Goal: Complete application form: Complete application form

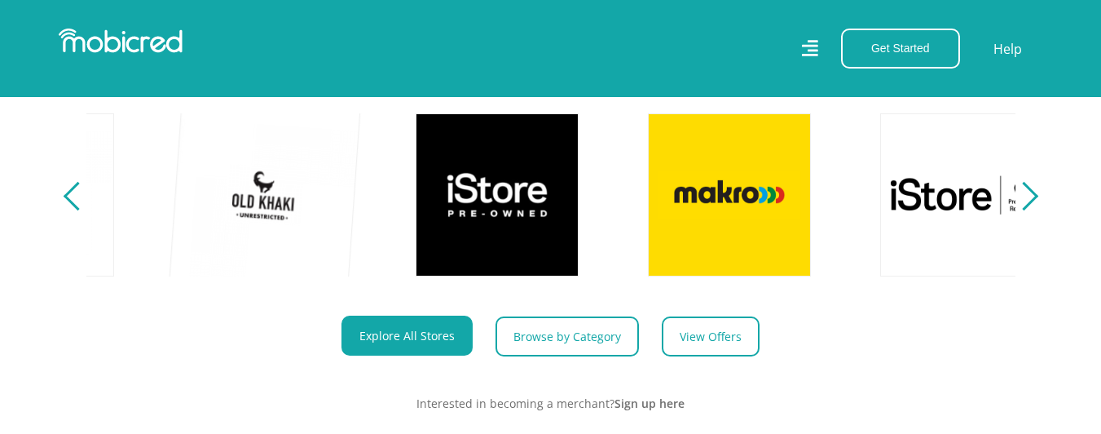
scroll to position [0, 1162]
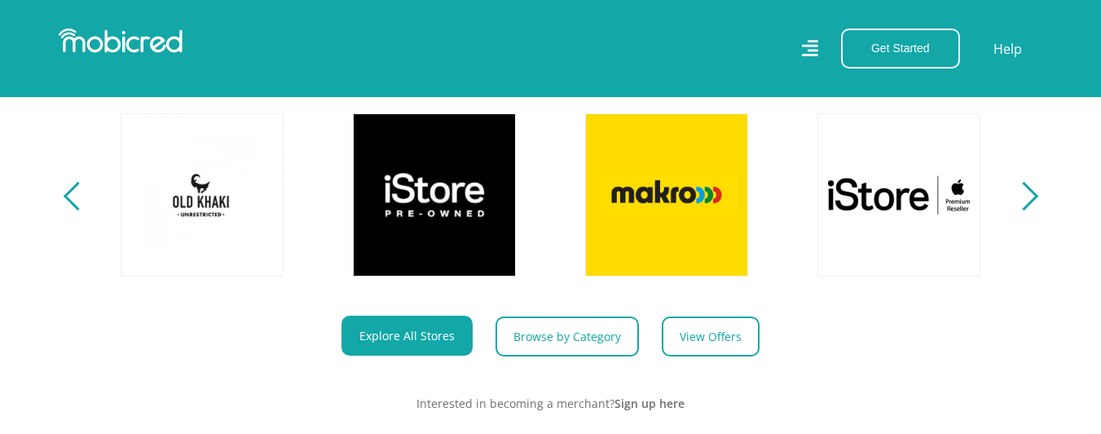
click at [1038, 218] on section "Explore One Account. Infinite Possibilities. Unlock the possibilities of online…" at bounding box center [550, 163] width 1101 height 601
click at [1033, 210] on div "Next" at bounding box center [1023, 196] width 29 height 29
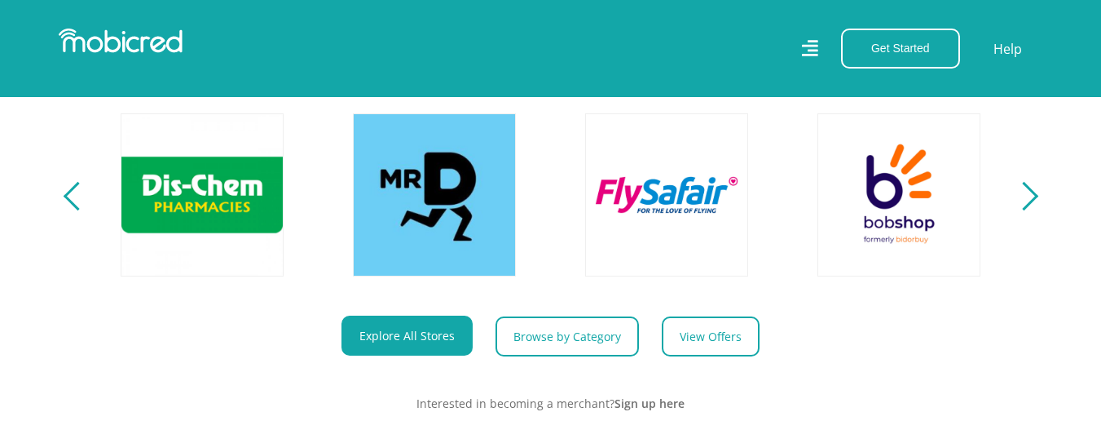
click at [1033, 210] on div "Next" at bounding box center [1023, 196] width 29 height 29
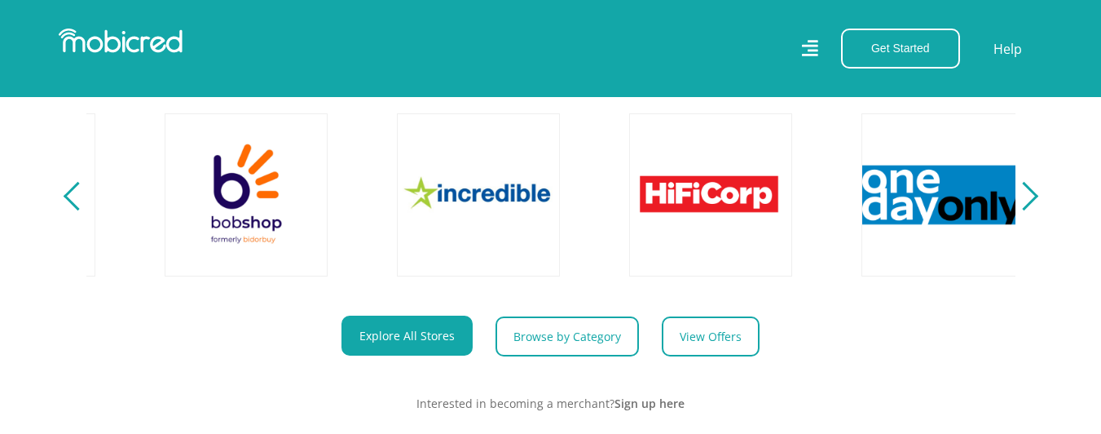
scroll to position [0, 3020]
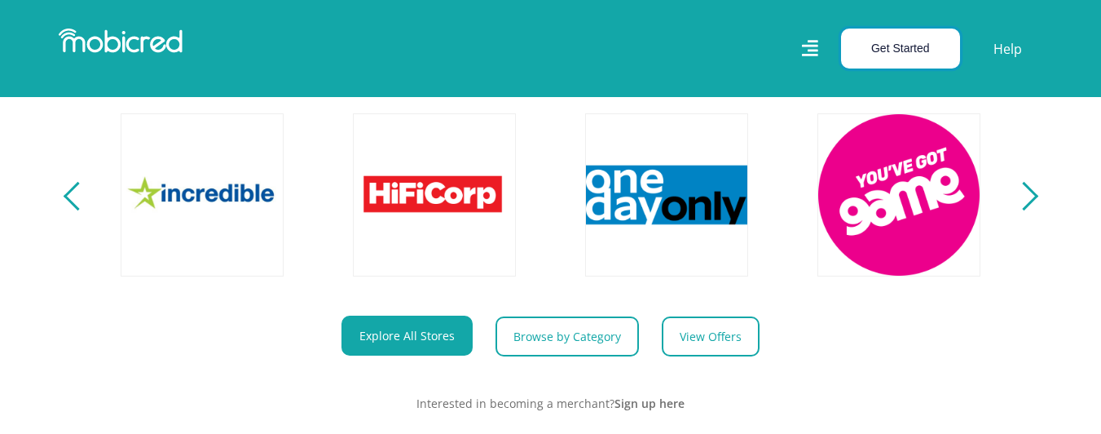
click at [880, 40] on button "Get Started" at bounding box center [900, 49] width 119 height 40
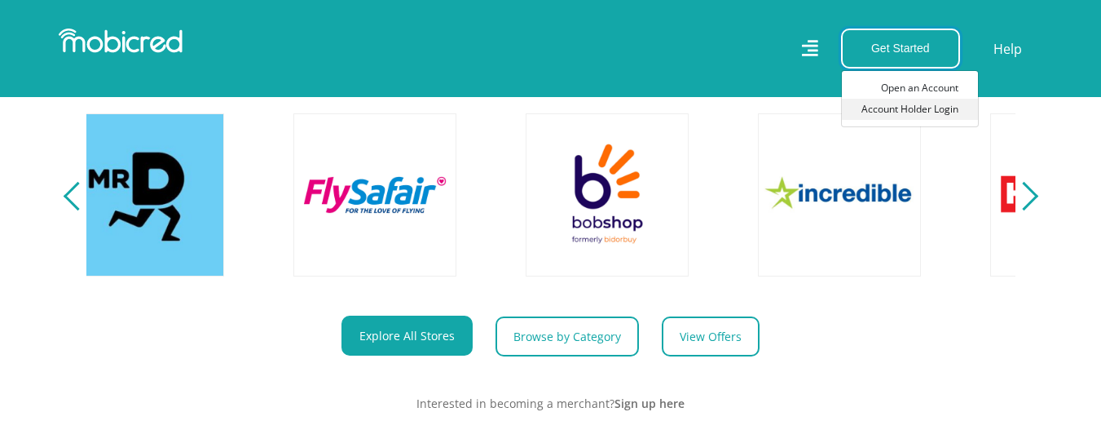
scroll to position [0, 2091]
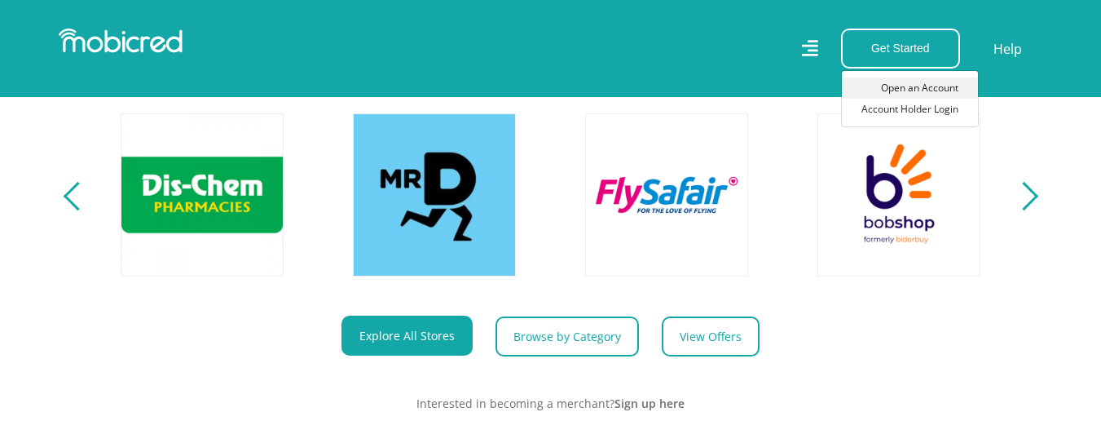
click at [914, 95] on link "Open an Account" at bounding box center [910, 87] width 136 height 21
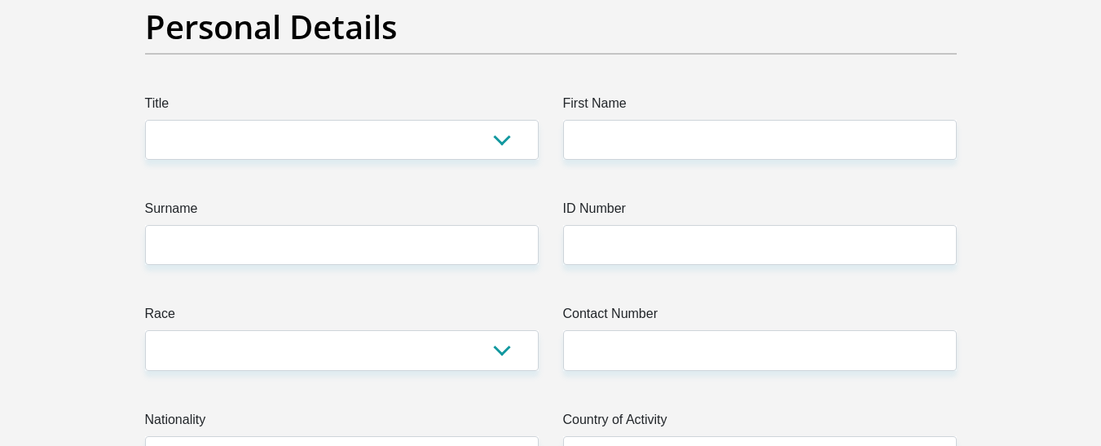
scroll to position [163, 0]
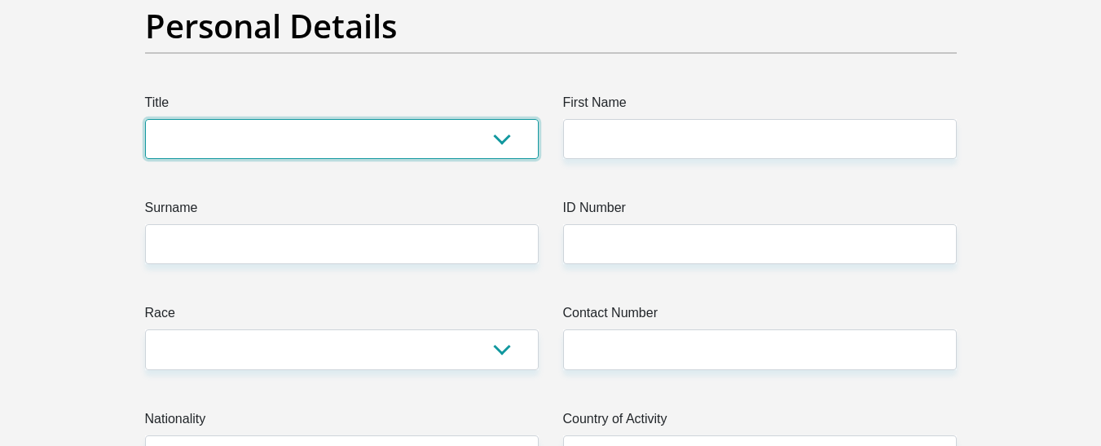
click at [501, 140] on select "Mr Ms Mrs Dr Other" at bounding box center [342, 139] width 394 height 40
select select "Mr"
click at [145, 119] on select "Mr Ms Mrs Dr Other" at bounding box center [342, 139] width 394 height 40
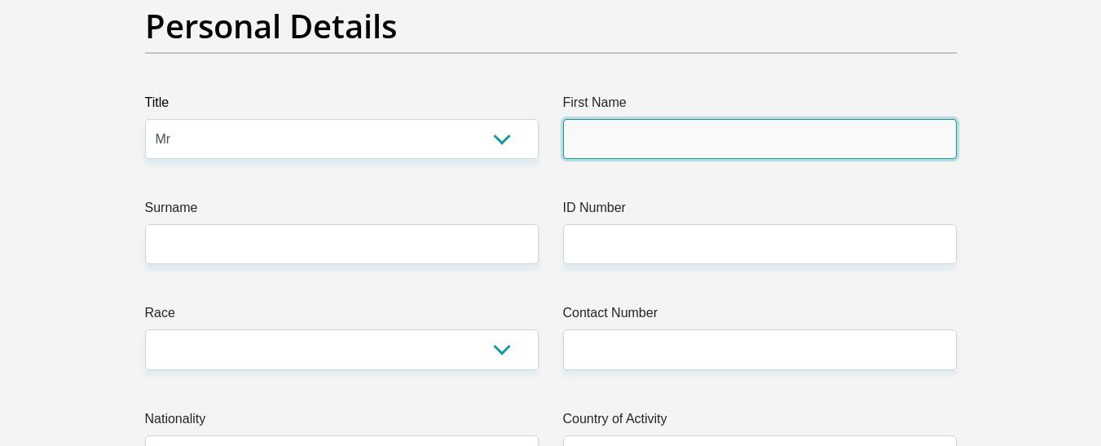
click at [623, 146] on input "First Name" at bounding box center [760, 139] width 394 height 40
type input "ChristianLee"
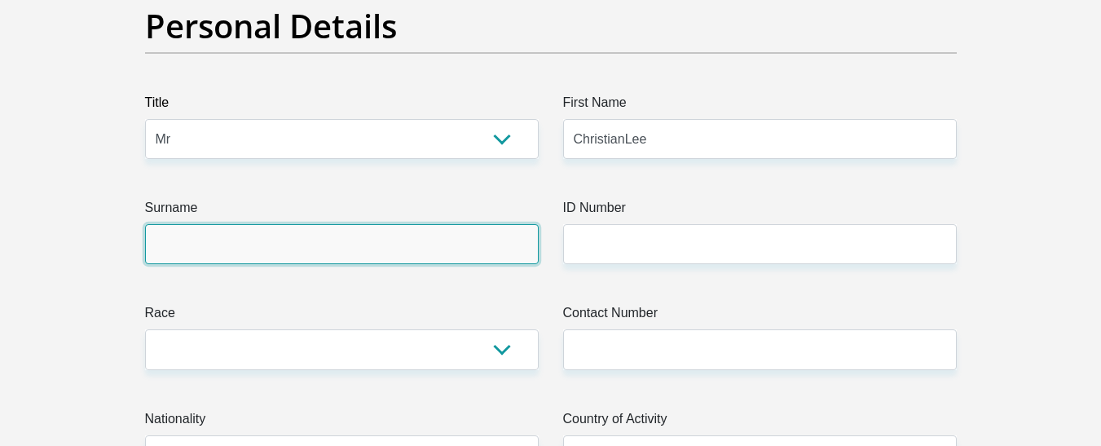
type input "Oswin"
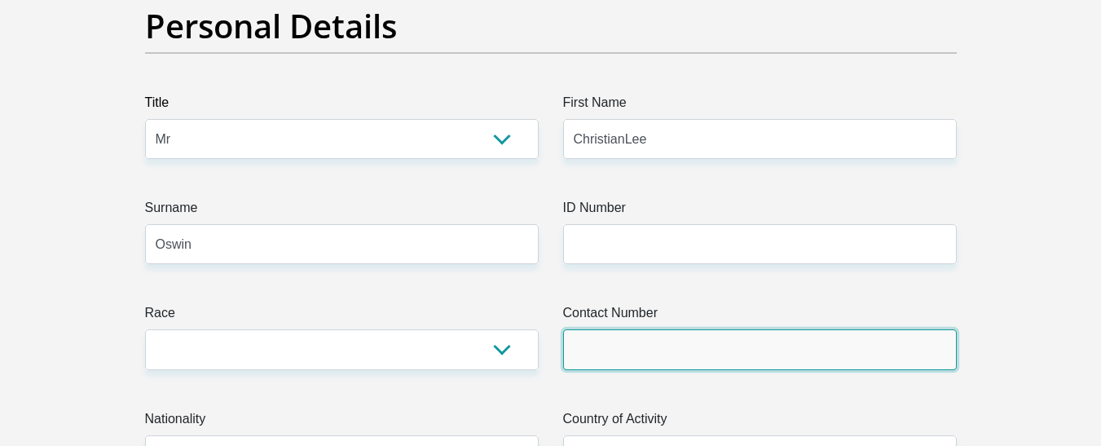
type input "0791640649"
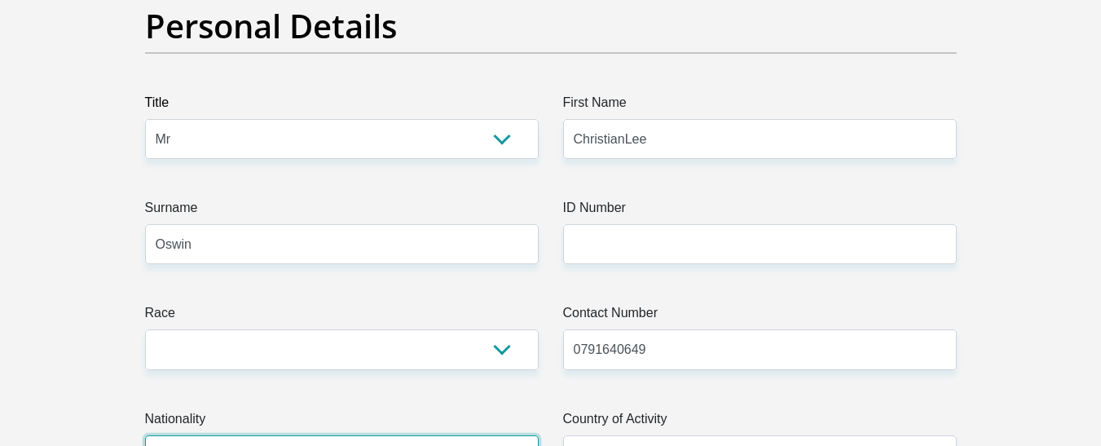
select select "ZAF"
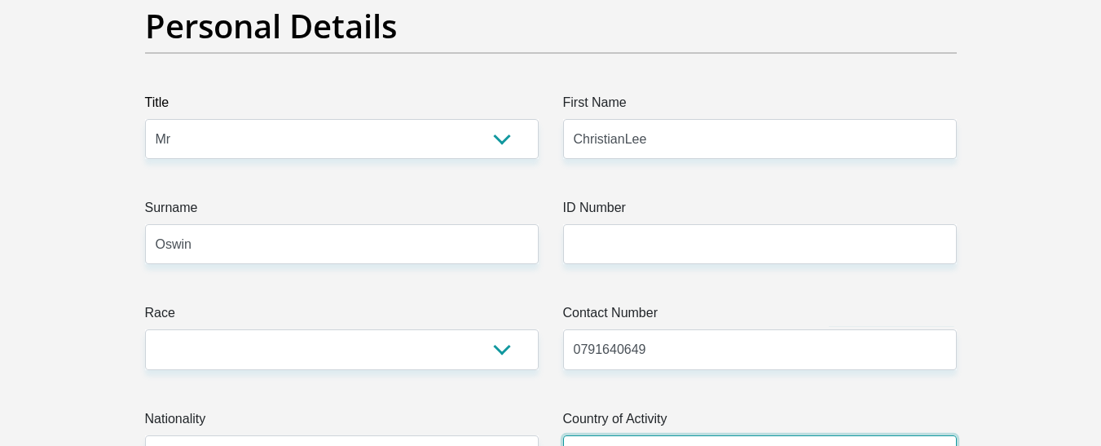
select select "ZAF"
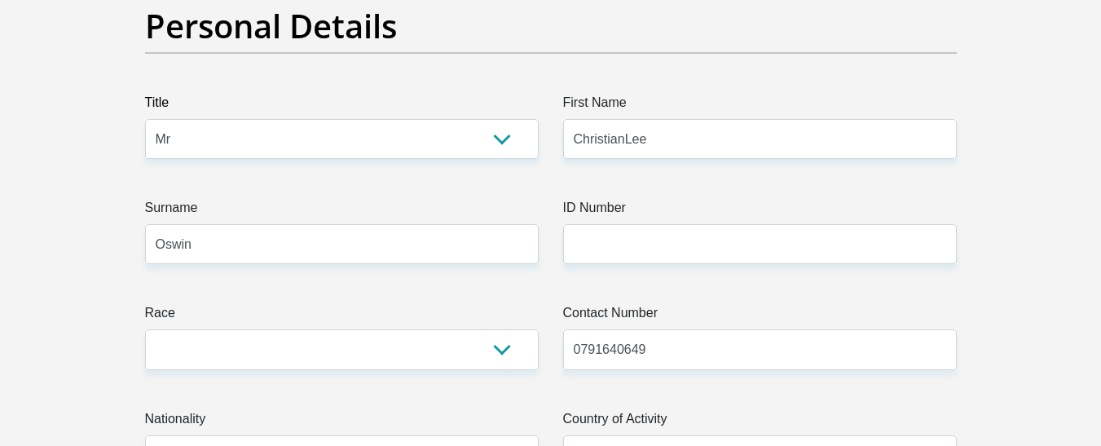
type input "66A 2nd Avenue Westdene"
type input "Johannesburg"
type input "2092"
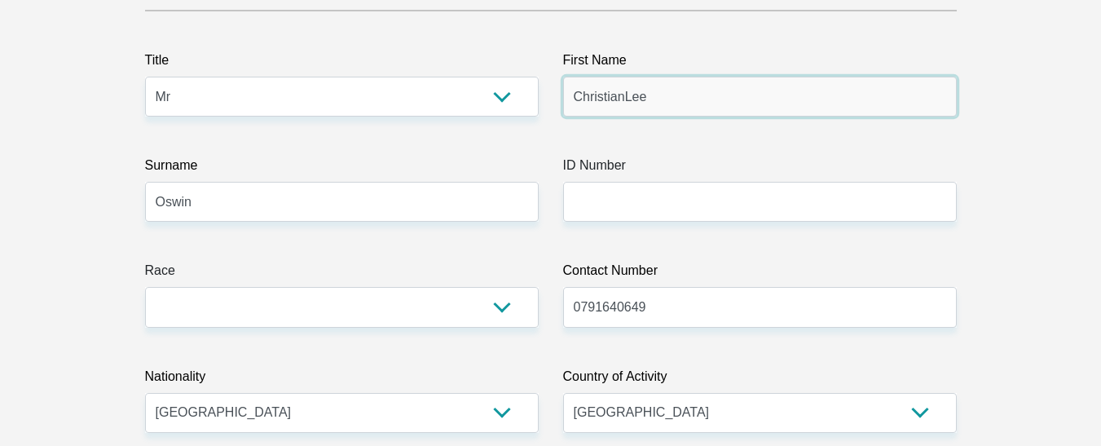
scroll to position [245, 0]
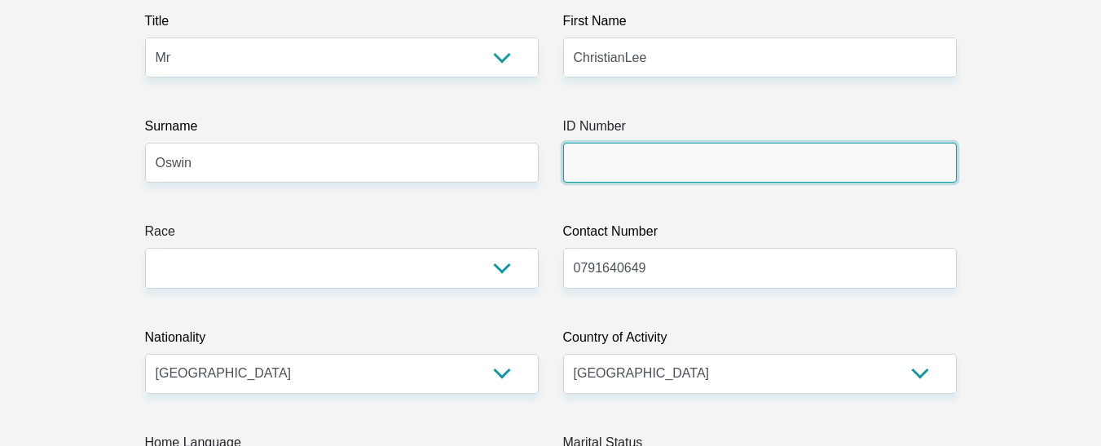
click at [606, 162] on input "ID Number" at bounding box center [760, 163] width 394 height 40
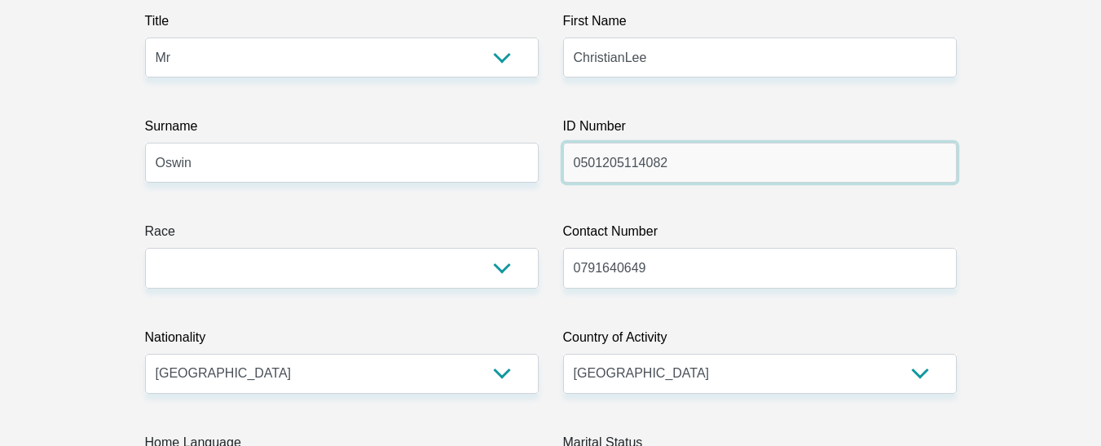
type input "0501205114082"
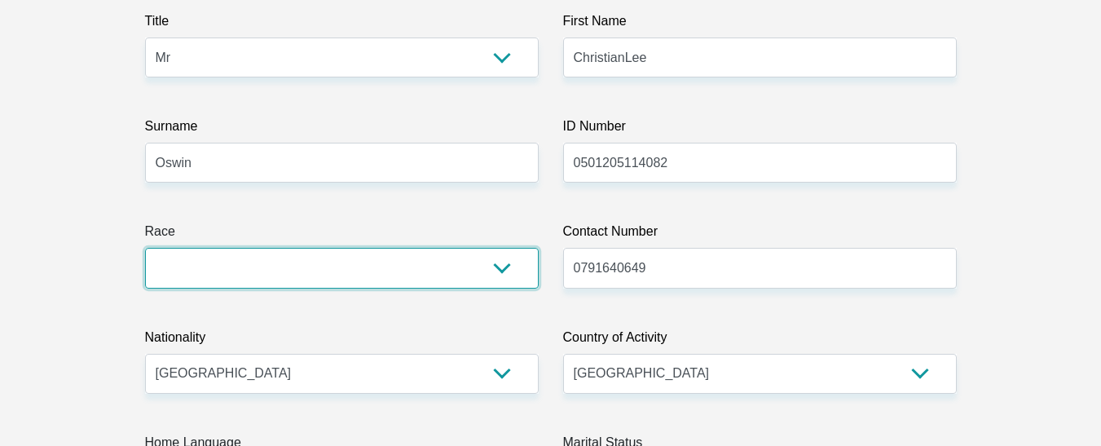
click at [511, 274] on select "Black Coloured Indian White Other" at bounding box center [342, 268] width 394 height 40
select select "2"
click at [145, 248] on select "Black Coloured Indian White Other" at bounding box center [342, 268] width 394 height 40
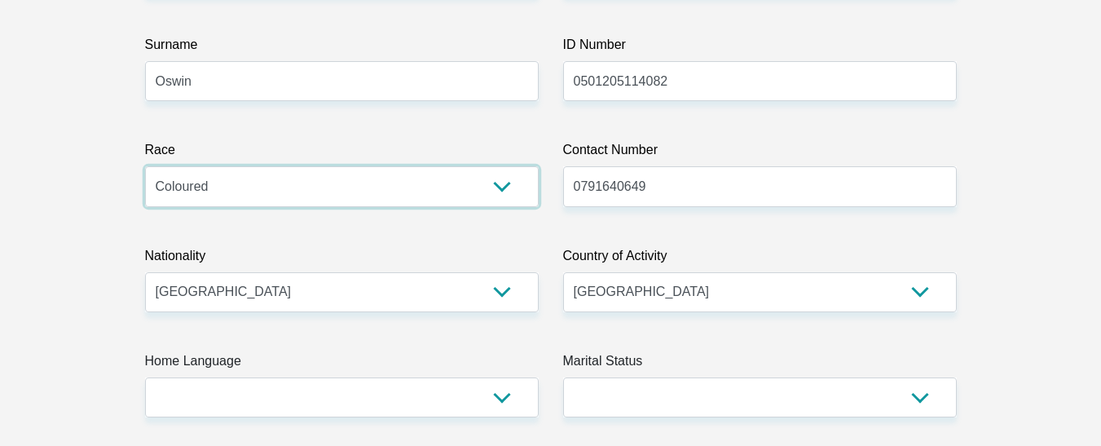
scroll to position [408, 0]
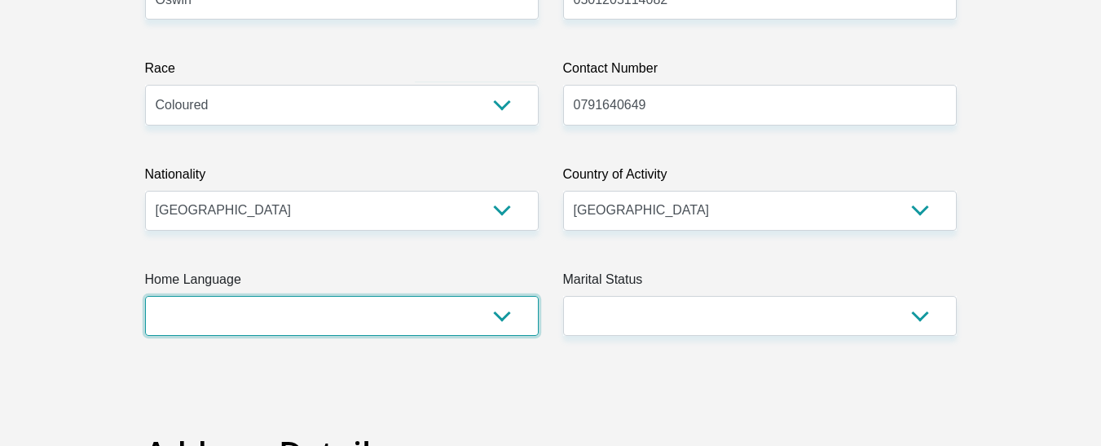
click at [496, 320] on select "Afrikaans English Sepedi South Ndebele Southern Sotho Swati Tsonga Tswana Venda…" at bounding box center [342, 316] width 394 height 40
select select "eng"
click at [145, 296] on select "Afrikaans English Sepedi South Ndebele Southern Sotho Swati Tsonga Tswana Venda…" at bounding box center [342, 316] width 394 height 40
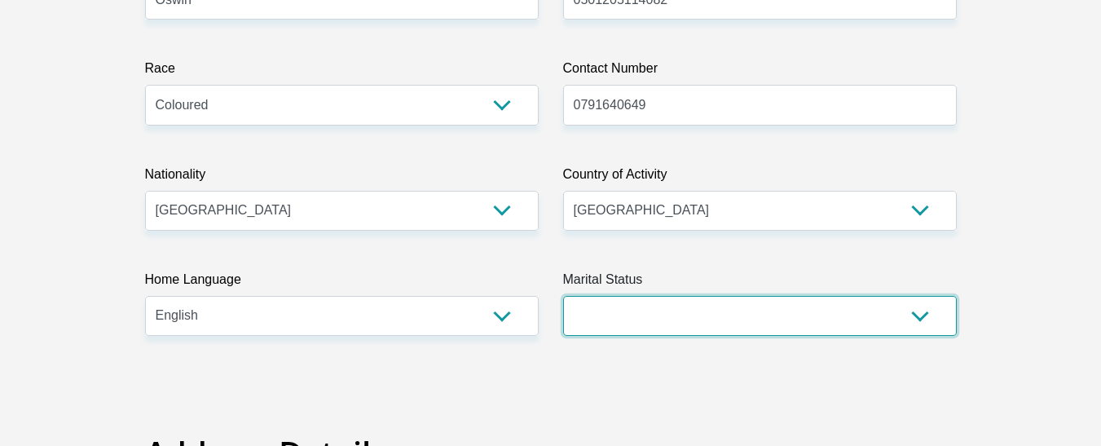
click at [694, 323] on select "Married ANC Single Divorced Widowed Married COP or Customary Law" at bounding box center [760, 316] width 394 height 40
select select "2"
click at [563, 296] on select "Married ANC Single Divorced Widowed Married COP or Customary Law" at bounding box center [760, 316] width 394 height 40
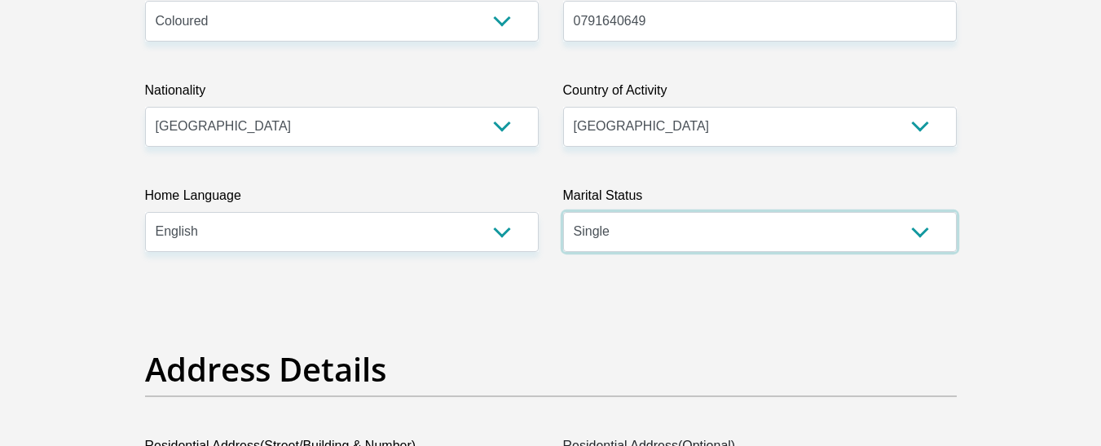
scroll to position [734, 0]
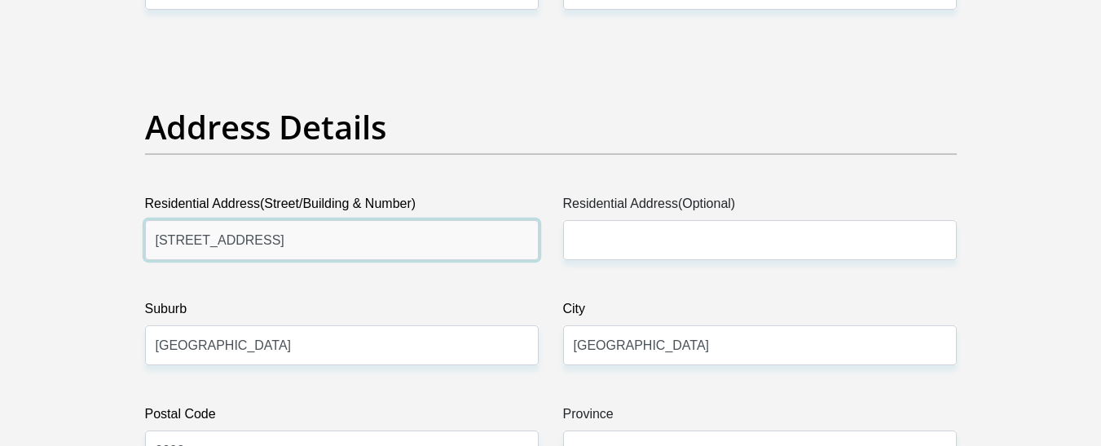
drag, startPoint x: 349, startPoint y: 236, endPoint x: 255, endPoint y: 245, distance: 94.1
click at [255, 245] on input "66A 2nd Avenue Westdene" at bounding box center [342, 240] width 394 height 40
type input "66A 2nd Avenue"
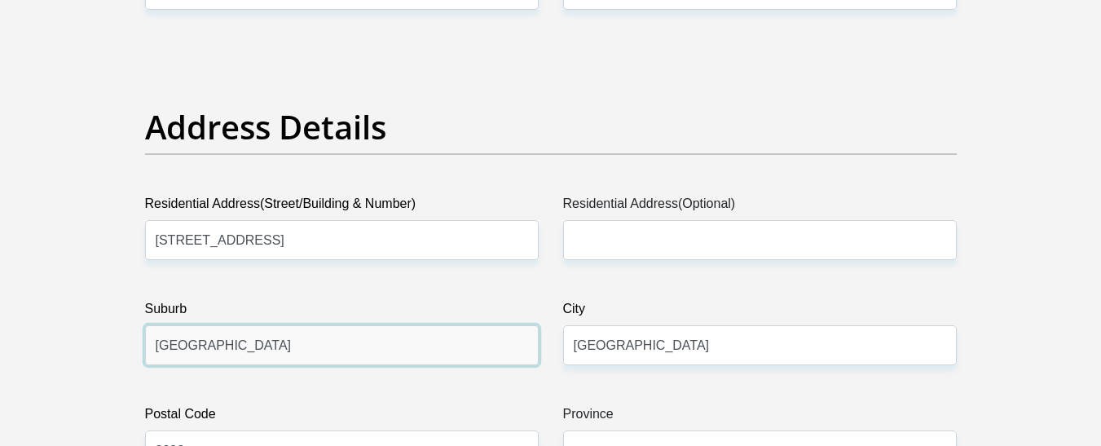
click at [470, 338] on input "Johannesburg" at bounding box center [342, 345] width 394 height 40
type input "J"
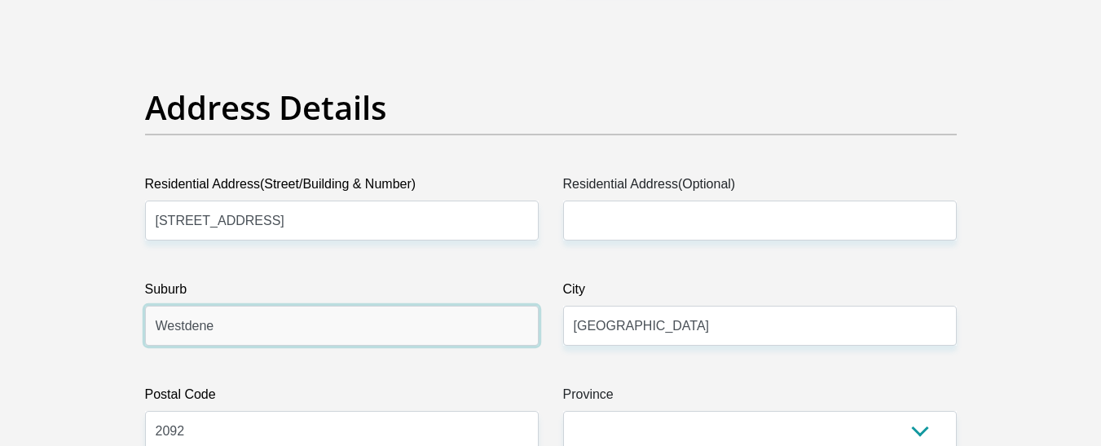
scroll to position [897, 0]
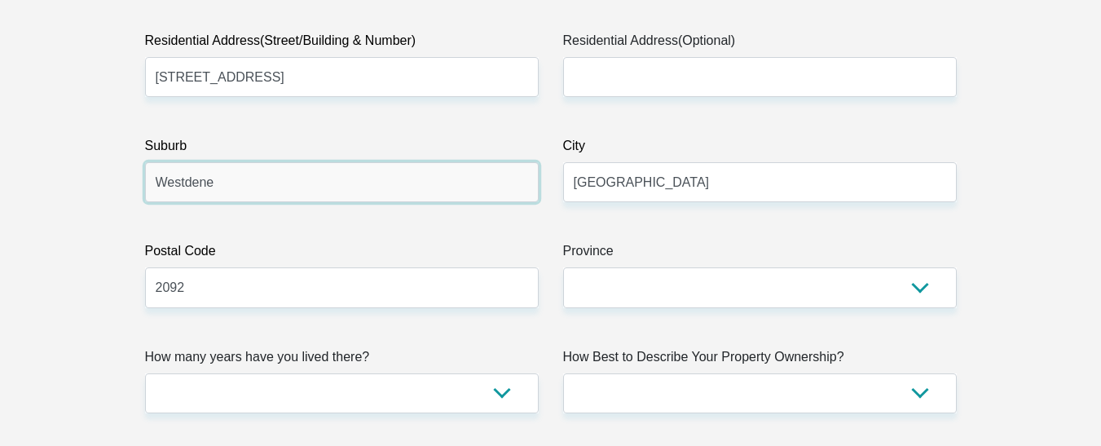
type input "Westdene"
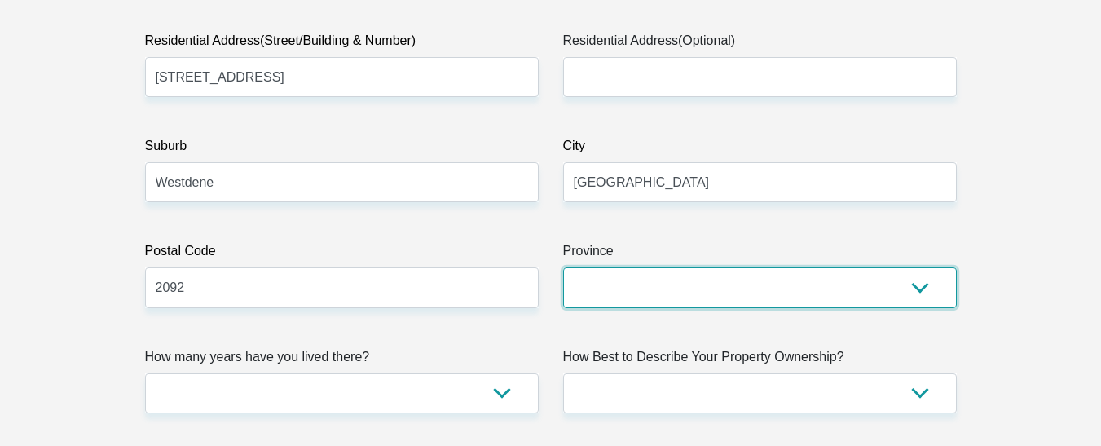
click at [664, 307] on select "Eastern Cape Free State Gauteng KwaZulu-Natal Limpopo Mpumalanga Northern Cape …" at bounding box center [760, 287] width 394 height 40
select select "Gauteng"
click at [563, 267] on select "Eastern Cape Free State Gauteng KwaZulu-Natal Limpopo Mpumalanga Northern Cape …" at bounding box center [760, 287] width 394 height 40
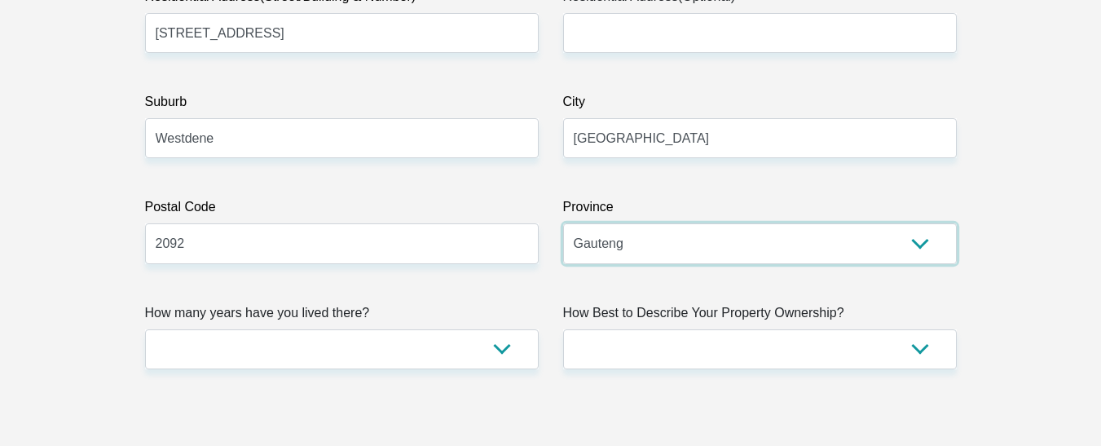
scroll to position [978, 0]
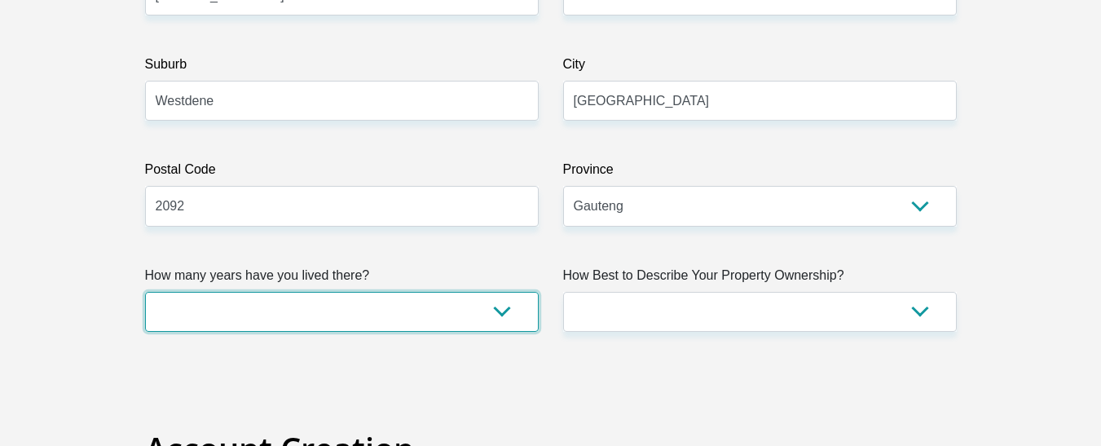
click at [482, 302] on select "less than 1 year 1-3 years 3-5 years 5+ years" at bounding box center [342, 312] width 394 height 40
select select "5"
click at [145, 292] on select "less than 1 year 1-3 years 3-5 years 5+ years" at bounding box center [342, 312] width 394 height 40
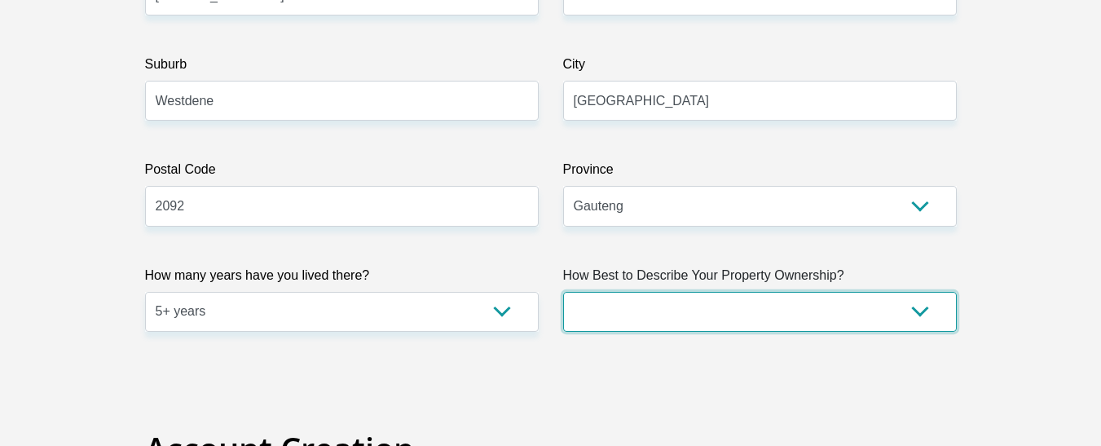
click at [707, 319] on select "Owned Rented Family Owned Company Dwelling" at bounding box center [760, 312] width 394 height 40
select select "parents"
click at [563, 292] on select "Owned Rented Family Owned Company Dwelling" at bounding box center [760, 312] width 394 height 40
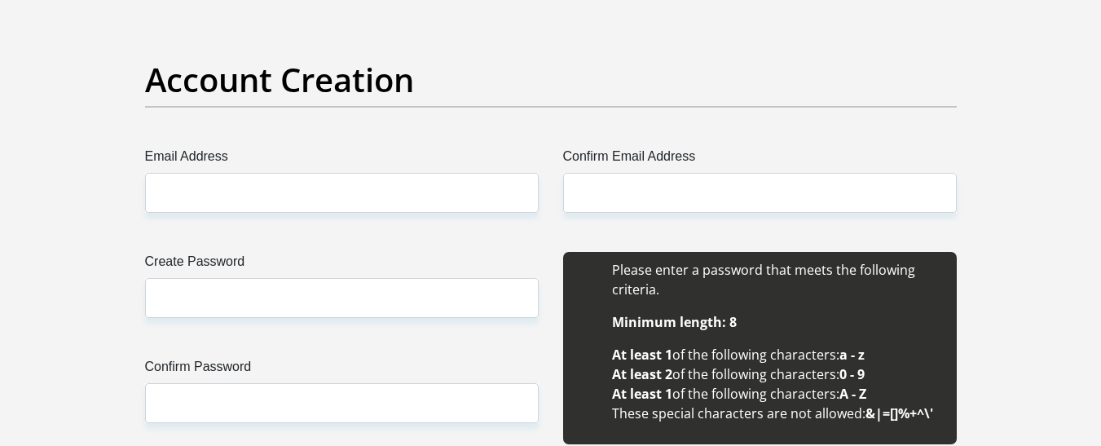
scroll to position [1386, 0]
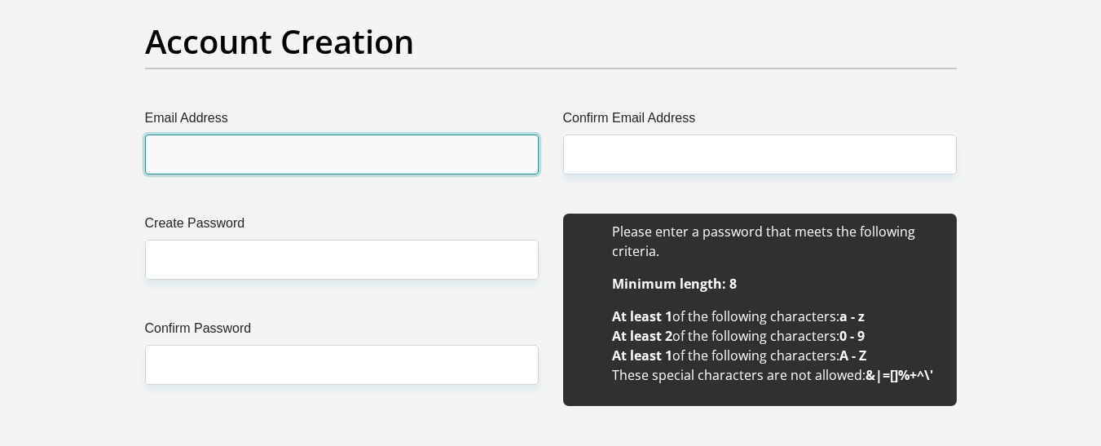
click at [381, 166] on input "Email Address" at bounding box center [342, 154] width 394 height 40
type input "friestv12@gmail.com"
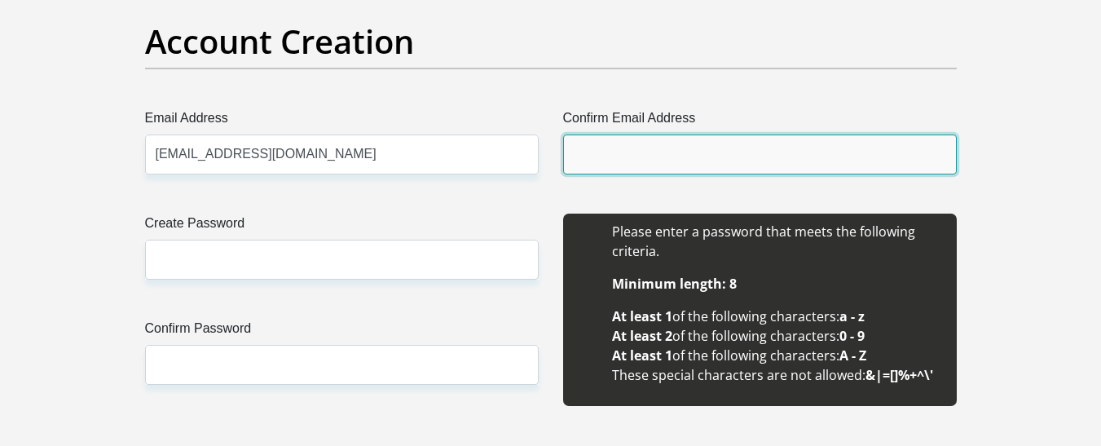
type input "friestv12@gmail.com"
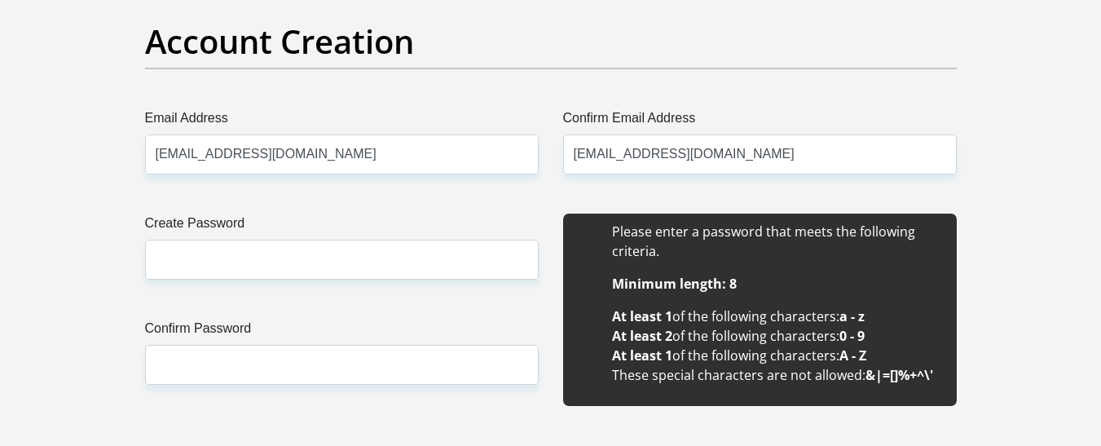
type input "Christian-Lee"
type input "Oswin"
type input "0791640649"
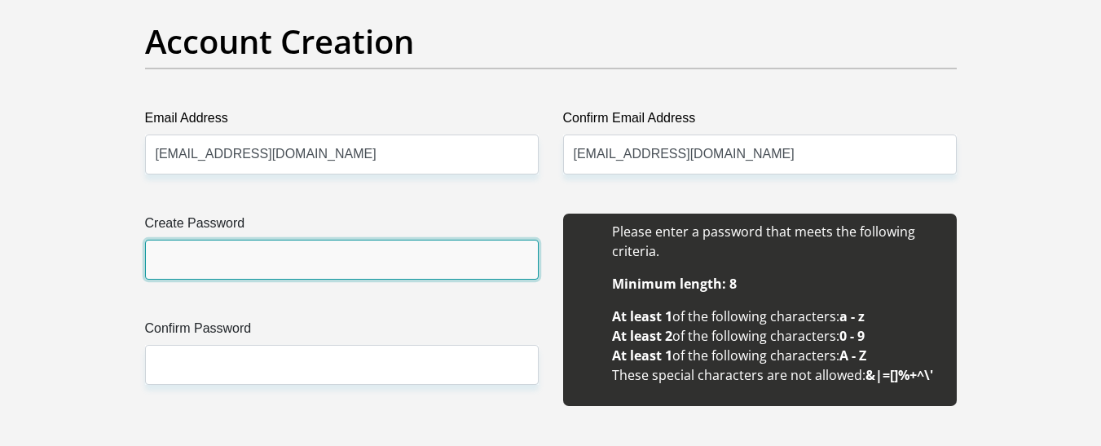
click at [328, 253] on input "Create Password" at bounding box center [342, 260] width 394 height 40
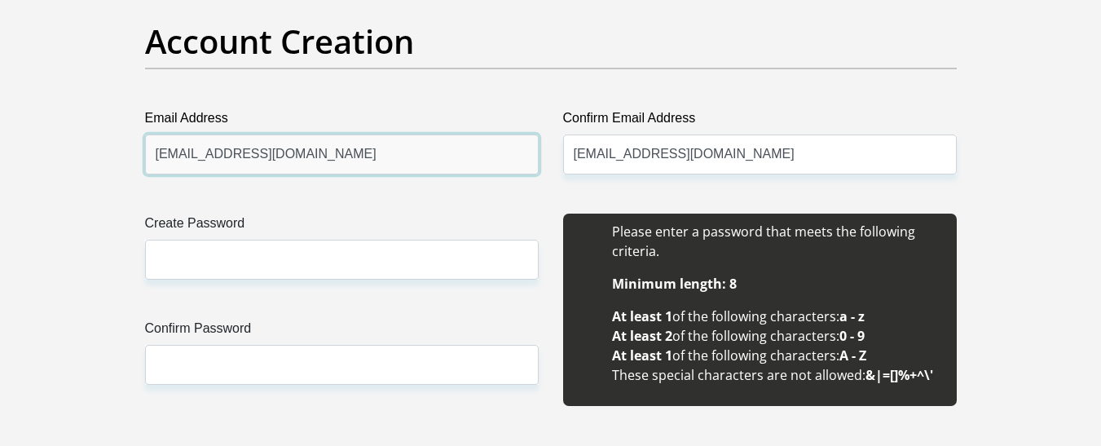
click at [346, 151] on input "friestv12@gmail.com" at bounding box center [342, 154] width 394 height 40
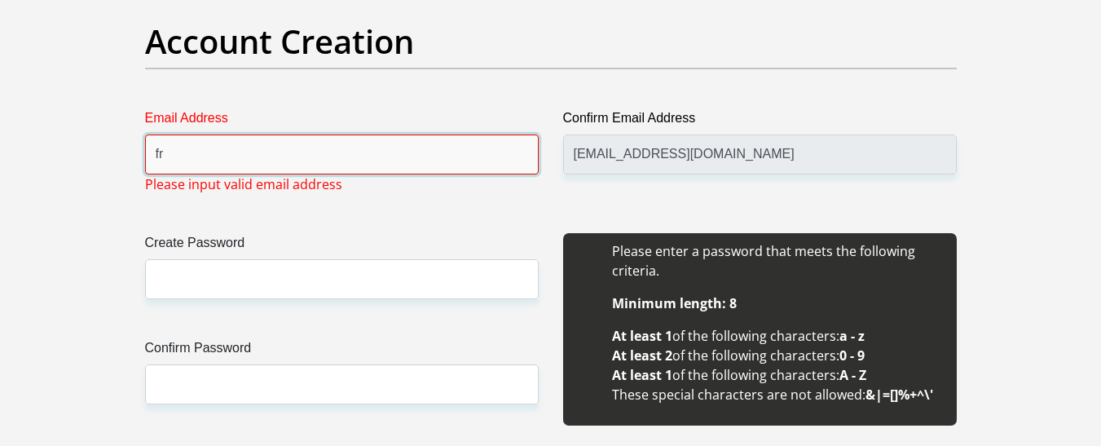
type input "f"
type input "christianoswin66a@gmail.com"
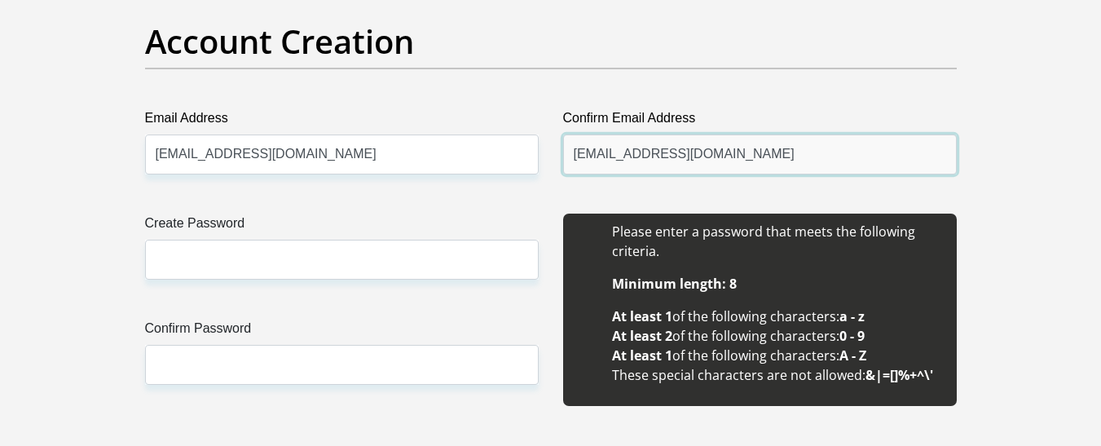
drag, startPoint x: 701, startPoint y: 158, endPoint x: 548, endPoint y: 161, distance: 153.3
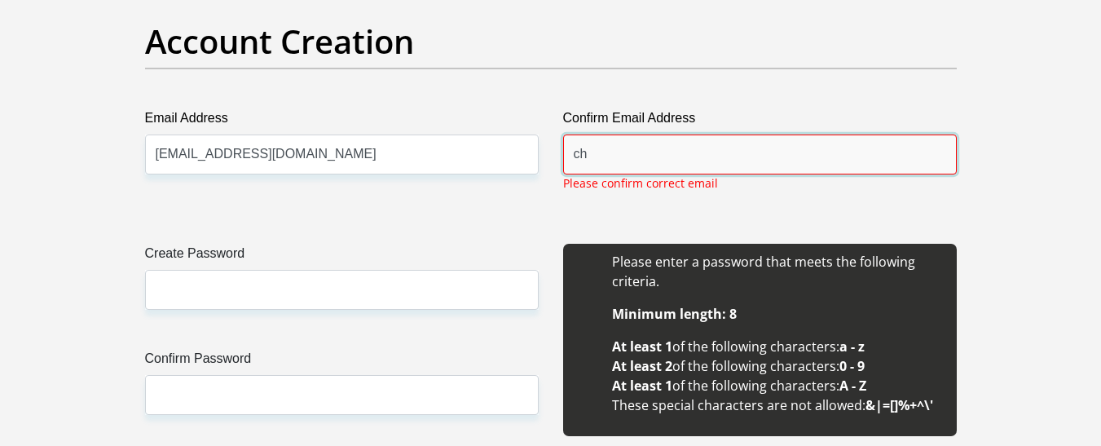
type input "c"
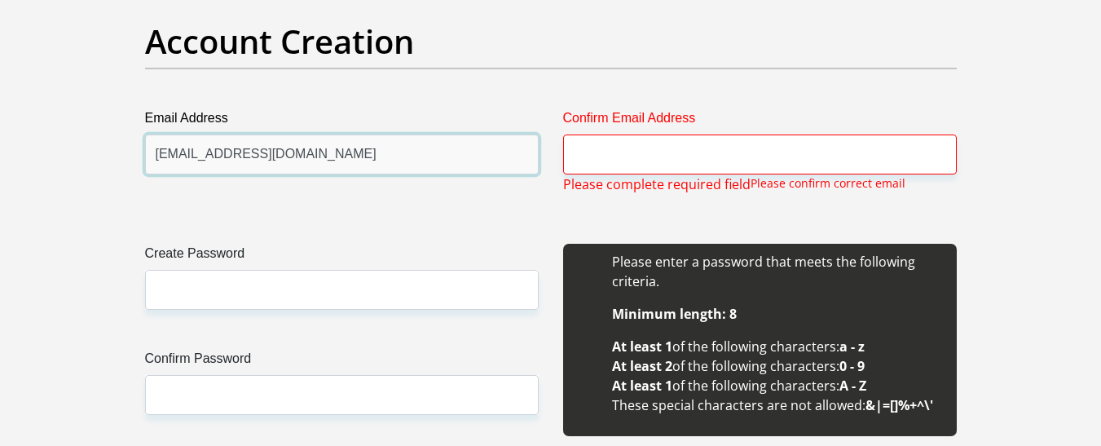
drag, startPoint x: 387, startPoint y: 161, endPoint x: 150, endPoint y: 160, distance: 237.2
click at [150, 160] on input "christianoswin66a@gmail.com" at bounding box center [342, 154] width 394 height 40
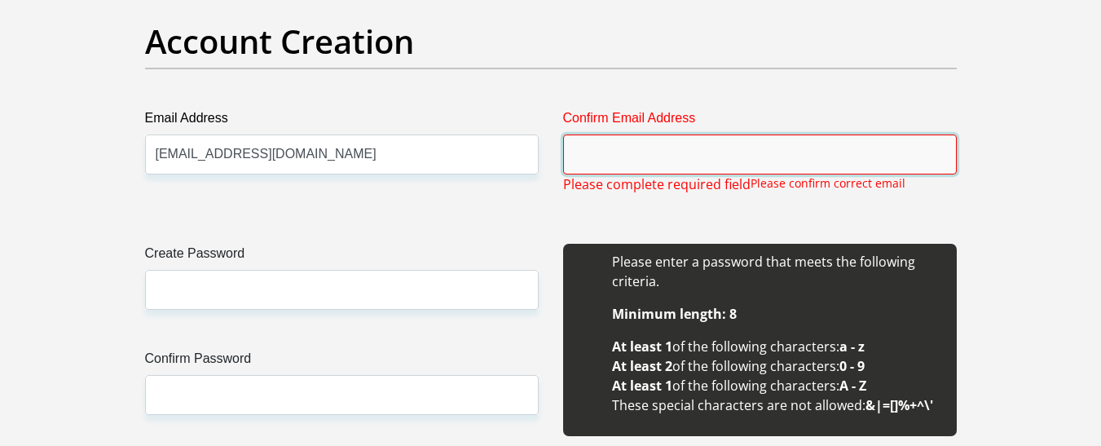
click at [602, 156] on input "Confirm Email Address" at bounding box center [760, 154] width 394 height 40
paste input "christianoswin66a@gmail.com"
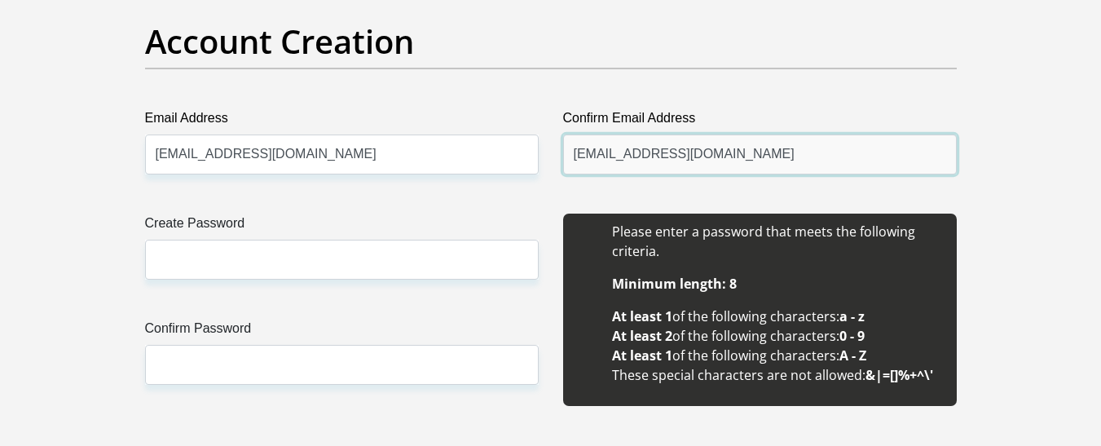
type input "christianoswin66a@gmail.com"
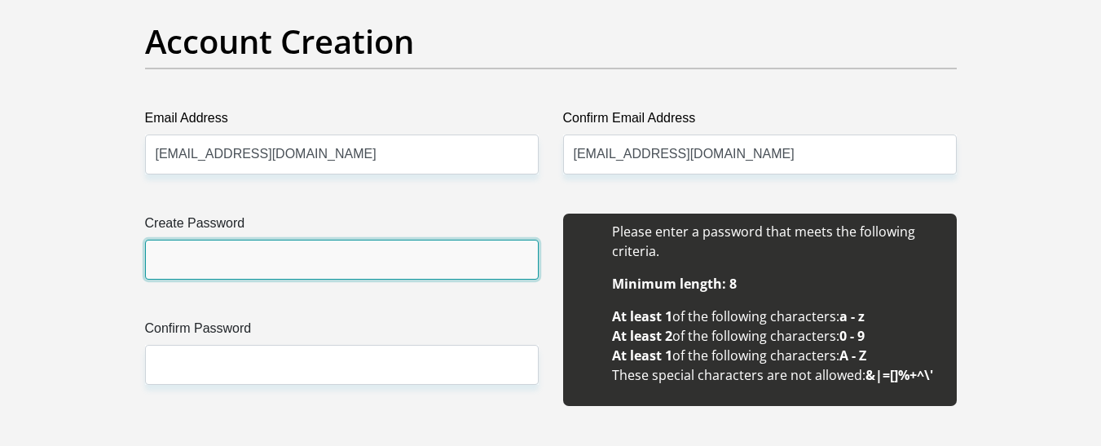
click at [400, 257] on input "Create Password" at bounding box center [342, 260] width 394 height 40
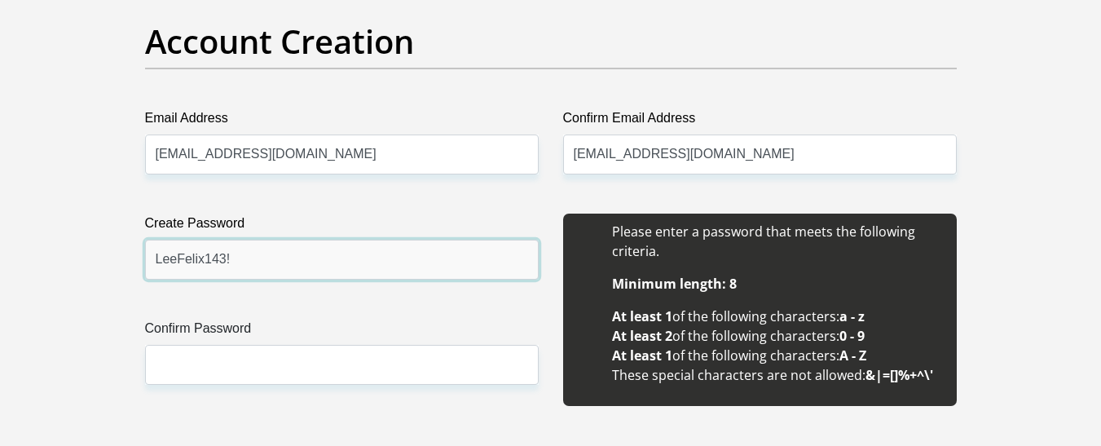
type input "LeeFelix143!"
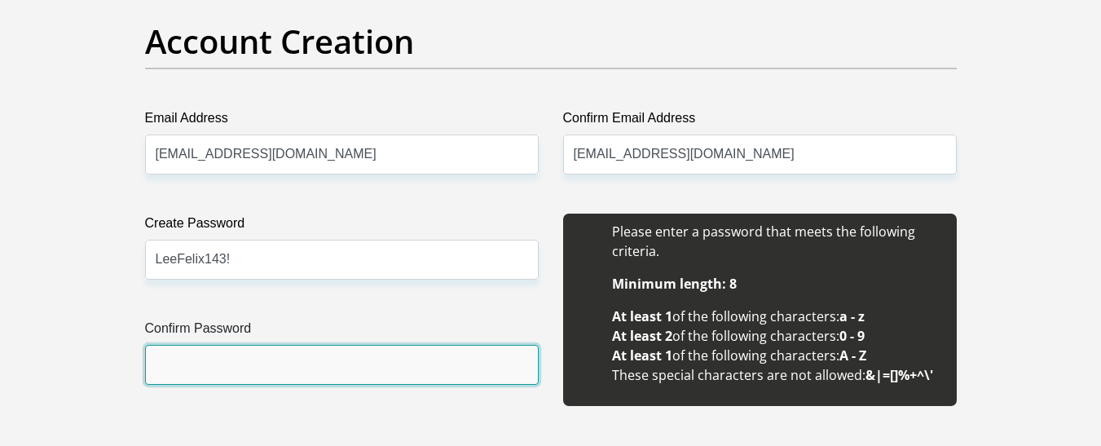
click at [384, 366] on input "Confirm Password" at bounding box center [342, 365] width 394 height 40
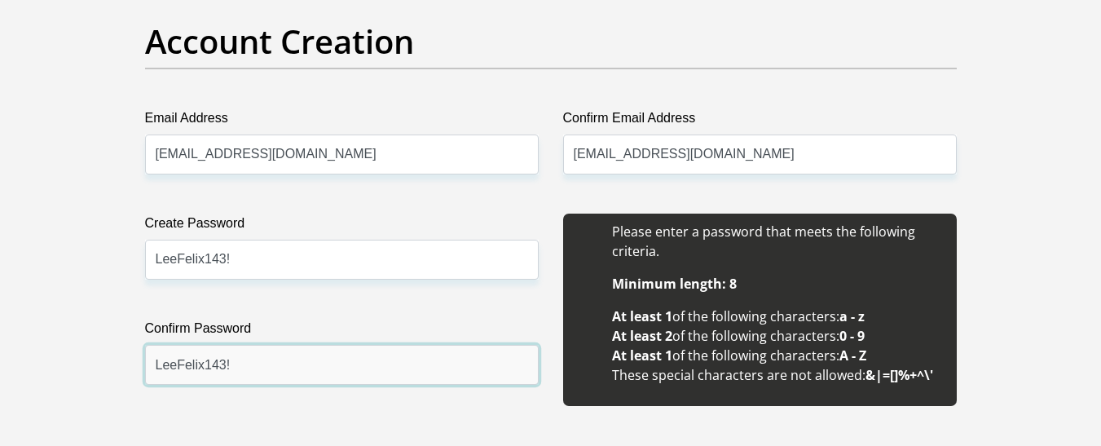
scroll to position [1793, 0]
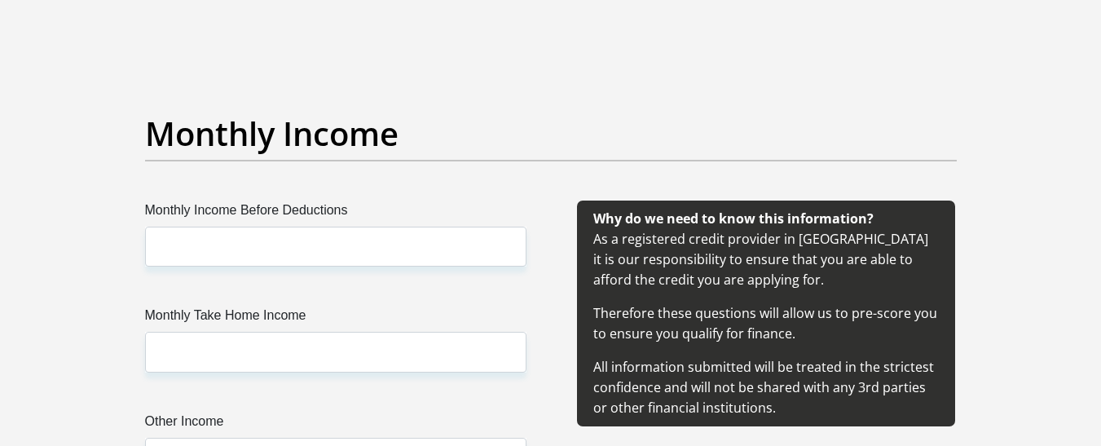
type input "LeeFelix143!"
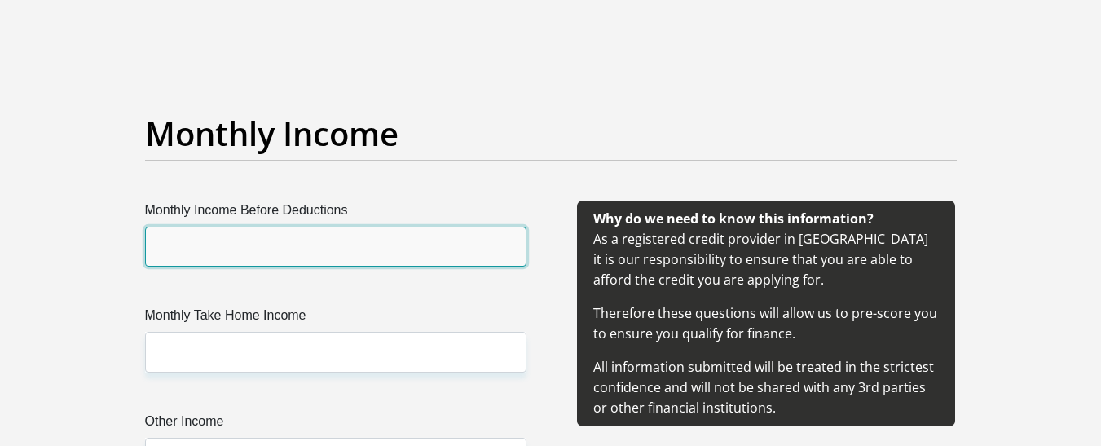
click at [384, 246] on input "Monthly Income Before Deductions" at bounding box center [335, 247] width 381 height 40
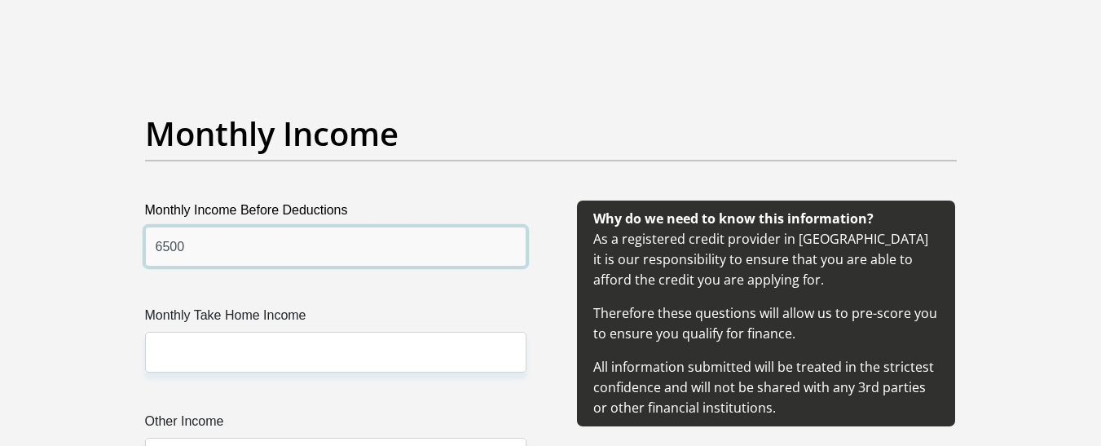
type input "6500"
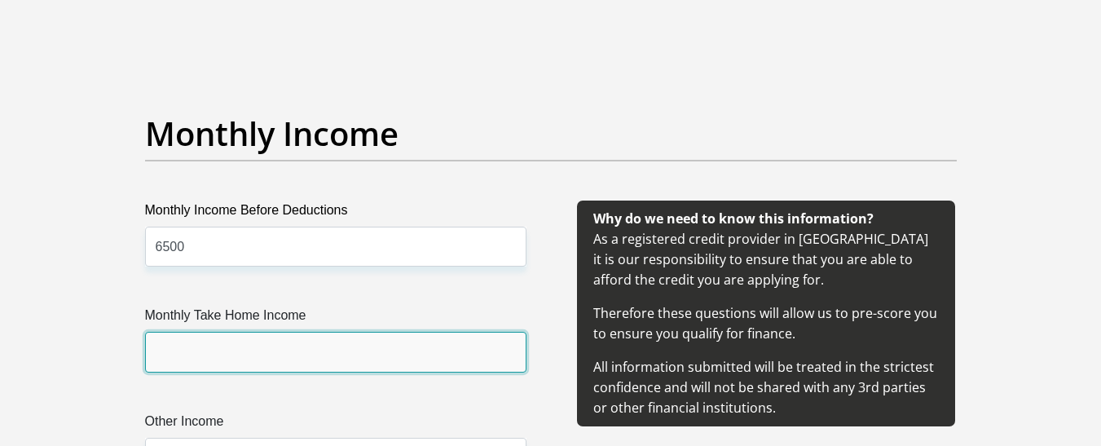
click at [368, 351] on input "Monthly Take Home Income" at bounding box center [335, 352] width 381 height 40
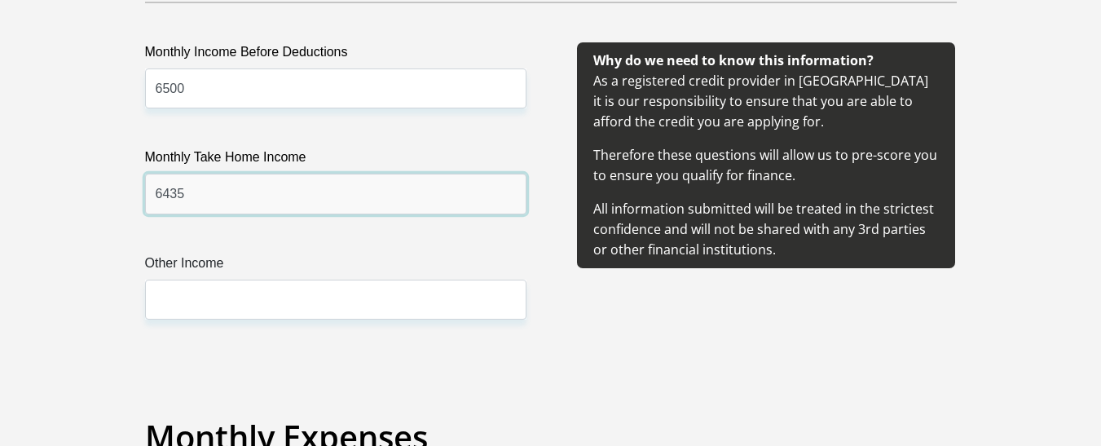
scroll to position [1956, 0]
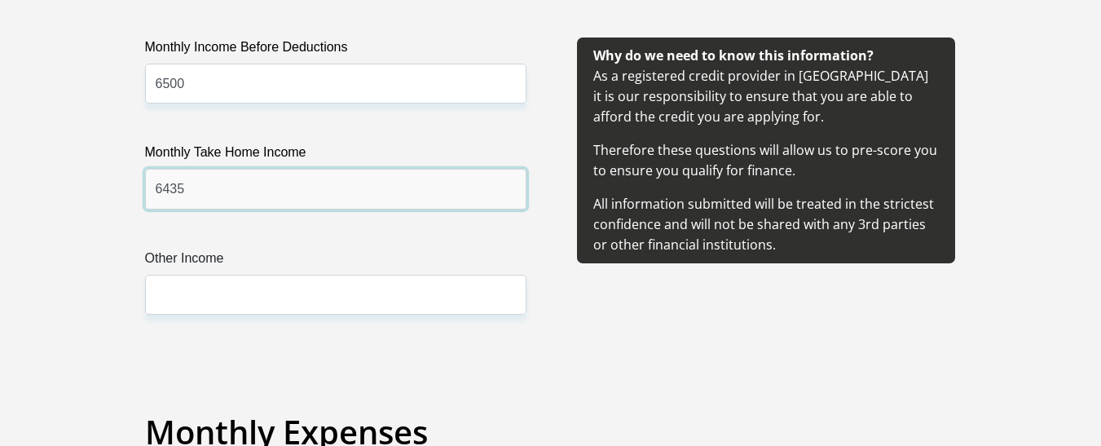
type input "6435"
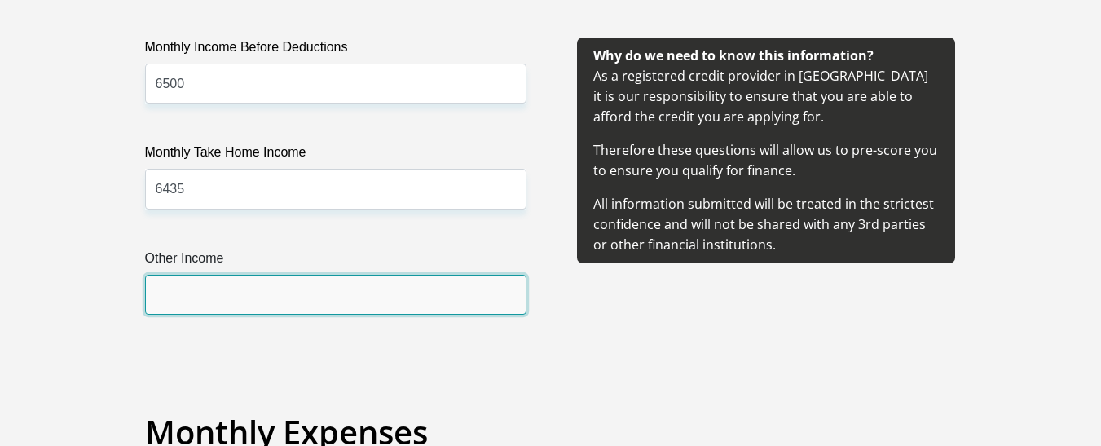
click at [321, 298] on input "Other Income" at bounding box center [335, 295] width 381 height 40
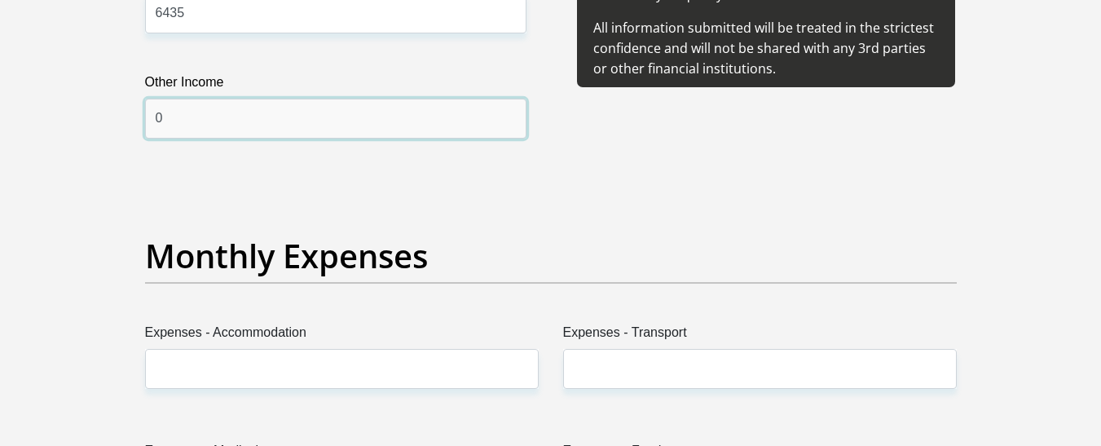
scroll to position [2282, 0]
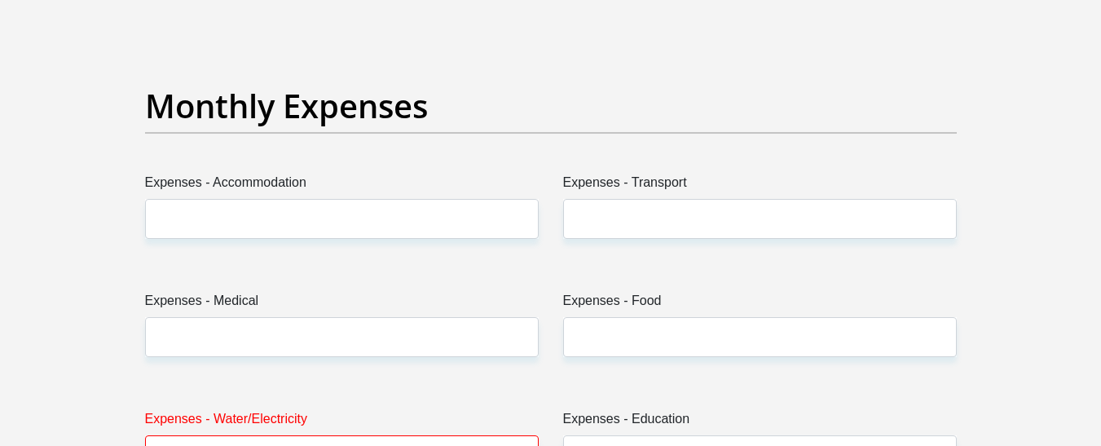
type input "0"
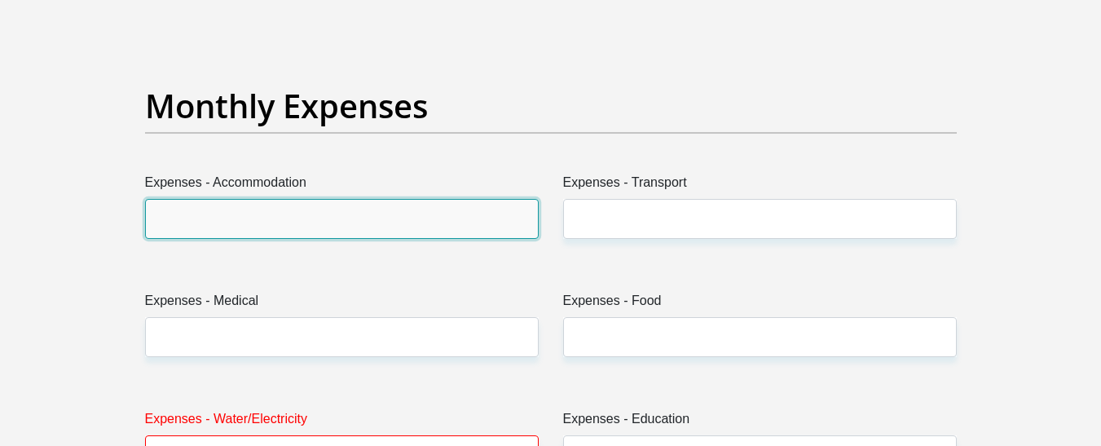
click at [322, 218] on input "Expenses - Accommodation" at bounding box center [342, 219] width 394 height 40
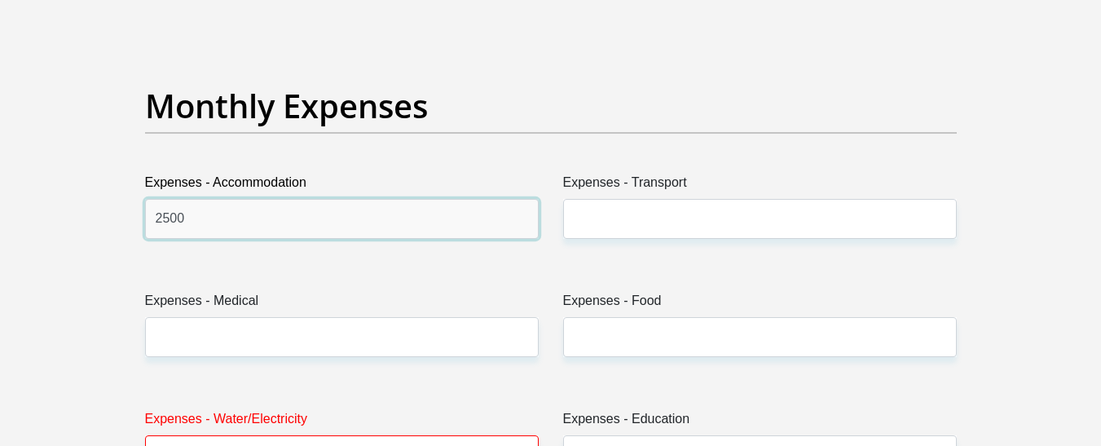
type input "2500"
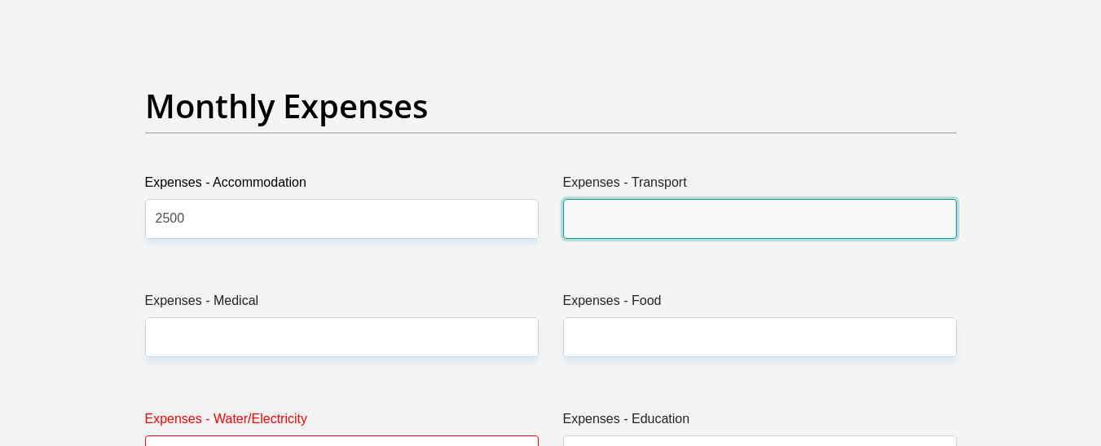
click at [620, 228] on input "Expenses - Transport" at bounding box center [760, 219] width 394 height 40
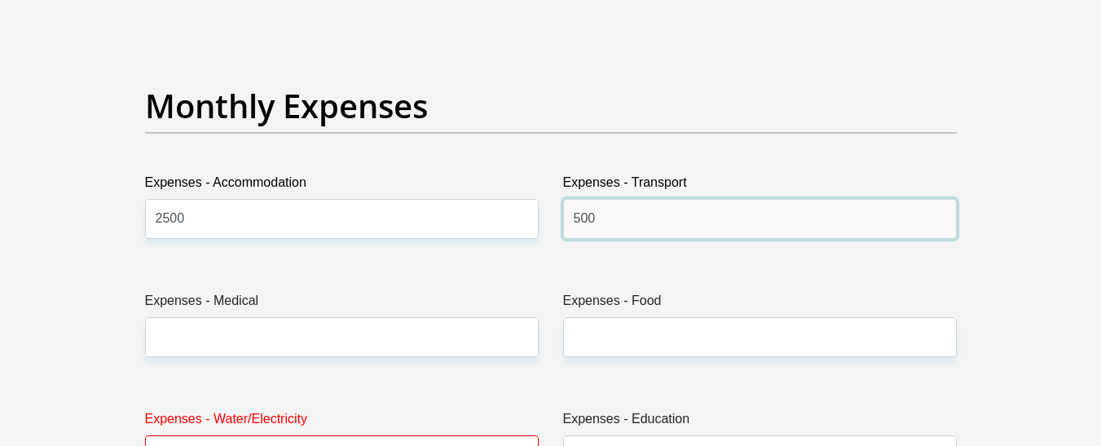
type input "500"
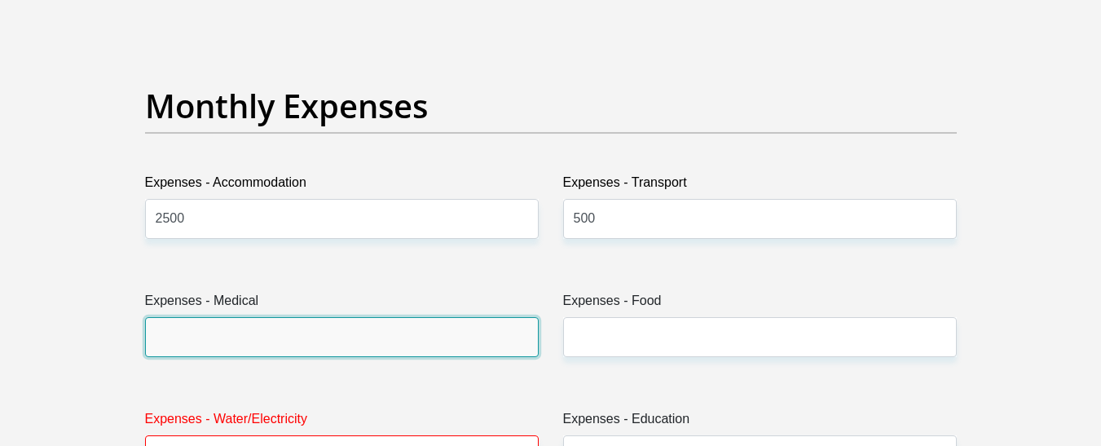
click at [376, 334] on input "Expenses - Medical" at bounding box center [342, 337] width 394 height 40
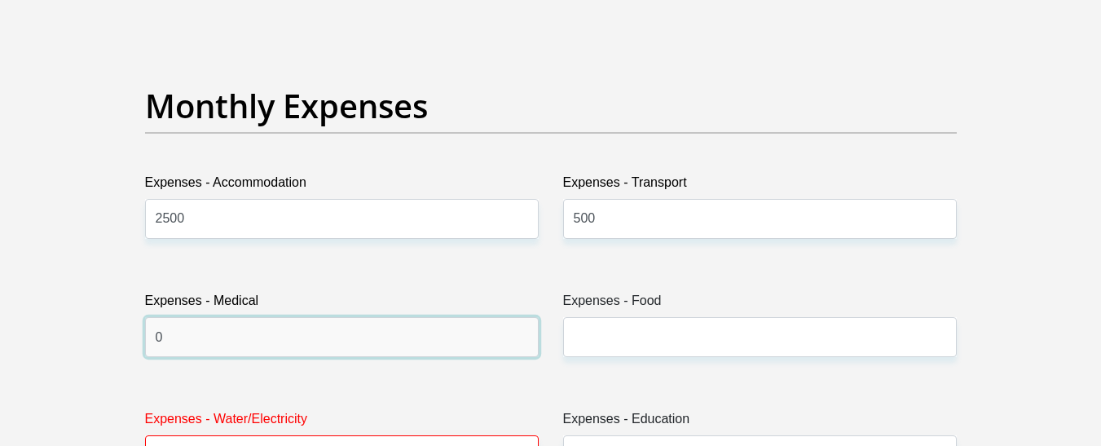
type input "0"
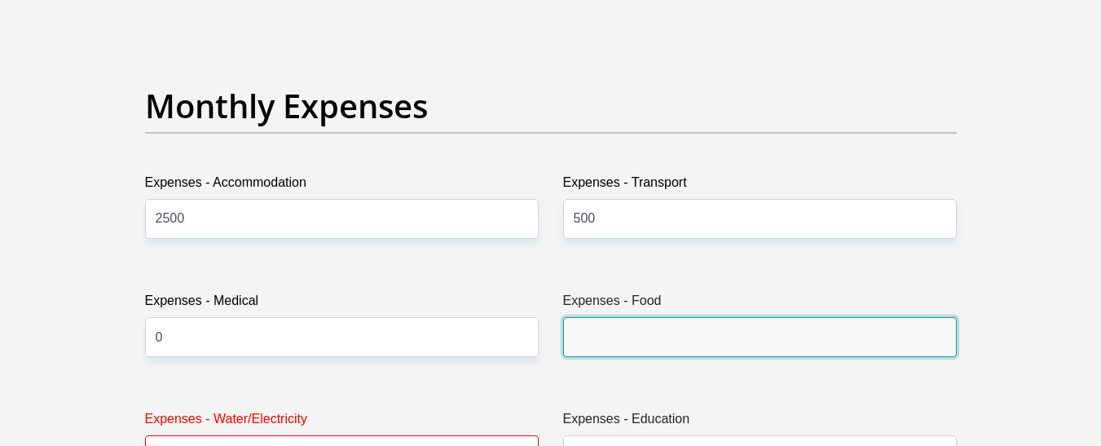
click at [573, 338] on input "Expenses - Food" at bounding box center [760, 337] width 394 height 40
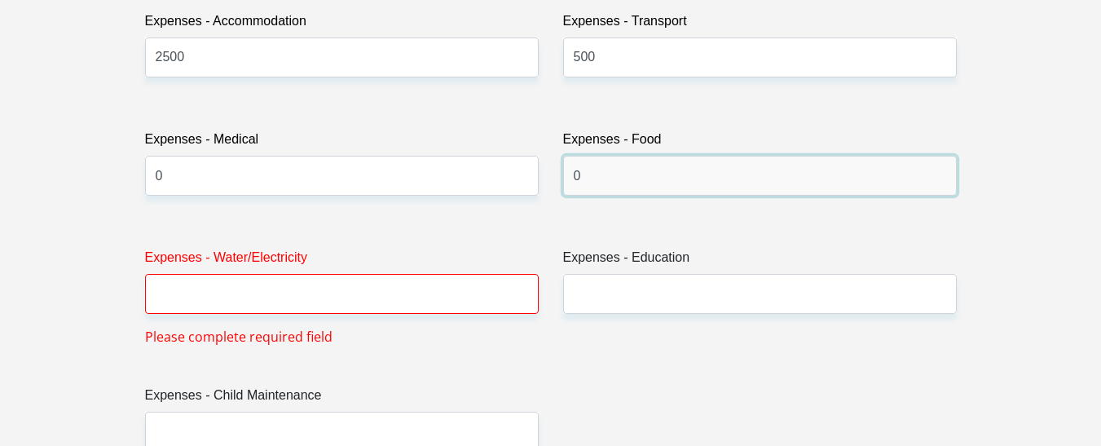
scroll to position [2445, 0]
type input "0"
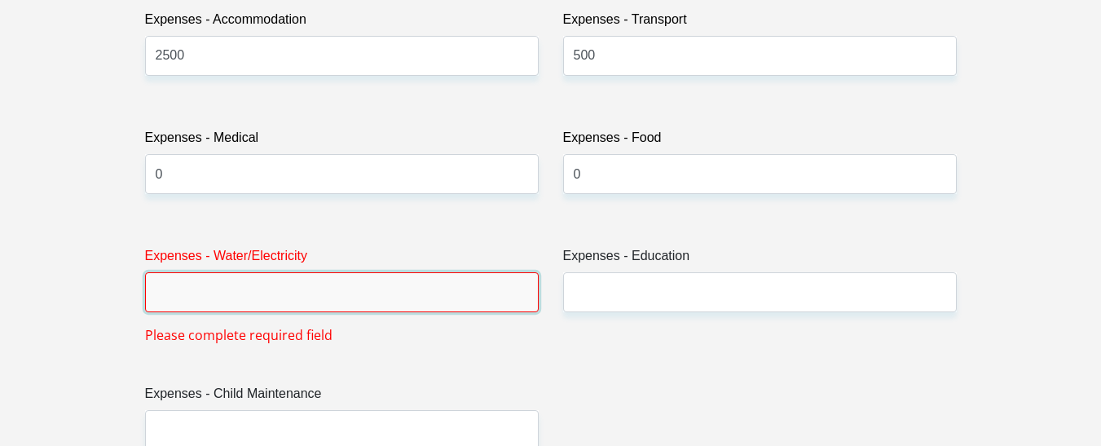
click at [378, 301] on input "Expenses - Water/Electricity" at bounding box center [342, 292] width 394 height 40
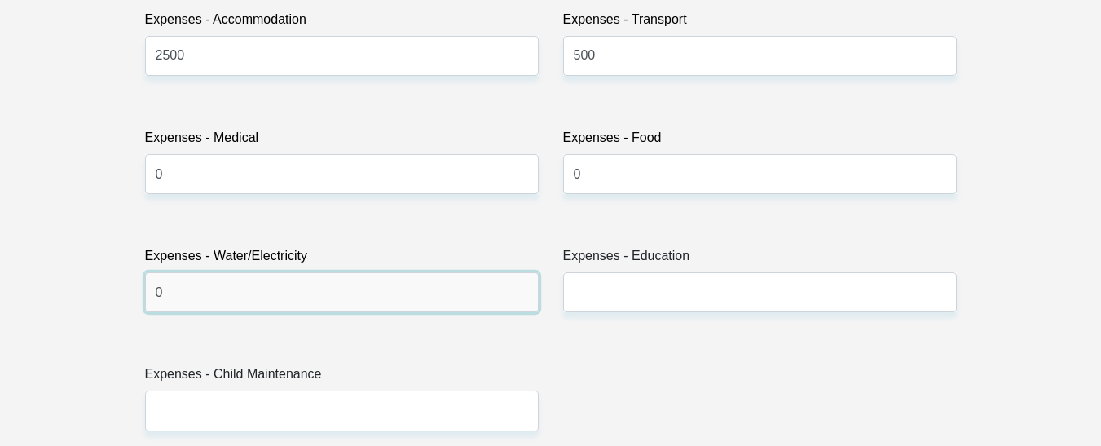
type input "0"
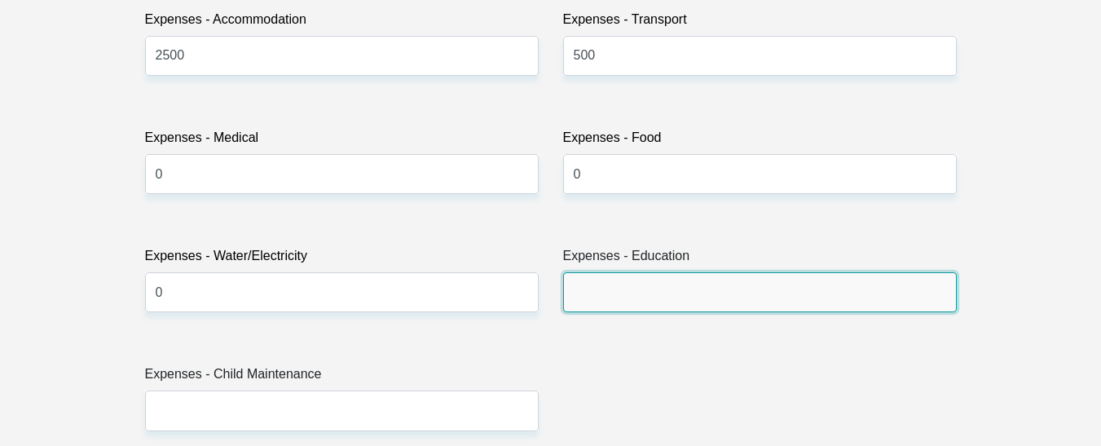
click at [637, 302] on input "Expenses - Education" at bounding box center [760, 292] width 394 height 40
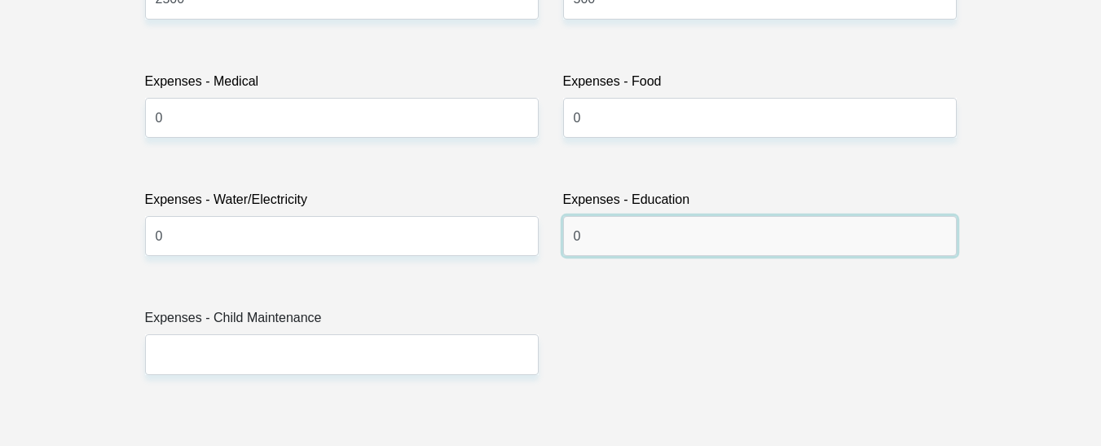
scroll to position [2527, 0]
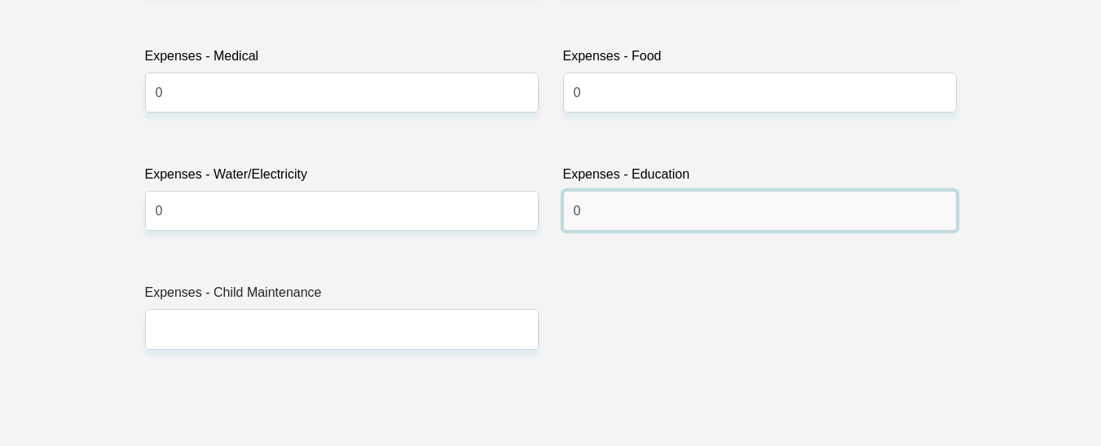
type input "0"
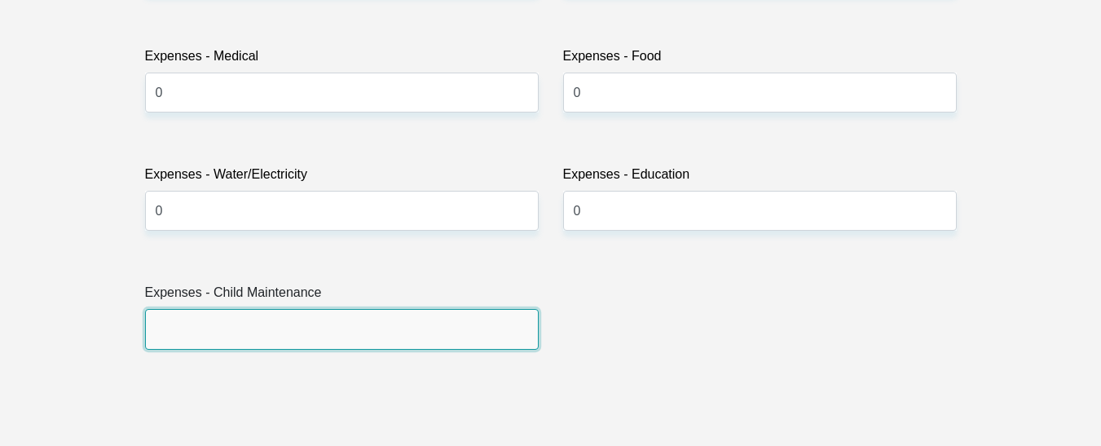
click at [373, 329] on input "Expenses - Child Maintenance" at bounding box center [342, 329] width 394 height 40
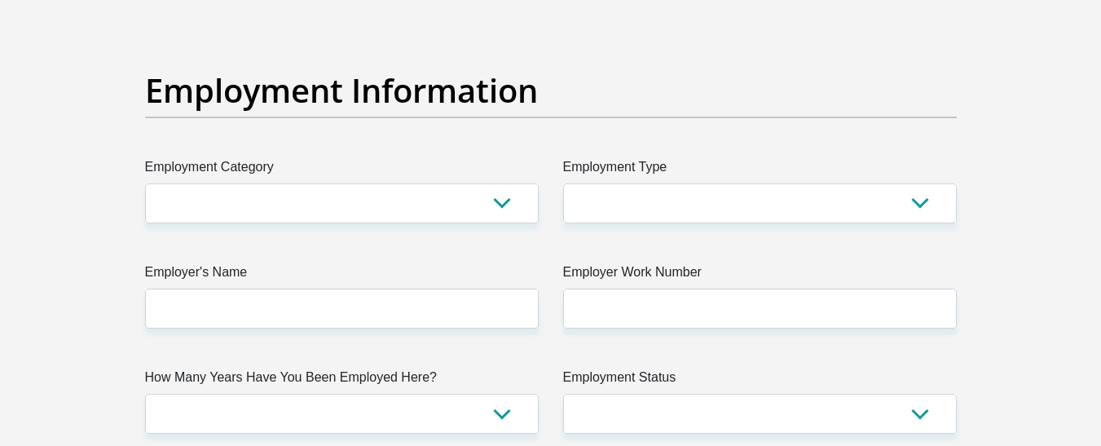
scroll to position [2934, 0]
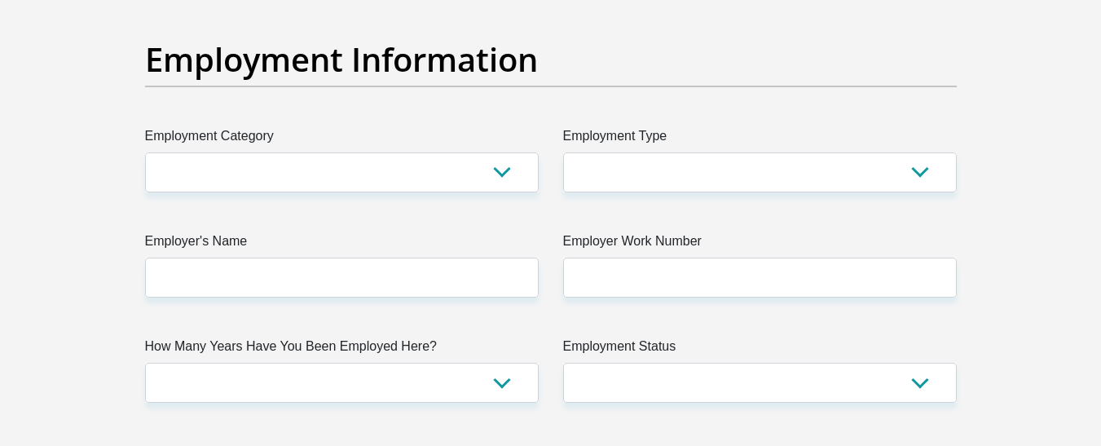
type input "0"
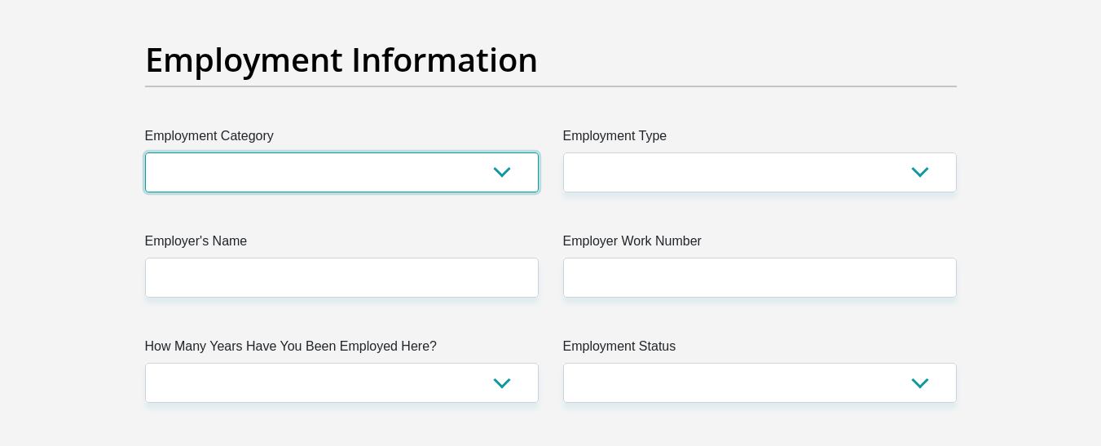
click at [457, 174] on select "AGRICULTURE ALCOHOL & TOBACCO CONSTRUCTION MATERIALS METALLURGY EQUIPMENT FOR R…" at bounding box center [342, 172] width 394 height 40
select select "13"
click at [145, 152] on select "AGRICULTURE ALCOHOL & TOBACCO CONSTRUCTION MATERIALS METALLURGY EQUIPMENT FOR R…" at bounding box center [342, 172] width 394 height 40
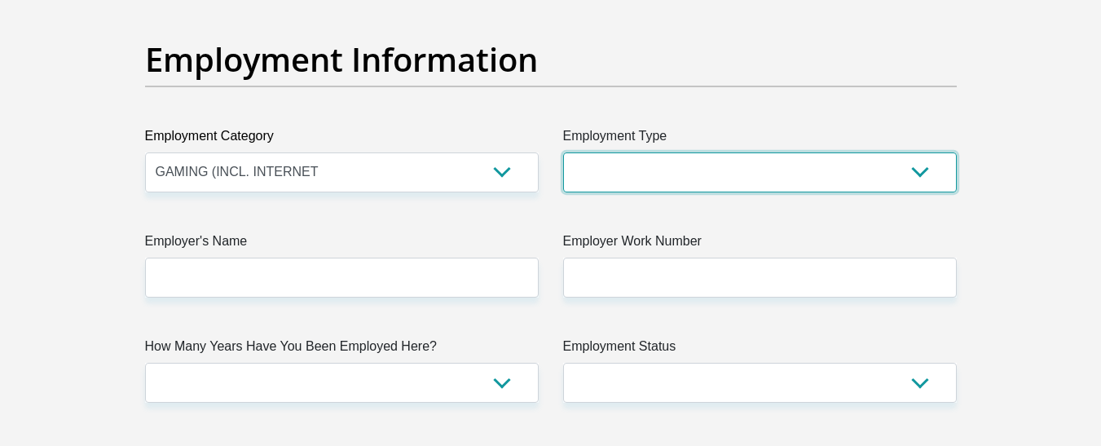
click at [623, 157] on select "College/Lecturer Craft Seller Creative Driver Executive Farmer Forces - Non Com…" at bounding box center [760, 172] width 394 height 40
select select "Office Staff/Clerk"
click at [563, 152] on select "College/Lecturer Craft Seller Creative Driver Executive Farmer Forces - Non Com…" at bounding box center [760, 172] width 394 height 40
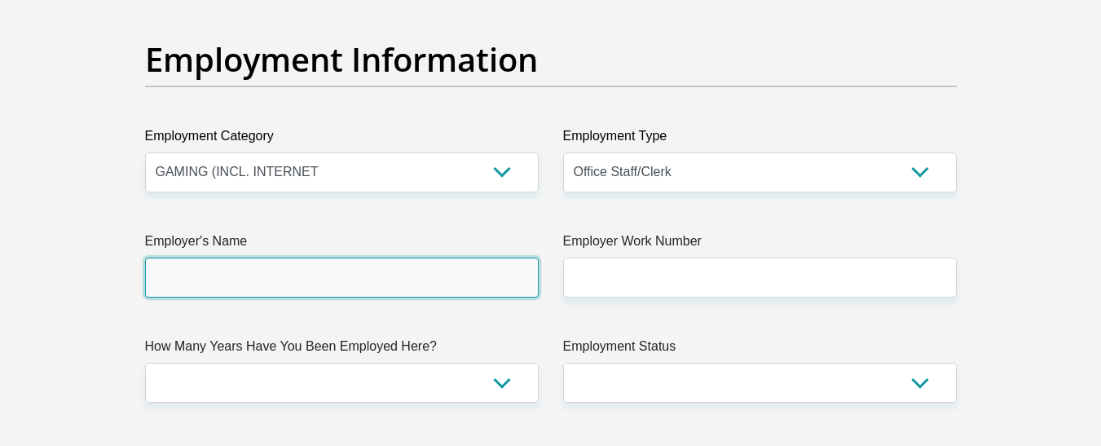
click at [407, 288] on input "Employer's Name" at bounding box center [342, 278] width 394 height 40
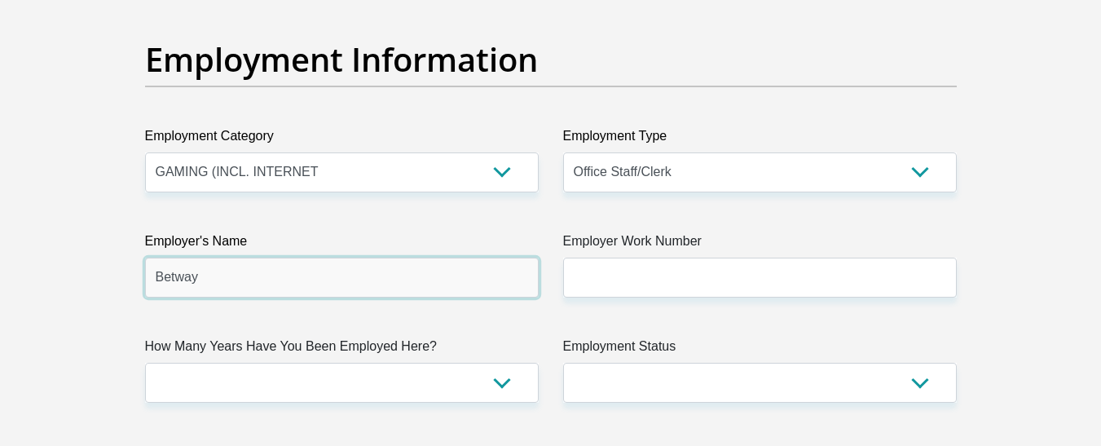
type input "Betway"
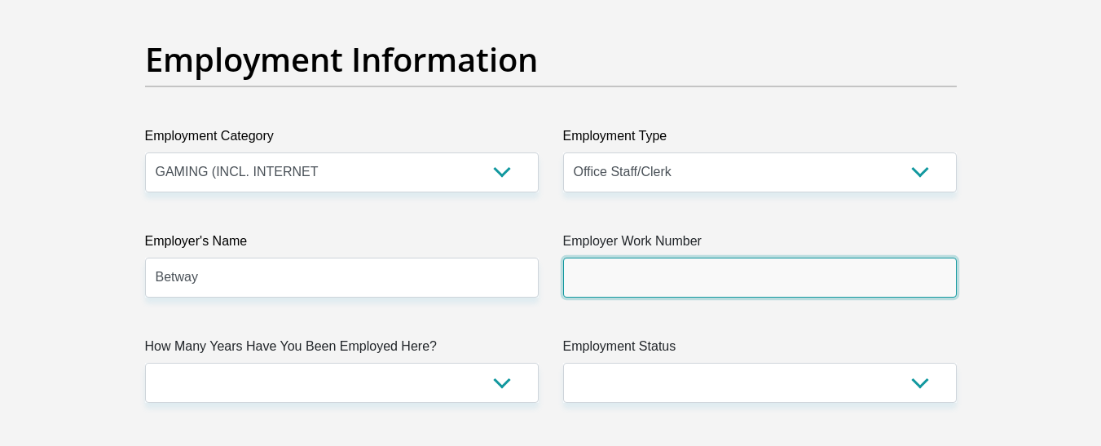
click at [705, 273] on input "Employer Work Number" at bounding box center [760, 278] width 394 height 40
type input "n"
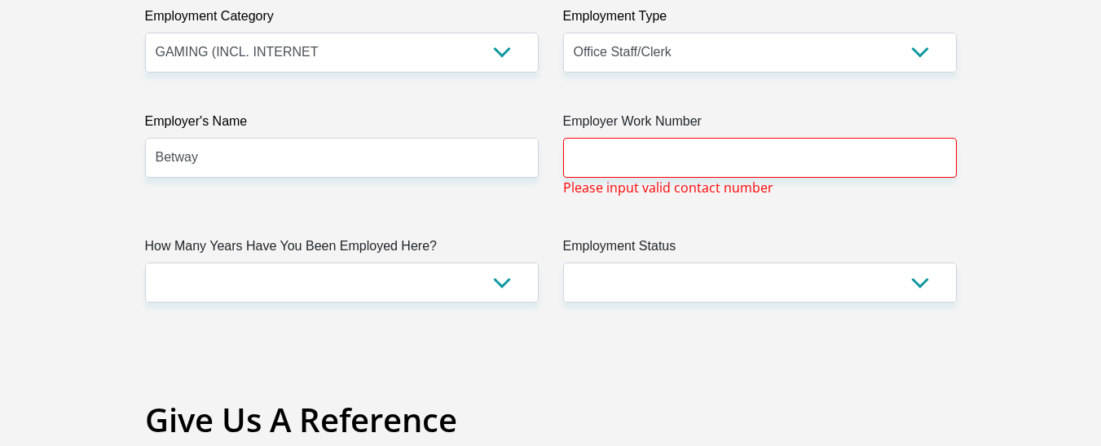
scroll to position [3016, 0]
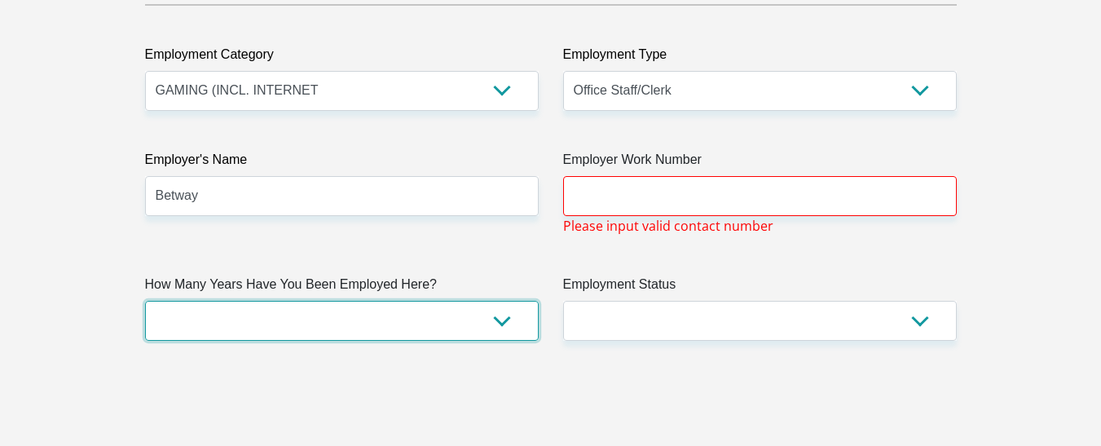
click at [500, 327] on select "less than 1 year 1-3 years 3-5 years 5+ years" at bounding box center [342, 321] width 394 height 40
select select "6"
click at [145, 301] on select "less than 1 year 1-3 years 3-5 years 5+ years" at bounding box center [342, 321] width 394 height 40
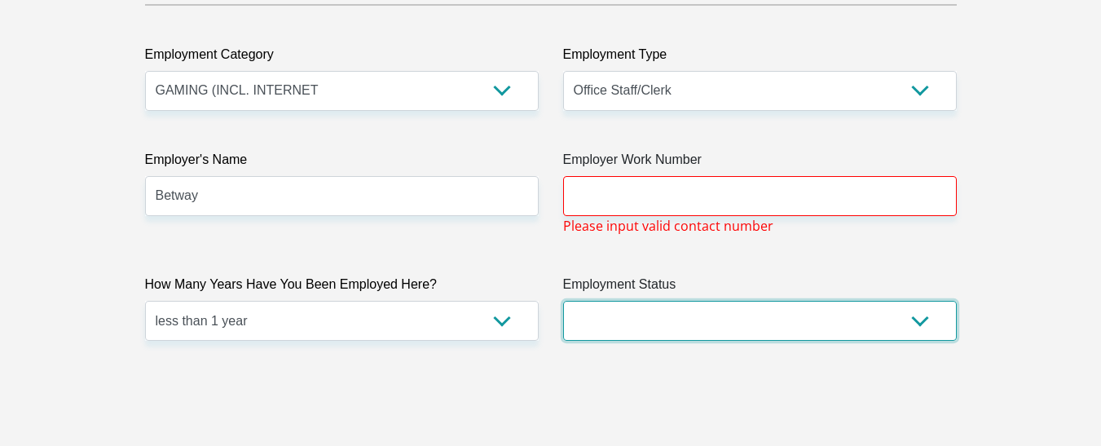
click at [700, 332] on select "Permanent/Full-time Part-time/Casual Contract Worker Self-Employed Housewife Re…" at bounding box center [760, 321] width 394 height 40
select select "1"
click at [563, 301] on select "Permanent/Full-time Part-time/Casual Contract Worker Self-Employed Housewife Re…" at bounding box center [760, 321] width 394 height 40
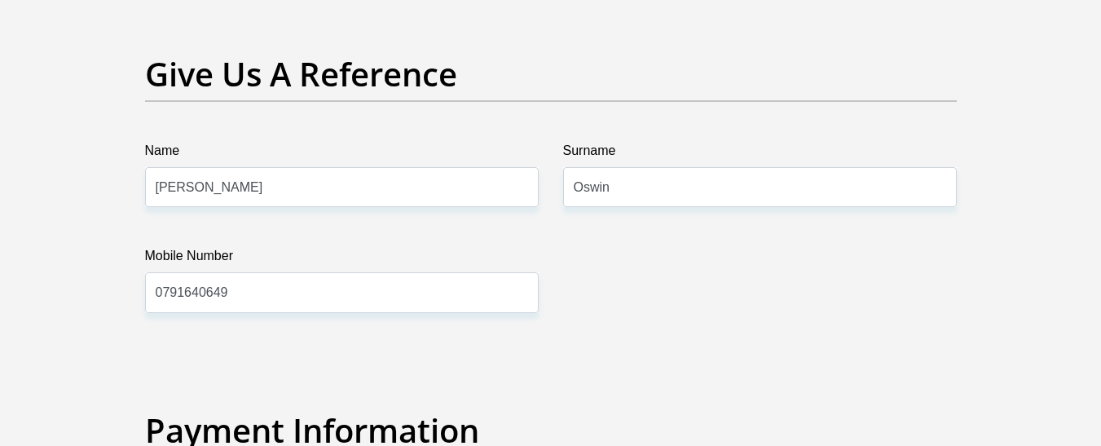
scroll to position [3423, 0]
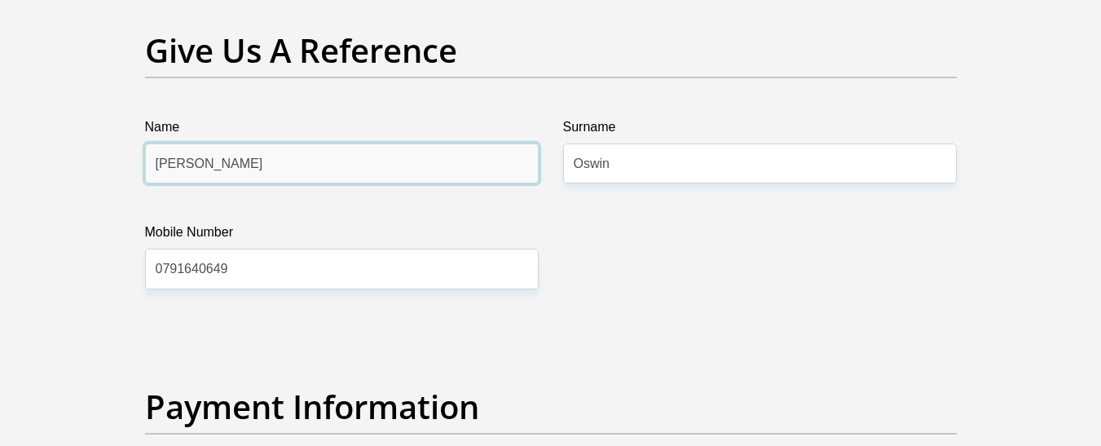
drag, startPoint x: 368, startPoint y: 175, endPoint x: 144, endPoint y: 170, distance: 224.2
click at [145, 170] on input "Christian-Lee" at bounding box center [342, 163] width 394 height 40
type input "Brendan"
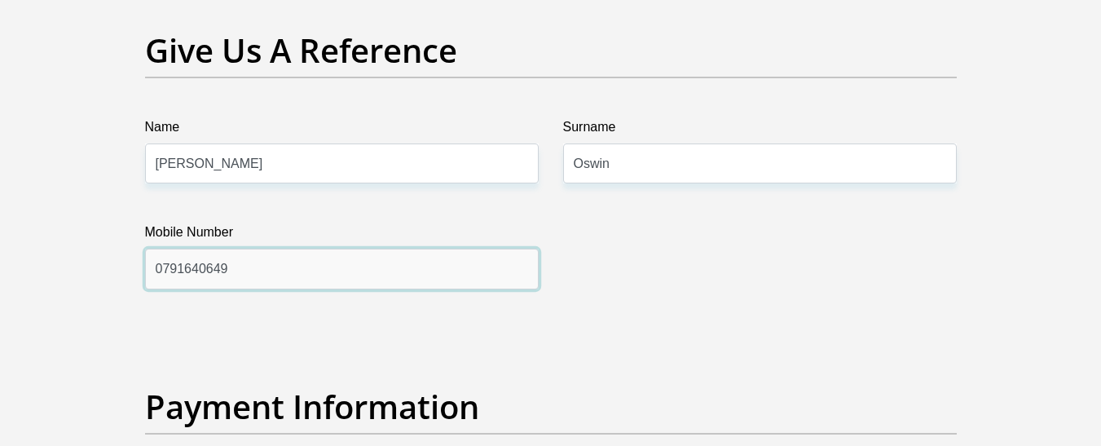
click at [293, 280] on input "0791640649" at bounding box center [342, 269] width 394 height 40
type input "0"
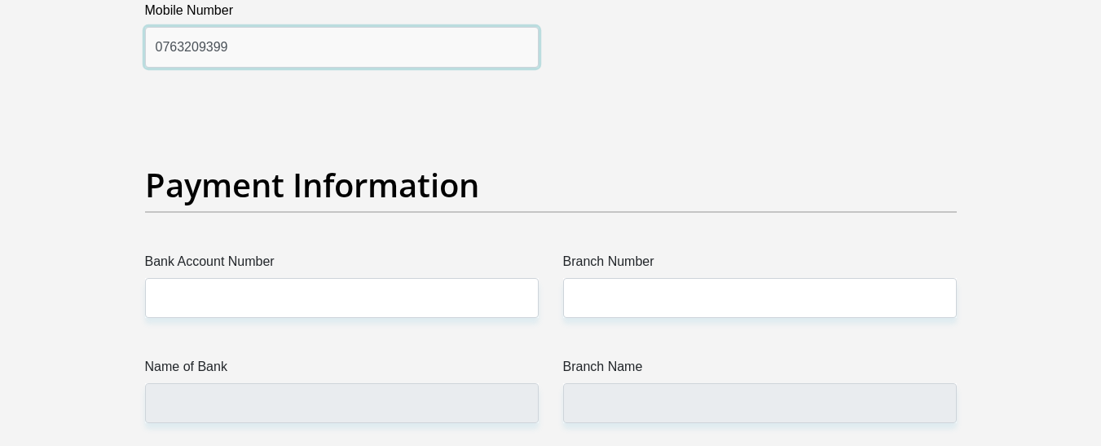
scroll to position [3668, 0]
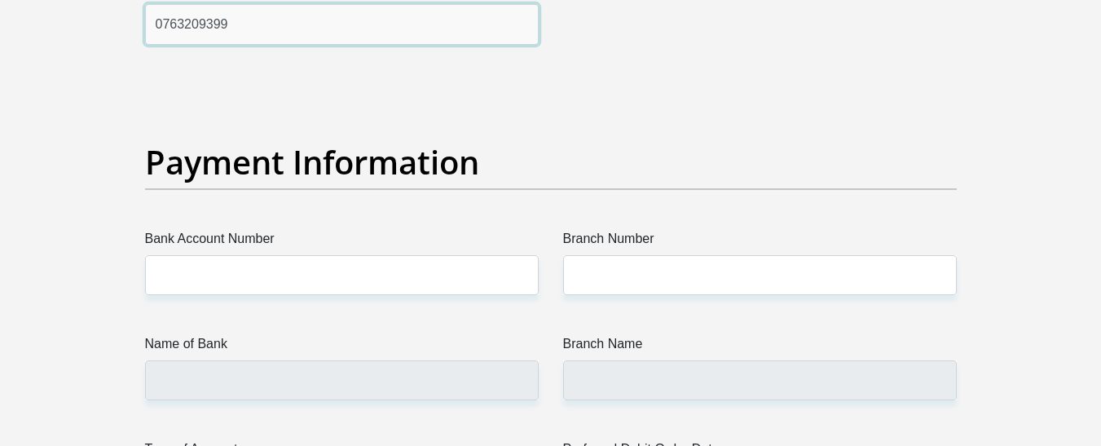
type input "0763209399"
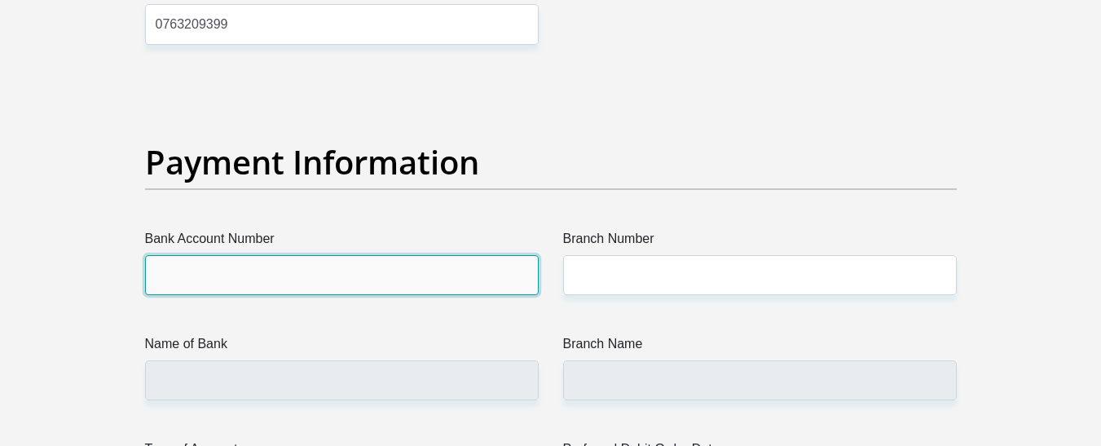
click at [424, 276] on input "Bank Account Number" at bounding box center [342, 275] width 394 height 40
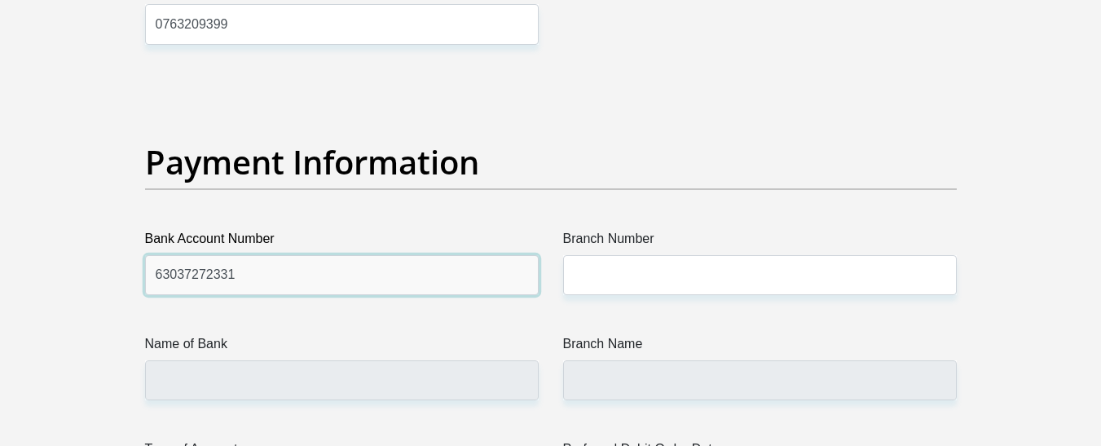
type input "63037272331"
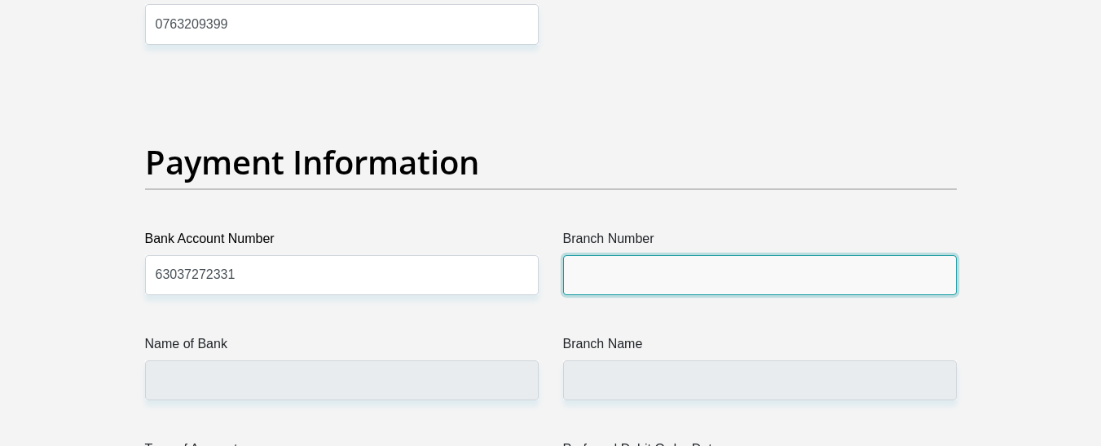
click at [654, 277] on input "Branch Number" at bounding box center [760, 275] width 394 height 40
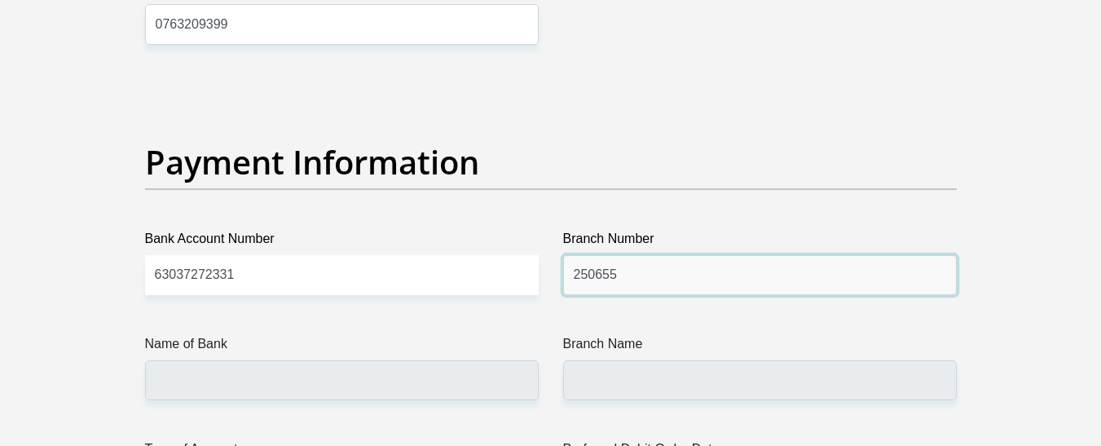
type input "250655"
type input "FIRSTRAND BANK"
type input "BRANCH 560"
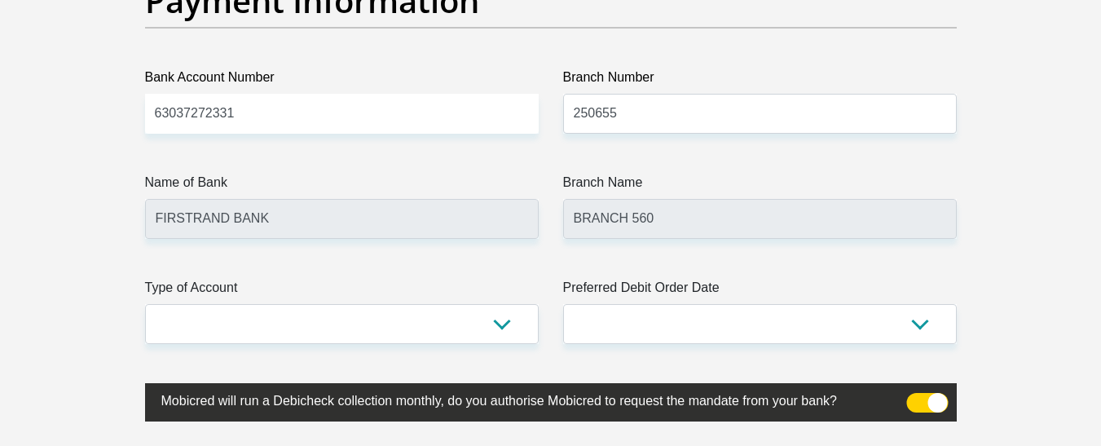
scroll to position [3831, 0]
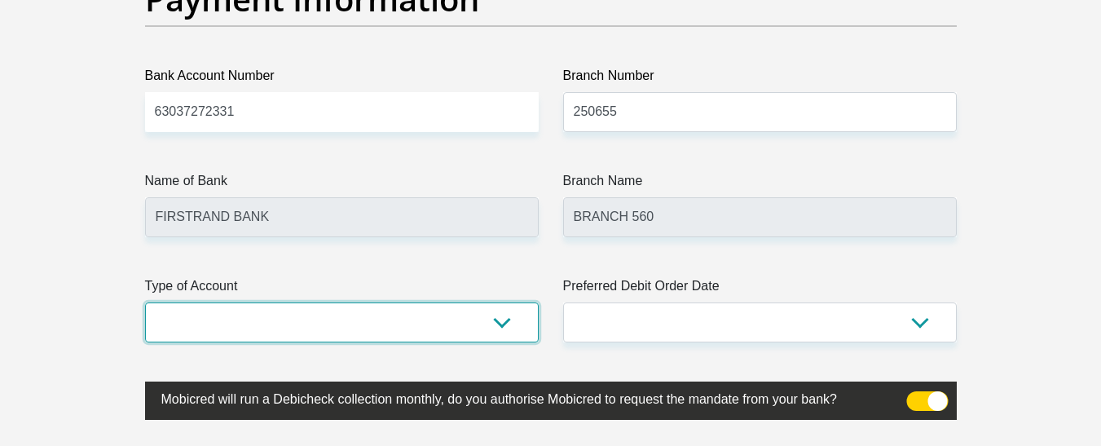
click at [511, 318] on select "Cheque Savings" at bounding box center [342, 322] width 394 height 40
select select "CUR"
click at [145, 302] on select "Cheque Savings" at bounding box center [342, 322] width 394 height 40
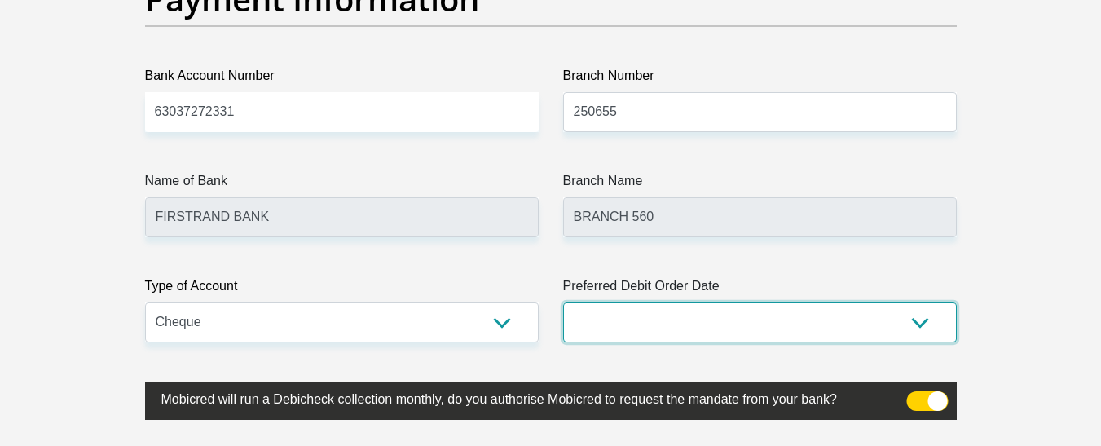
click at [615, 324] on select "1st 2nd 3rd 4th 5th 7th 18th 19th 20th 21st 22nd 23rd 24th 25th 26th 27th 28th …" at bounding box center [760, 322] width 394 height 40
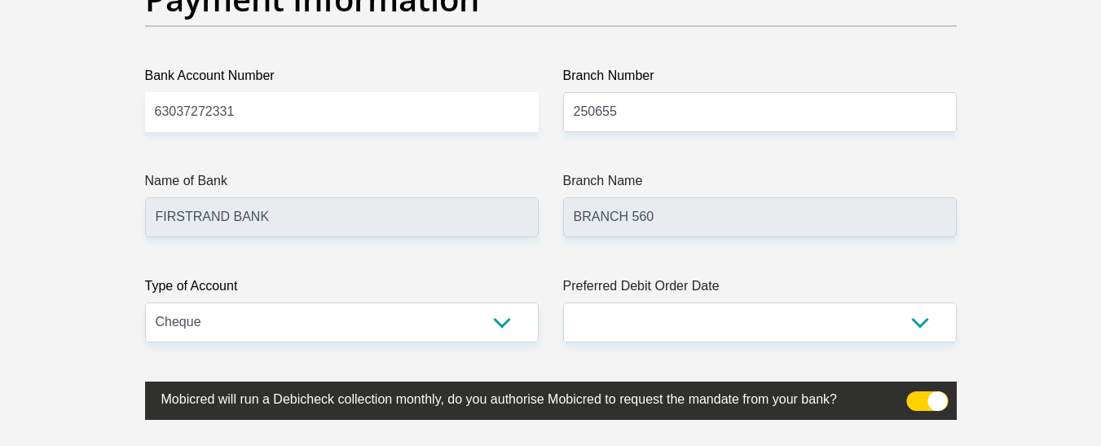
click at [427, 276] on label "Type of Account" at bounding box center [342, 289] width 394 height 26
click at [427, 302] on select "Cheque Savings" at bounding box center [342, 322] width 394 height 40
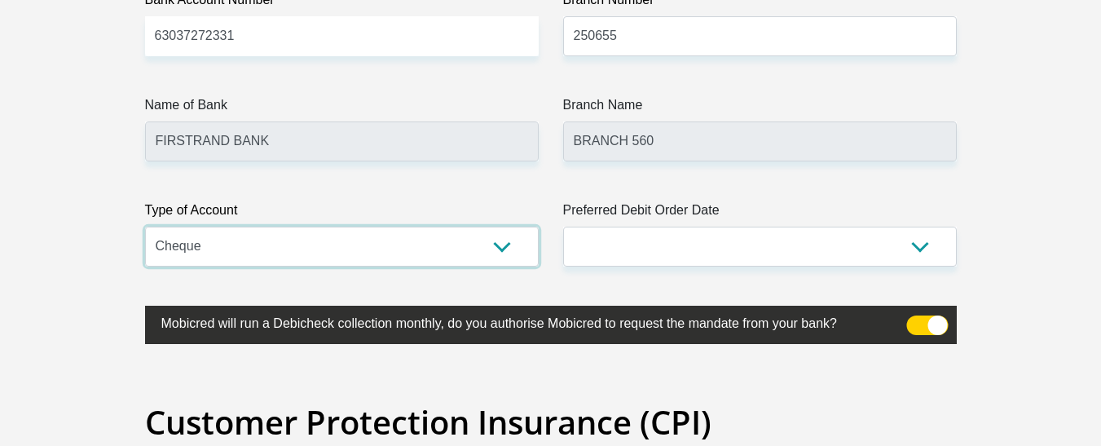
scroll to position [3994, 0]
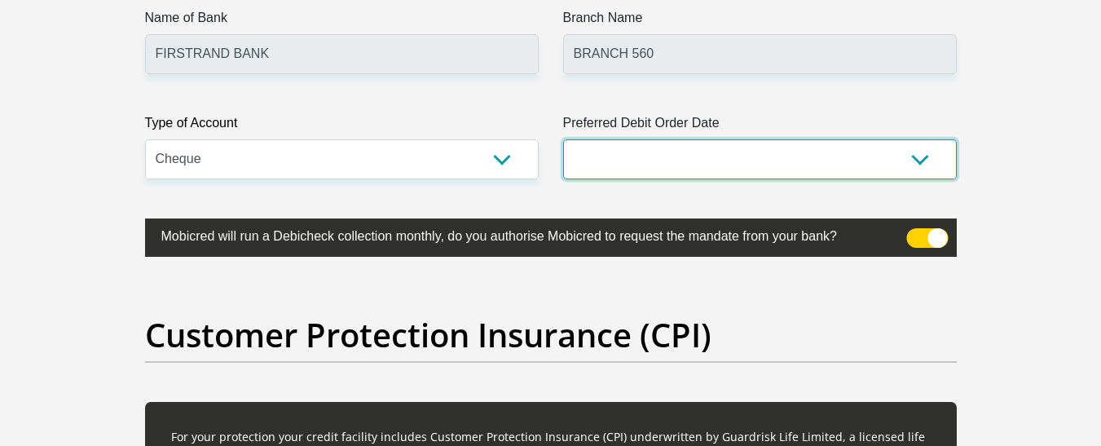
click at [660, 160] on select "1st 2nd 3rd 4th 5th 7th 18th 19th 20th 21st 22nd 23rd 24th 25th 26th 27th 28th …" at bounding box center [760, 159] width 394 height 40
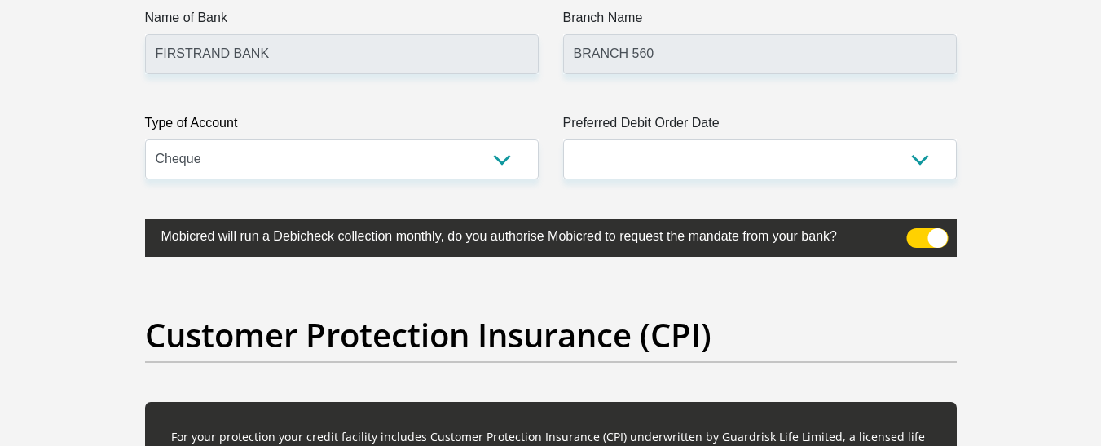
click at [492, 115] on label "Type of Account" at bounding box center [342, 126] width 394 height 26
click at [492, 139] on select "Cheque Savings" at bounding box center [342, 159] width 394 height 40
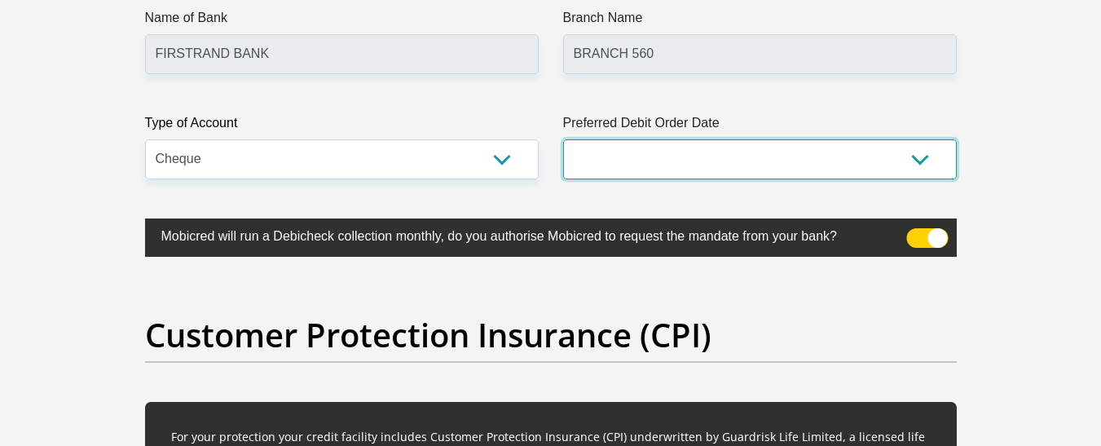
click at [678, 151] on select "1st 2nd 3rd 4th 5th 7th 18th 19th 20th 21st 22nd 23rd 24th 25th 26th 27th 28th …" at bounding box center [760, 159] width 394 height 40
click at [563, 139] on select "1st 2nd 3rd 4th 5th 7th 18th 19th 20th 21st 22nd 23rd 24th 25th 26th 27th 28th …" at bounding box center [760, 159] width 394 height 40
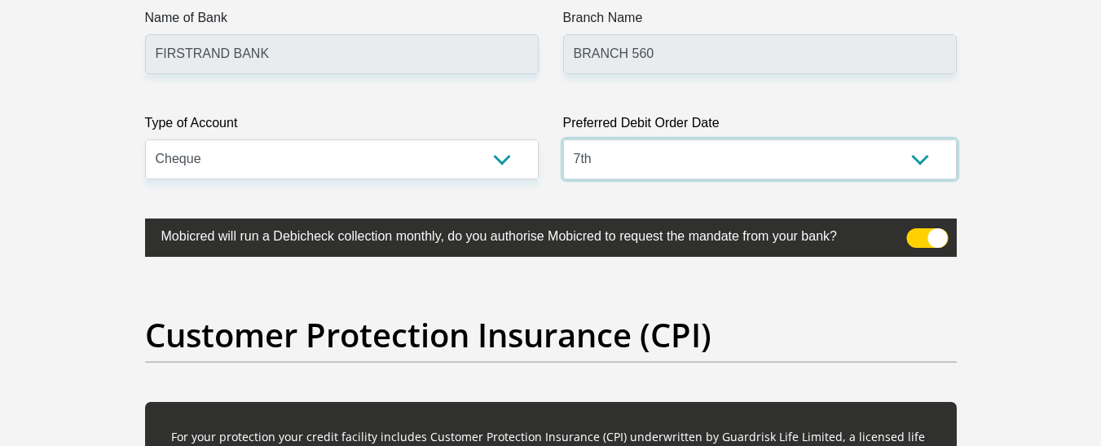
click at [643, 168] on select "1st 2nd 3rd 4th 5th 7th 18th 19th 20th 21st 22nd 23rd 24th 25th 26th 27th 28th …" at bounding box center [760, 159] width 394 height 40
select select "1"
click at [563, 139] on select "1st 2nd 3rd 4th 5th 7th 18th 19th 20th 21st 22nd 23rd 24th 25th 26th 27th 28th …" at bounding box center [760, 159] width 394 height 40
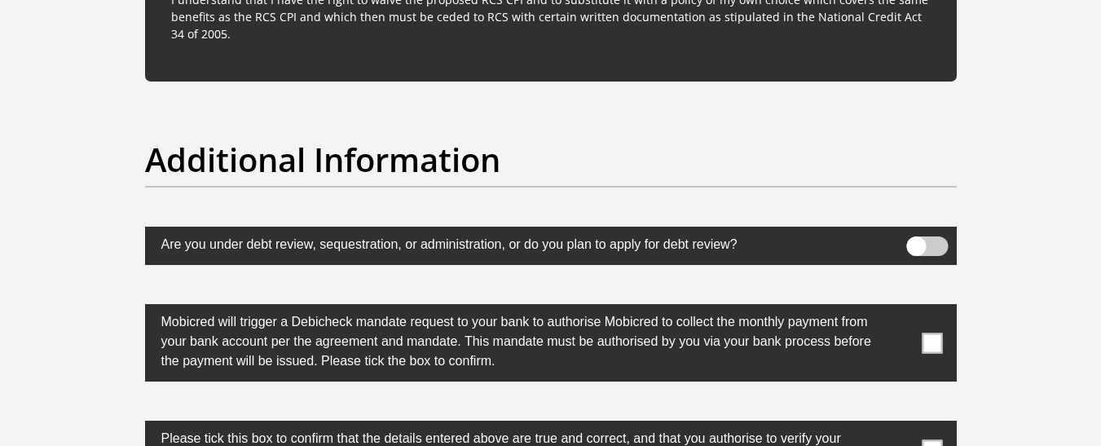
scroll to position [5135, 0]
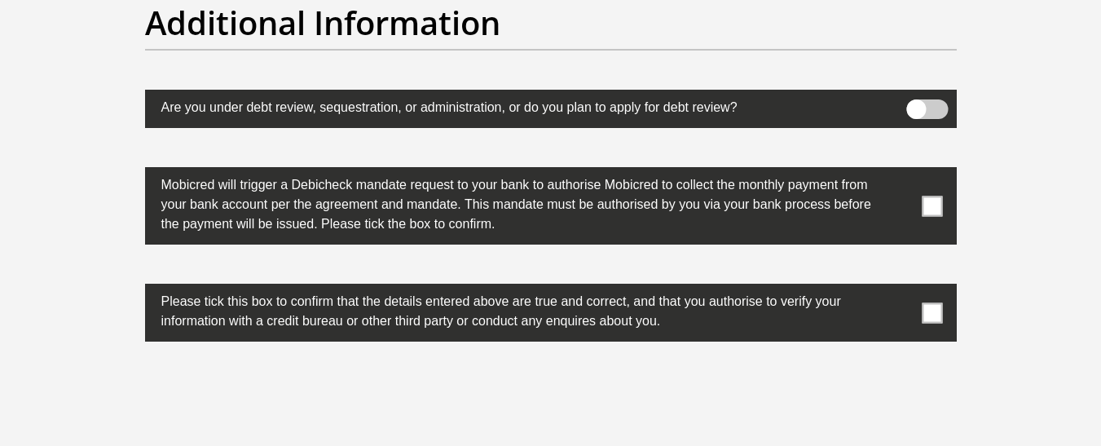
click at [944, 195] on label at bounding box center [551, 205] width 812 height 77
click at [900, 171] on input "checkbox" at bounding box center [900, 171] width 0 height 0
click at [929, 205] on span at bounding box center [932, 206] width 20 height 20
click at [900, 171] on input "checkbox" at bounding box center [900, 171] width 0 height 0
click at [932, 204] on span at bounding box center [932, 206] width 20 height 20
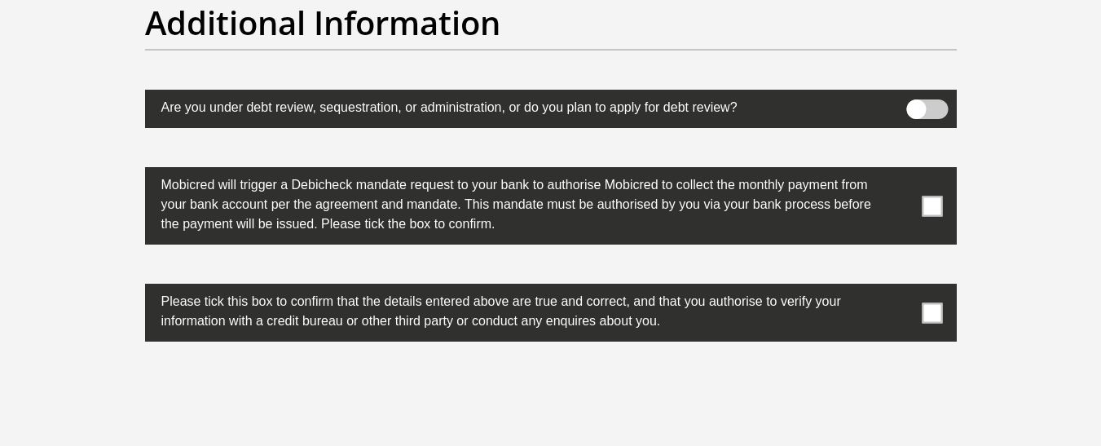
click at [900, 171] on input "checkbox" at bounding box center [900, 171] width 0 height 0
click at [936, 302] on label at bounding box center [551, 313] width 812 height 58
click at [900, 288] on input "checkbox" at bounding box center [900, 288] width 0 height 0
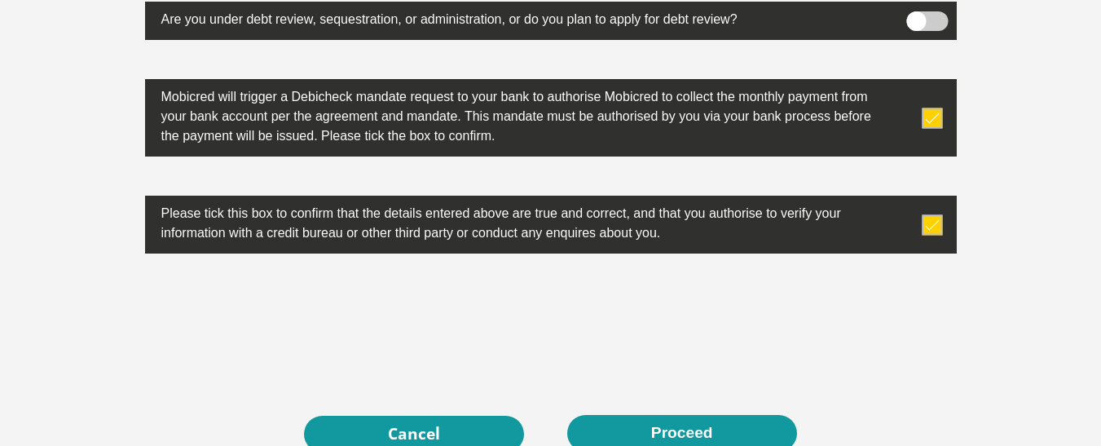
scroll to position [5298, 0]
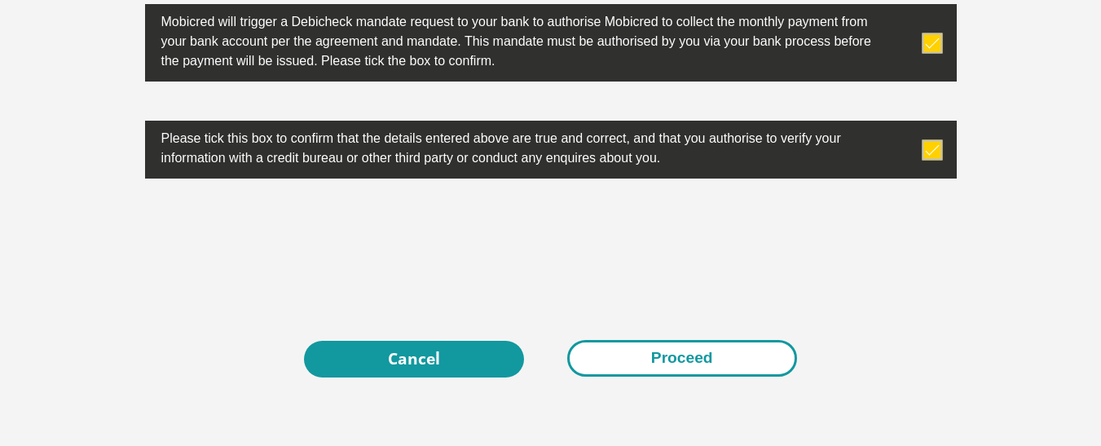
click at [700, 348] on button "Proceed" at bounding box center [682, 358] width 230 height 37
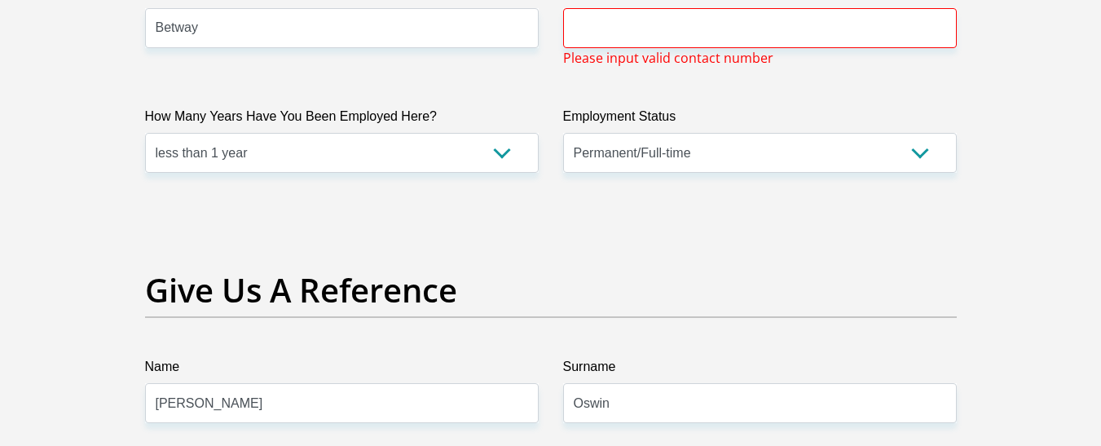
scroll to position [3048, 0]
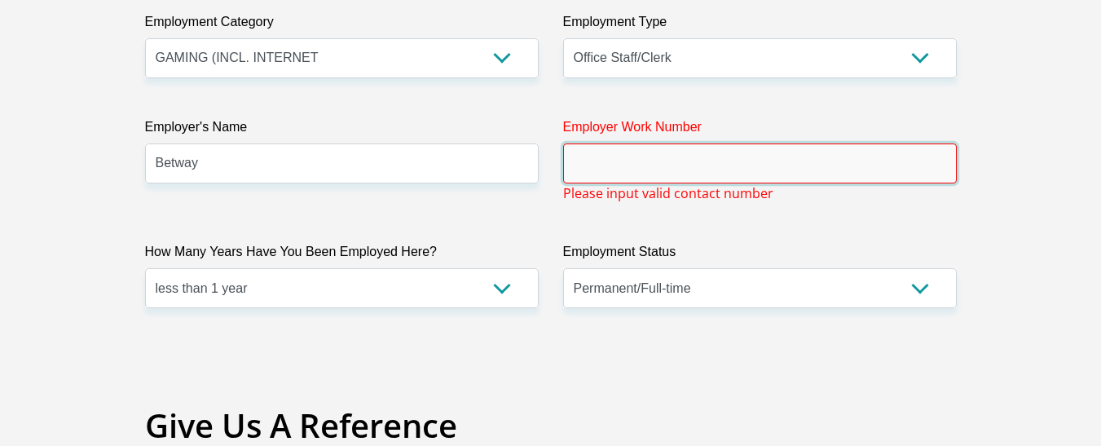
click at [653, 171] on input "Employer Work Number" at bounding box center [760, 163] width 394 height 40
paste input "086 178 7250"
type input "086 178 7250"
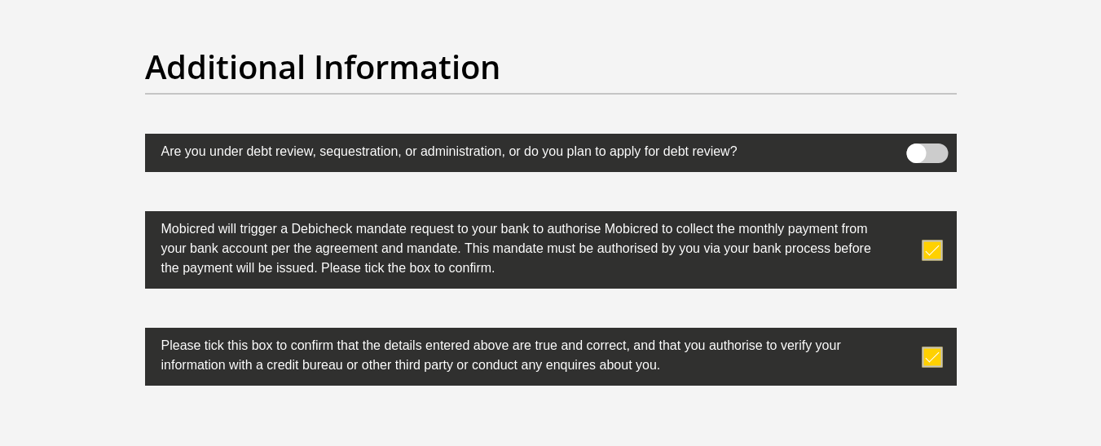
scroll to position [5331, 0]
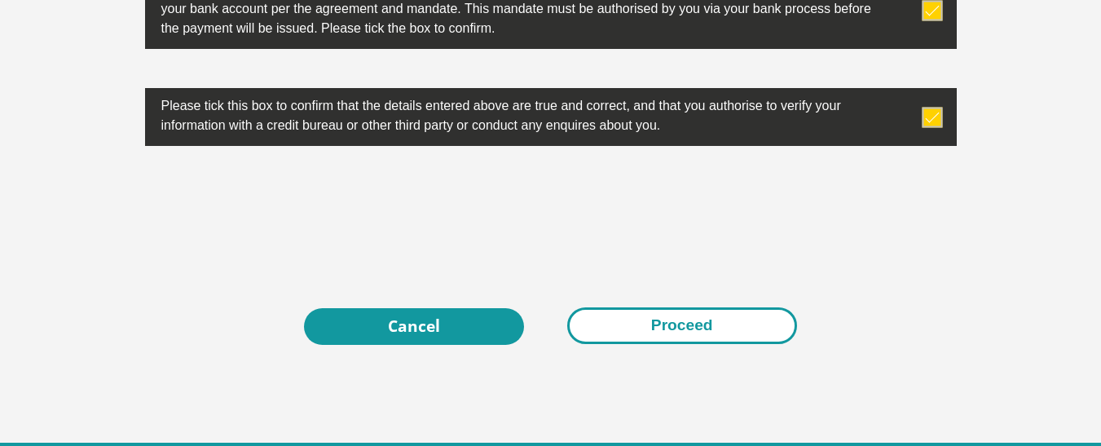
click at [696, 324] on button "Proceed" at bounding box center [682, 325] width 230 height 37
click at [681, 329] on button "Proceed" at bounding box center [682, 325] width 230 height 37
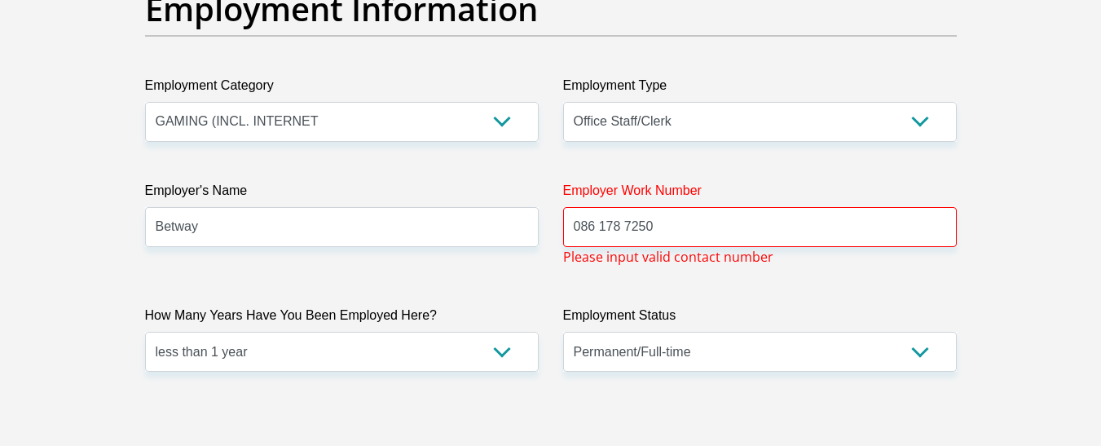
scroll to position [2967, 0]
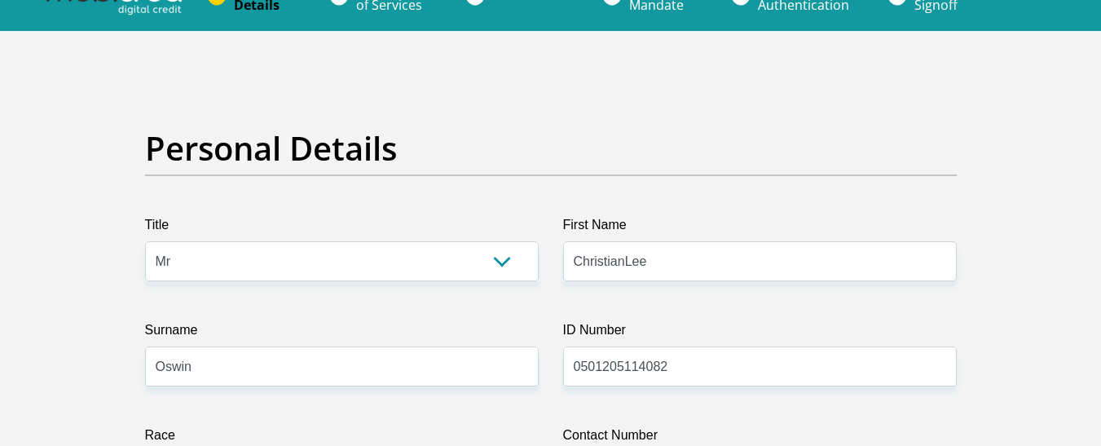
scroll to position [0, 0]
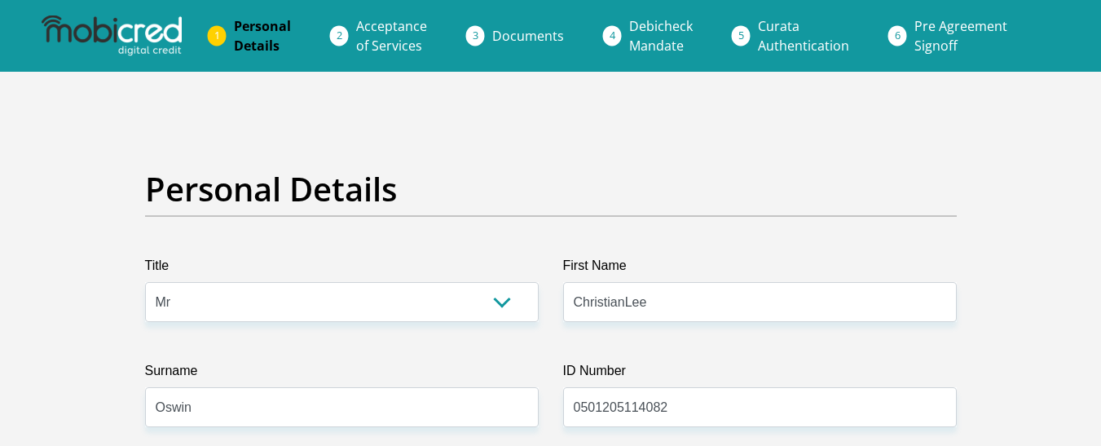
click at [401, 38] on span "Acceptance of Services" at bounding box center [391, 35] width 71 height 37
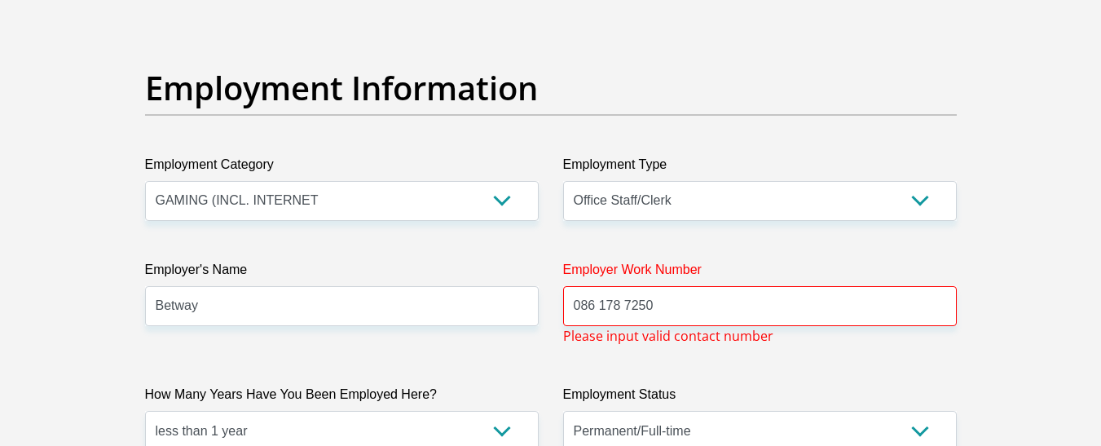
scroll to position [2895, 0]
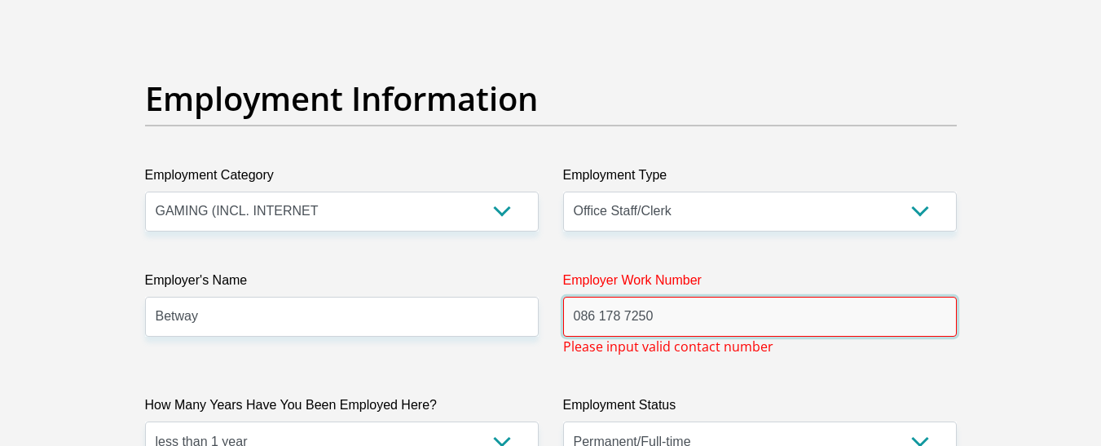
drag, startPoint x: 677, startPoint y: 311, endPoint x: 558, endPoint y: 318, distance: 118.4
click at [558, 318] on div "Employer Work Number 086 178 7250 Please input valid contact number" at bounding box center [760, 314] width 418 height 86
click at [679, 309] on input "086 178 7250" at bounding box center [760, 317] width 394 height 40
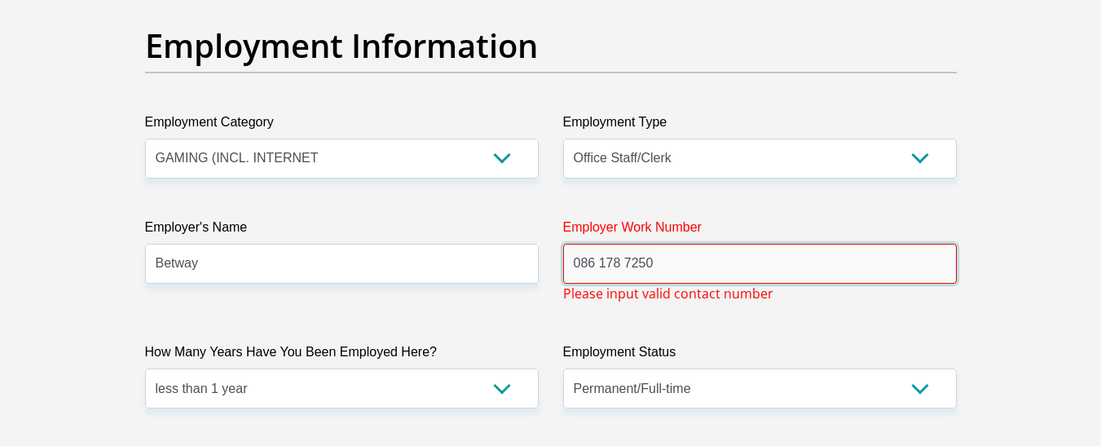
scroll to position [2977, 0]
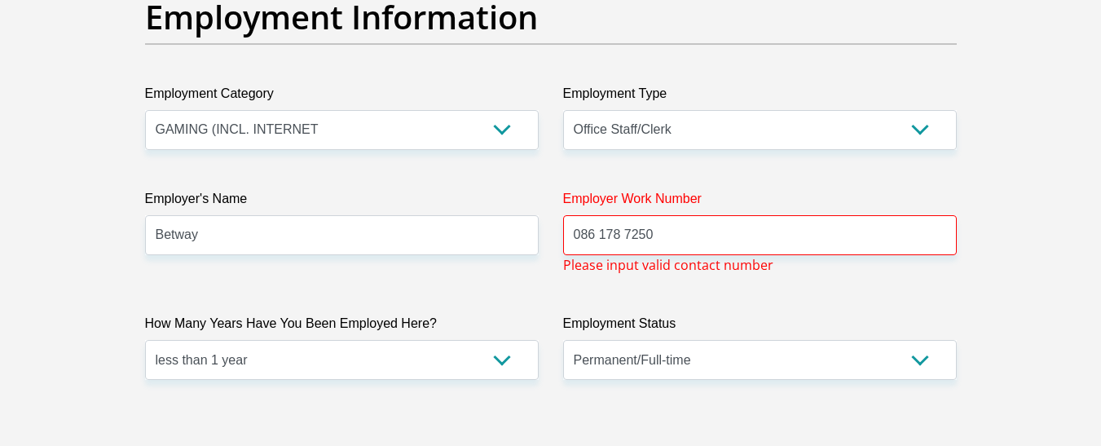
click at [582, 314] on label "Employment Status" at bounding box center [760, 327] width 394 height 26
click at [582, 340] on select "Permanent/Full-time Part-time/Casual Contract Worker Self-Employed Housewife Re…" at bounding box center [760, 360] width 394 height 40
drag, startPoint x: 686, startPoint y: 232, endPoint x: 536, endPoint y: 245, distance: 151.3
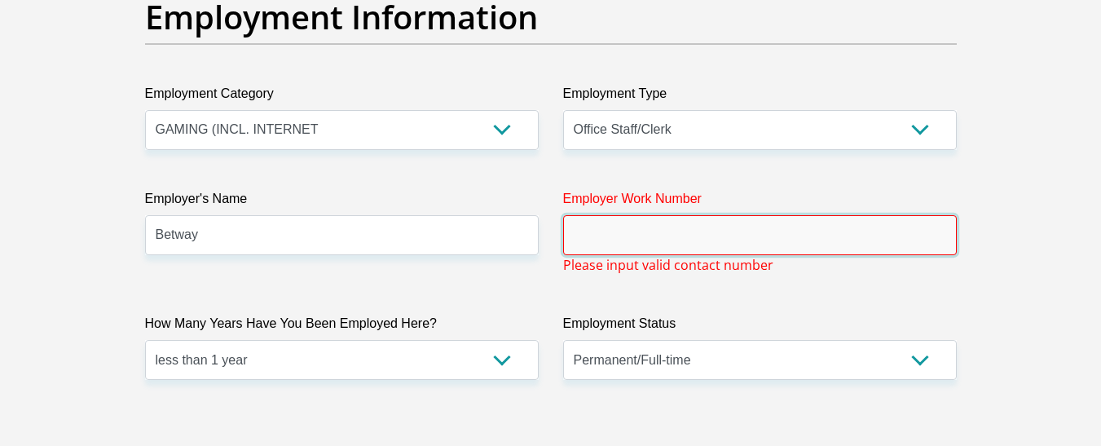
click at [611, 241] on input "Employer Work Number" at bounding box center [760, 235] width 394 height 40
type input "010"
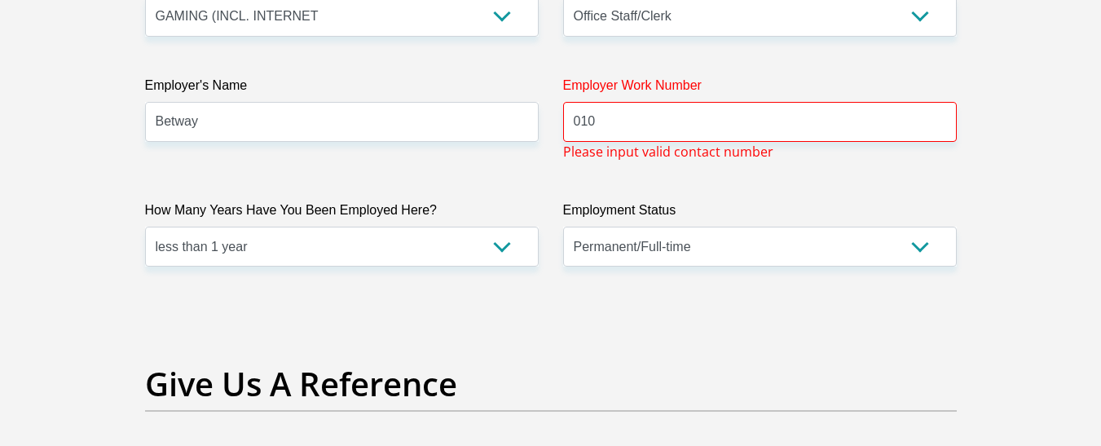
scroll to position [2885, 0]
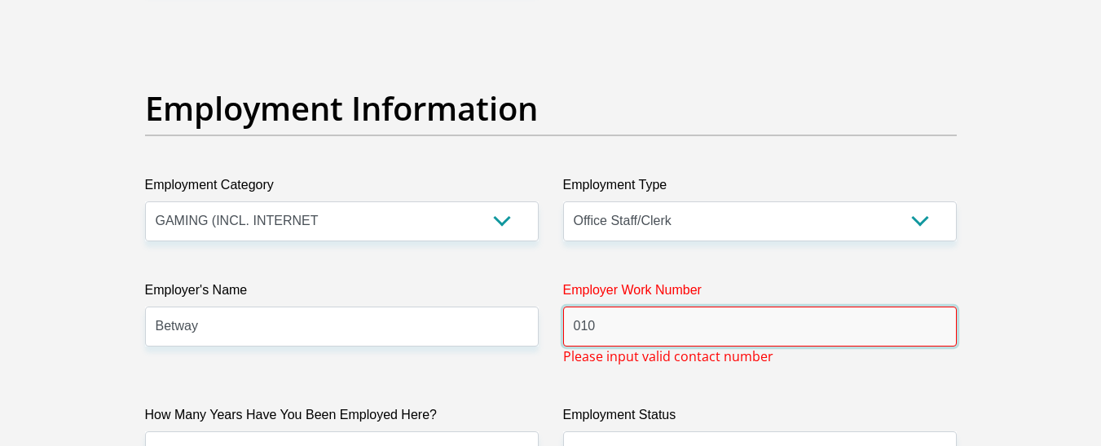
drag, startPoint x: 673, startPoint y: 327, endPoint x: 564, endPoint y: 333, distance: 109.4
click at [564, 333] on input "010" at bounding box center [760, 326] width 394 height 40
paste input "086 178 7250"
click at [549, 348] on div "Employer's Name Betway" at bounding box center [342, 323] width 418 height 86
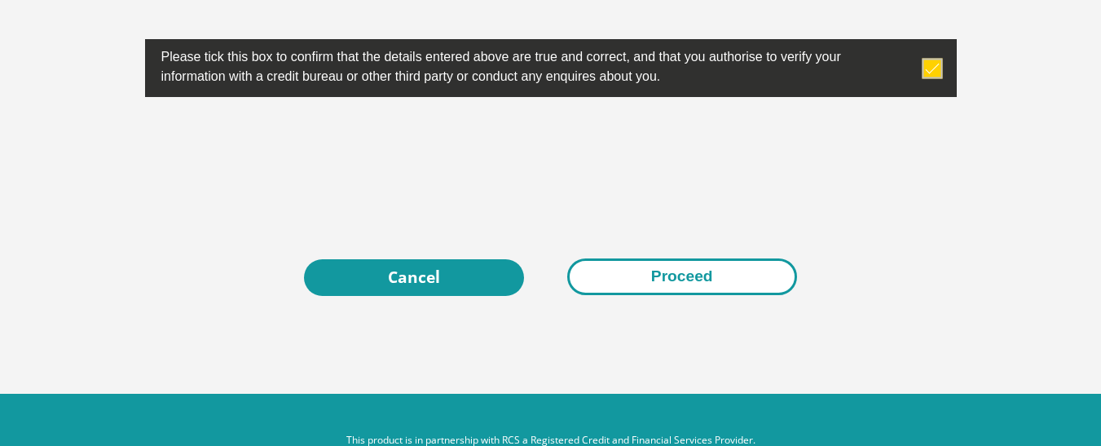
scroll to position [5422, 0]
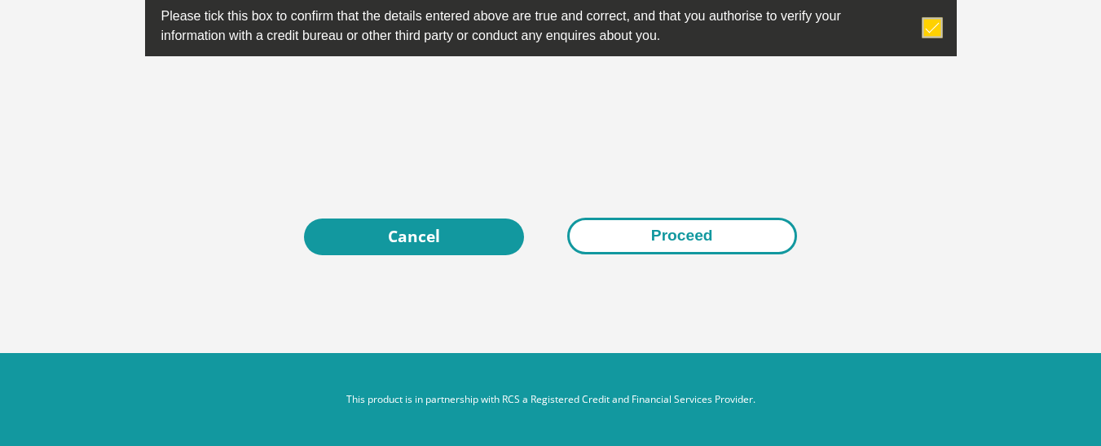
click at [655, 240] on button "Proceed" at bounding box center [682, 236] width 230 height 37
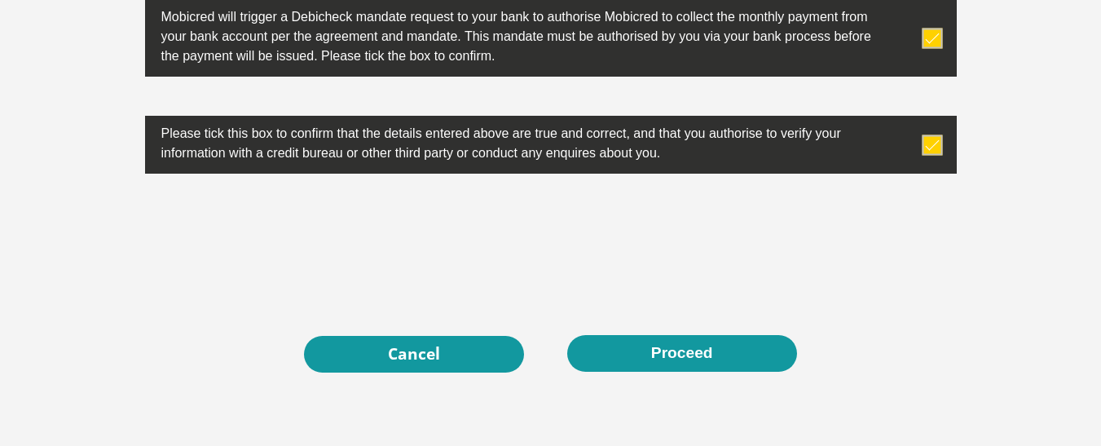
scroll to position [5341, 0]
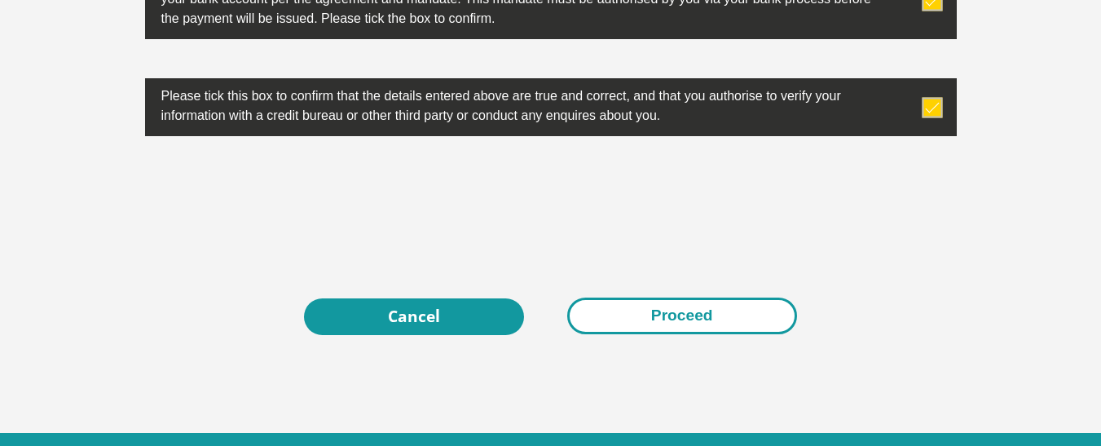
click at [668, 320] on button "Proceed" at bounding box center [682, 316] width 230 height 37
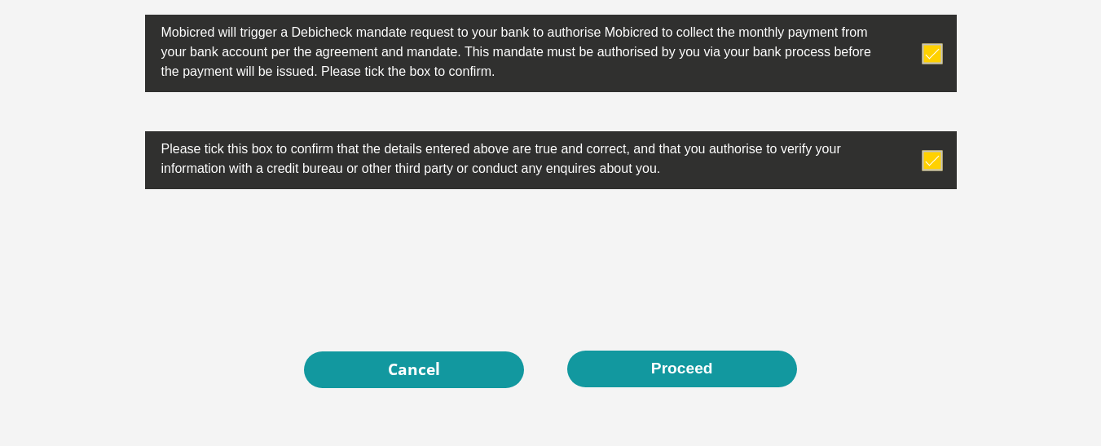
scroll to position [5259, 0]
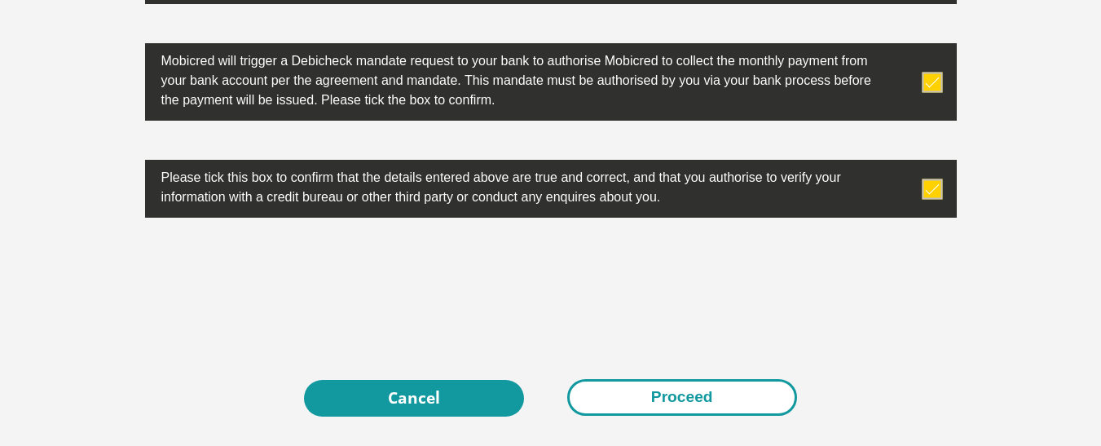
click at [696, 392] on button "Proceed" at bounding box center [682, 397] width 230 height 37
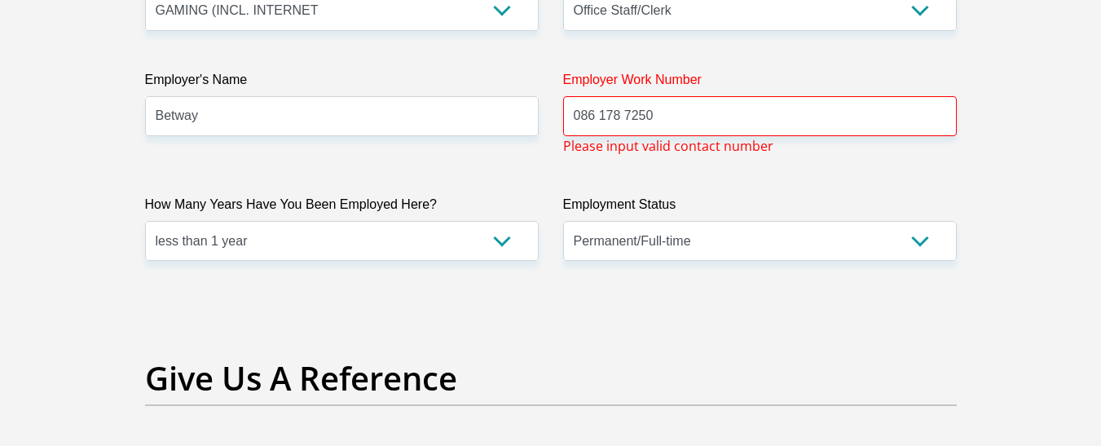
scroll to position [3058, 0]
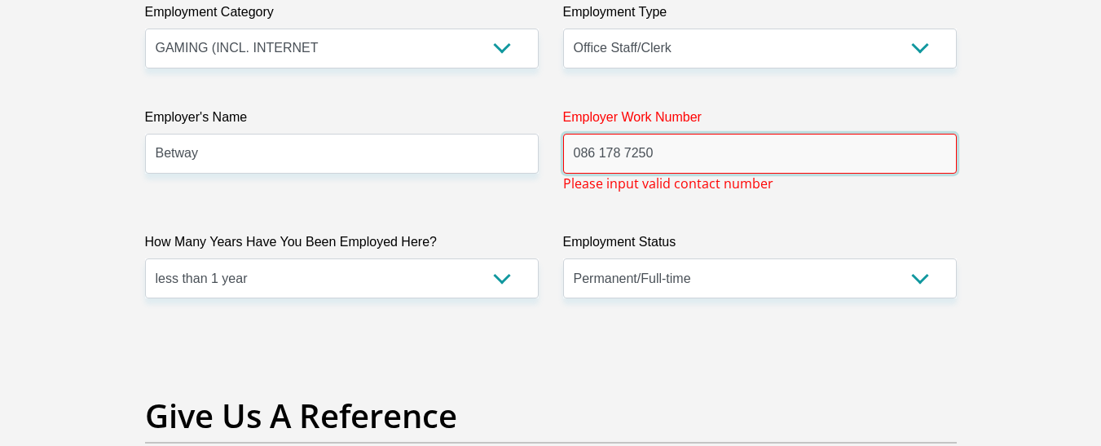
click at [750, 158] on input "086 178 7250" at bounding box center [760, 154] width 394 height 40
click at [578, 153] on input "086 178 7250" at bounding box center [760, 154] width 394 height 40
click at [712, 164] on input "+27 86 178 7250" at bounding box center [760, 154] width 394 height 40
type input "+27 86 178 7250"
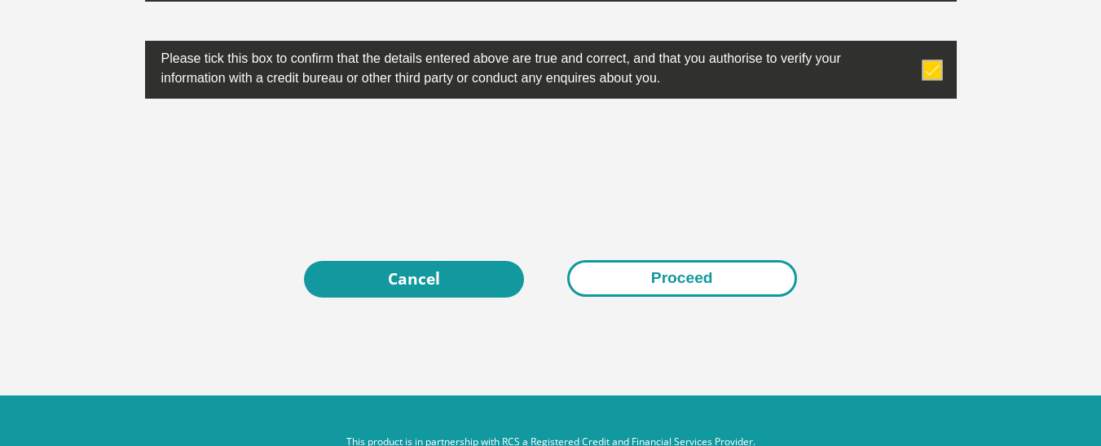
scroll to position [5422, 0]
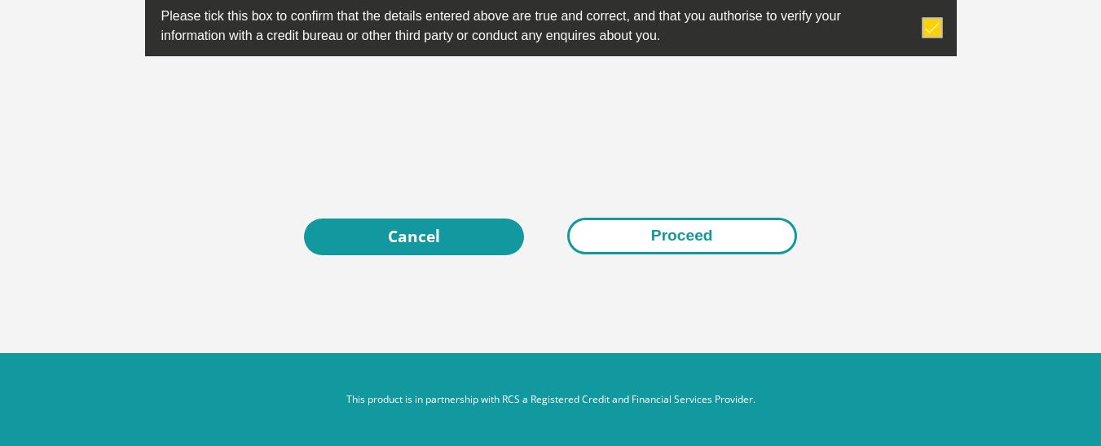
click at [631, 227] on button "Proceed" at bounding box center [682, 236] width 230 height 37
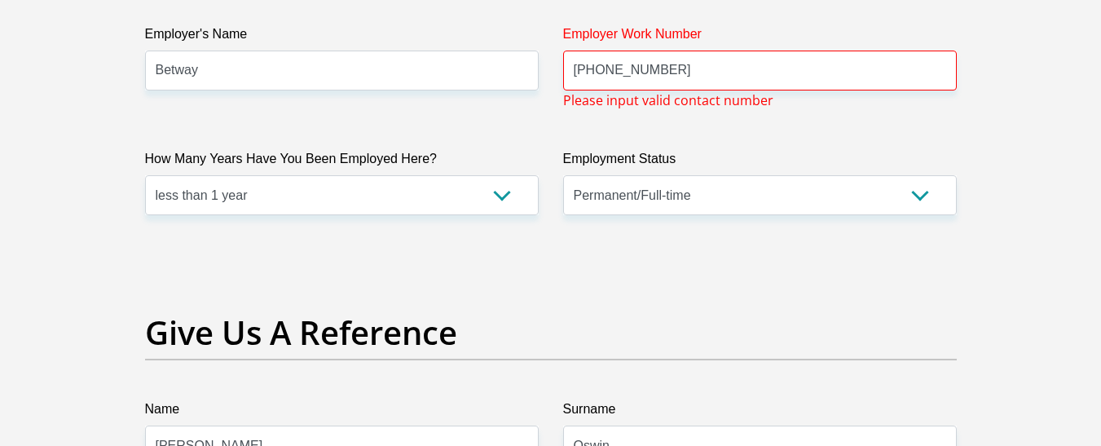
scroll to position [3140, 0]
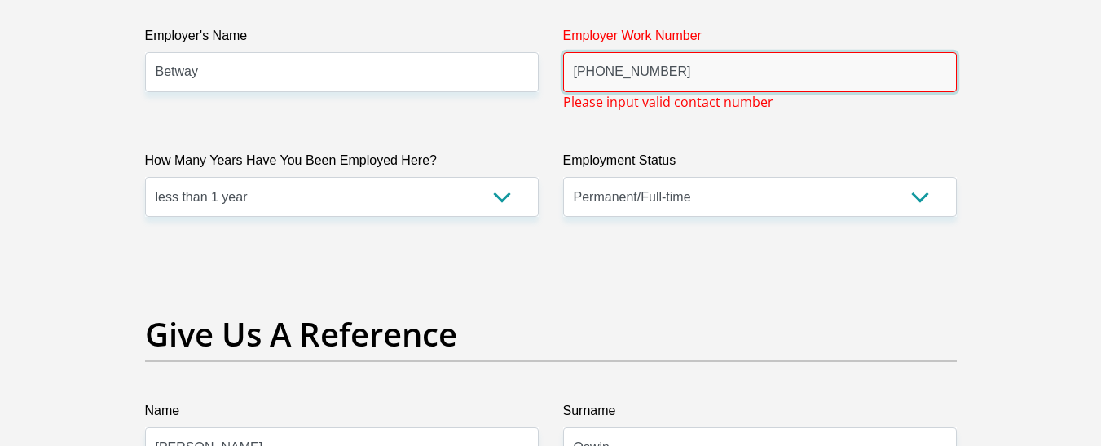
click at [715, 79] on input "+27 86 178 7250" at bounding box center [760, 72] width 394 height 40
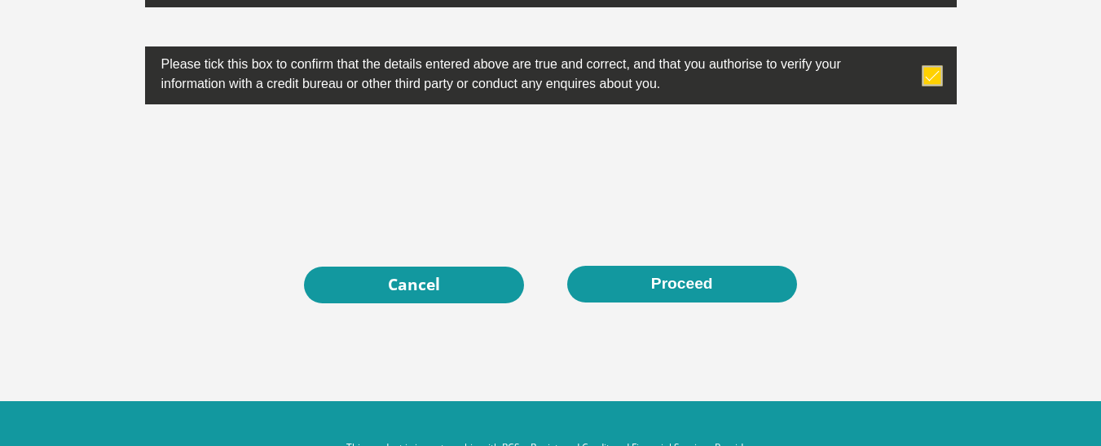
scroll to position [5422, 0]
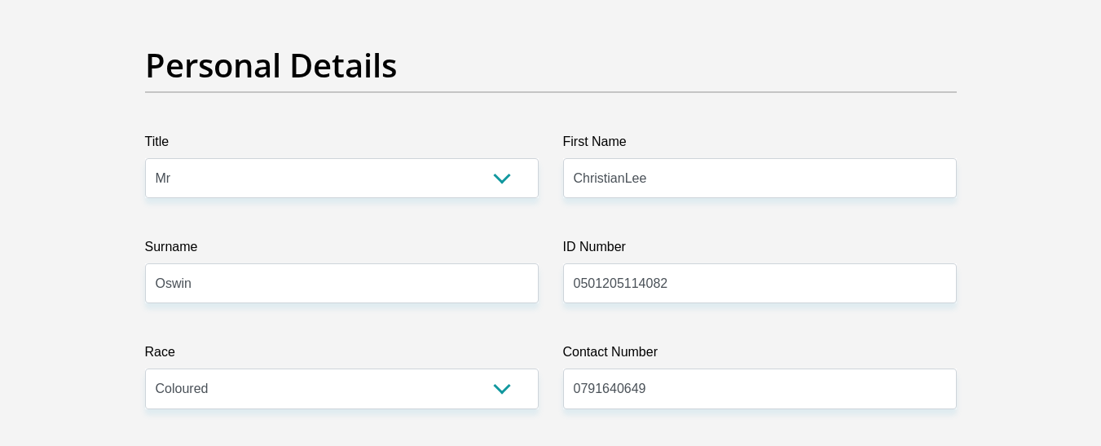
scroll to position [0, 0]
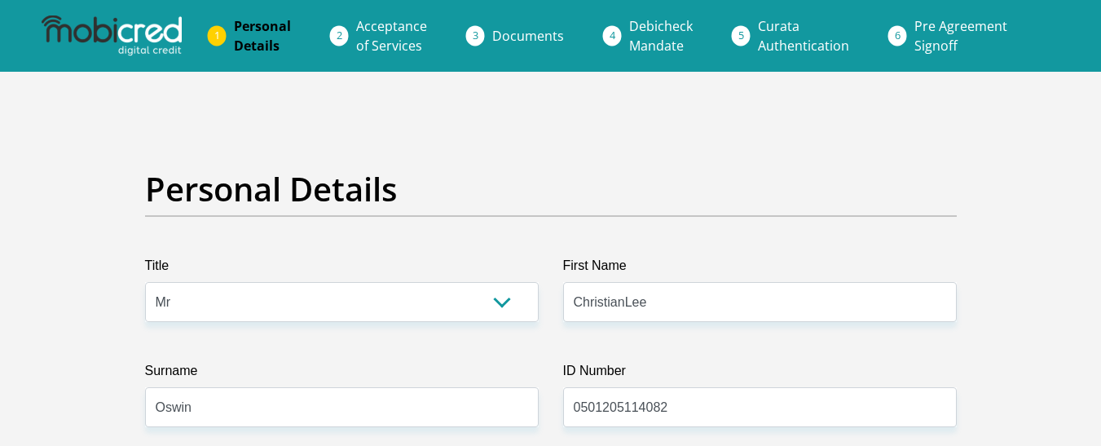
click at [417, 57] on link "Acceptance of Services" at bounding box center [391, 36] width 97 height 52
click at [383, 28] on span "Acceptance of Services" at bounding box center [391, 35] width 71 height 37
click at [531, 42] on span "Documents" at bounding box center [528, 36] width 72 height 18
click at [418, 42] on span "Acceptance of Services" at bounding box center [391, 35] width 71 height 37
click at [518, 30] on span "Documents" at bounding box center [528, 36] width 72 height 18
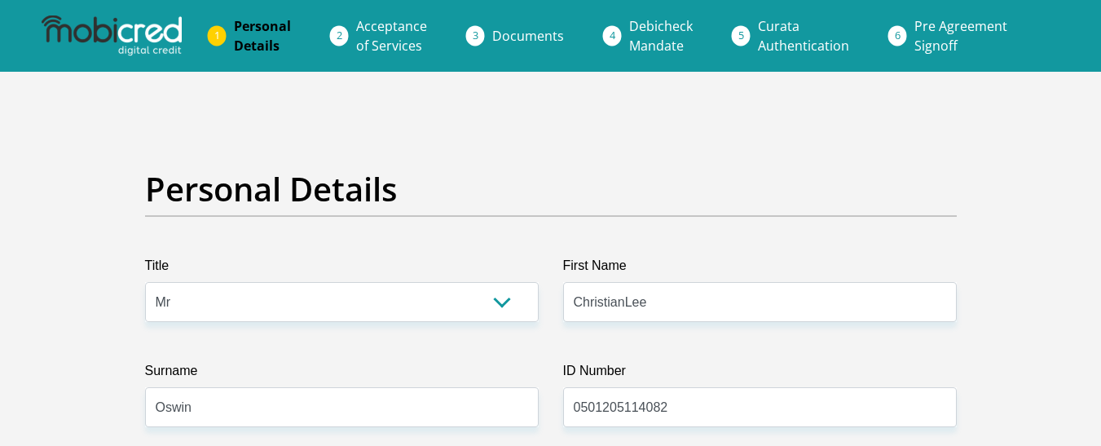
click at [384, 42] on span "Acceptance of Services" at bounding box center [391, 35] width 71 height 37
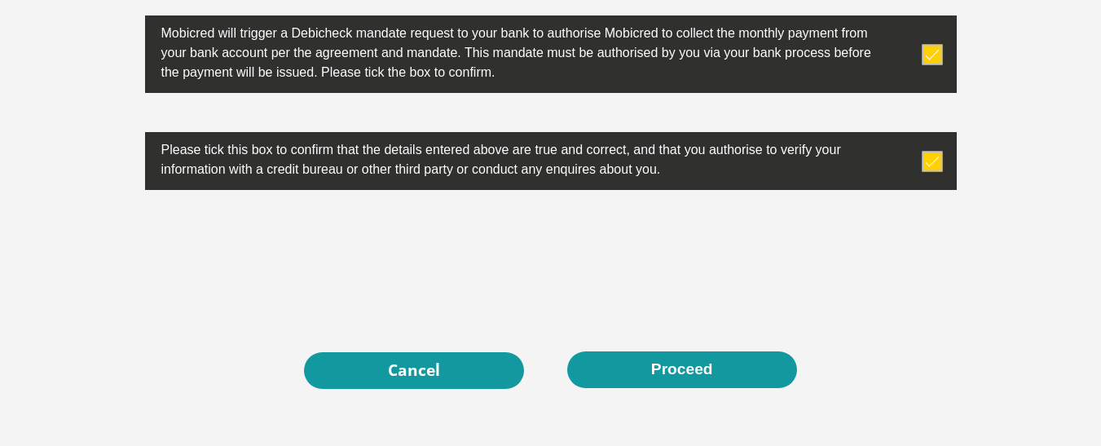
scroll to position [5259, 0]
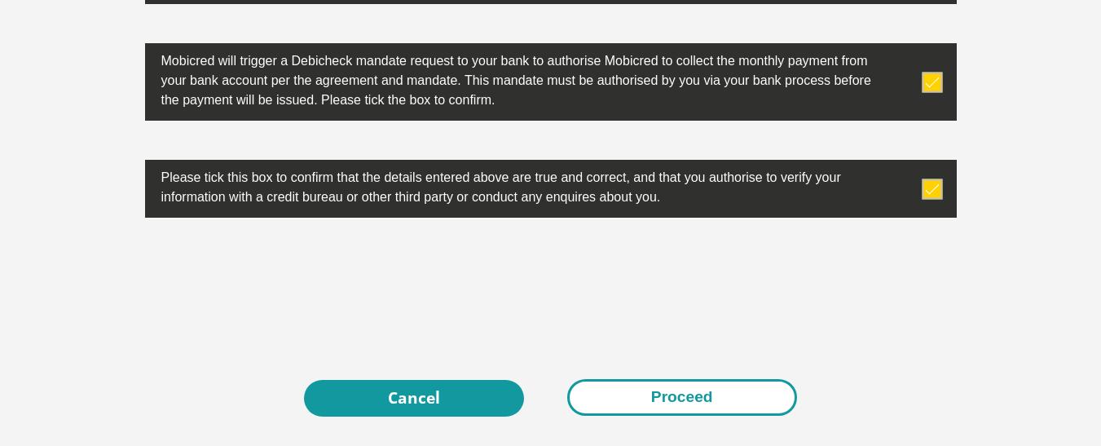
click at [667, 384] on button "Proceed" at bounding box center [682, 397] width 230 height 37
click at [654, 396] on button "Proceed" at bounding box center [682, 397] width 230 height 37
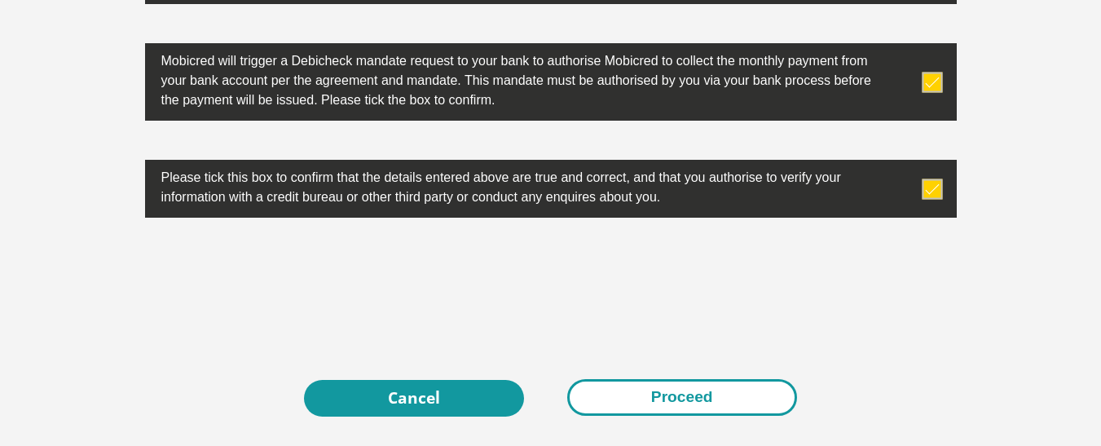
click at [654, 396] on button "Proceed" at bounding box center [682, 397] width 230 height 37
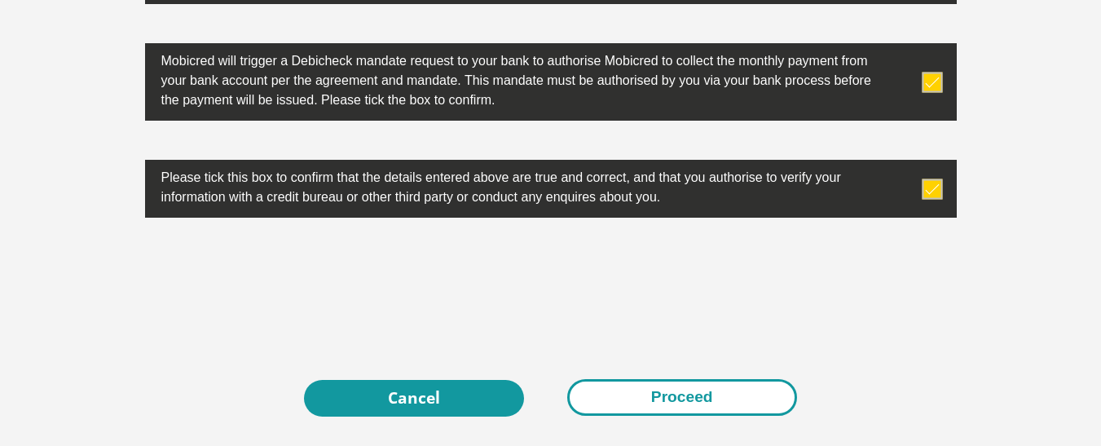
click at [654, 396] on button "Proceed" at bounding box center [682, 397] width 230 height 37
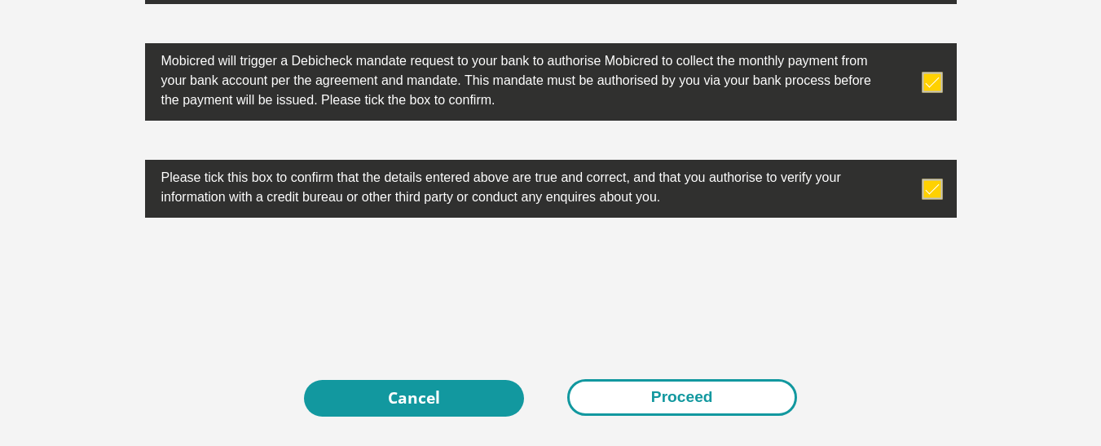
click at [654, 396] on button "Proceed" at bounding box center [682, 397] width 230 height 37
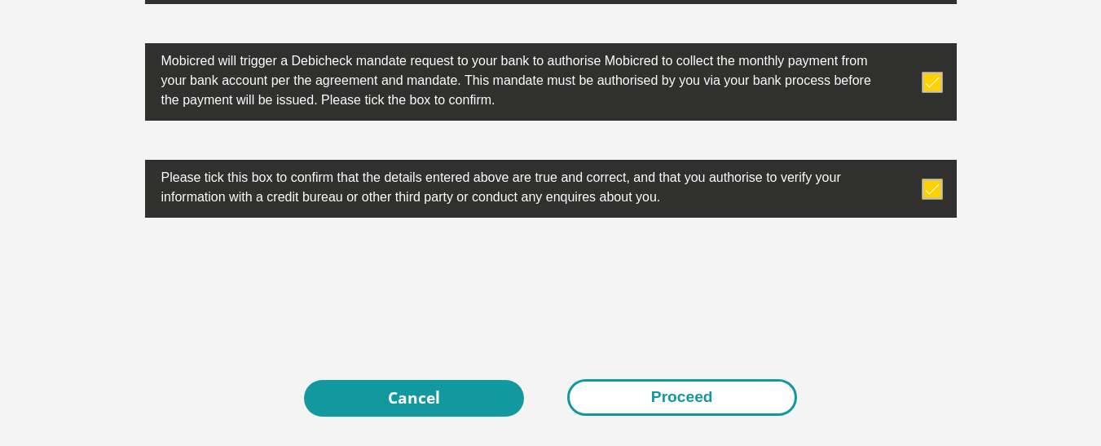
click at [654, 396] on button "Proceed" at bounding box center [682, 397] width 230 height 37
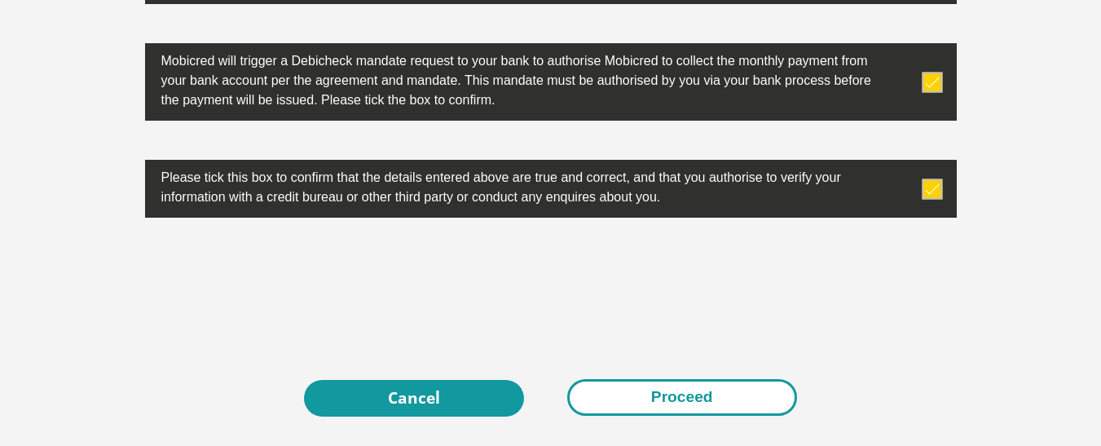
click at [654, 396] on button "Proceed" at bounding box center [682, 397] width 230 height 37
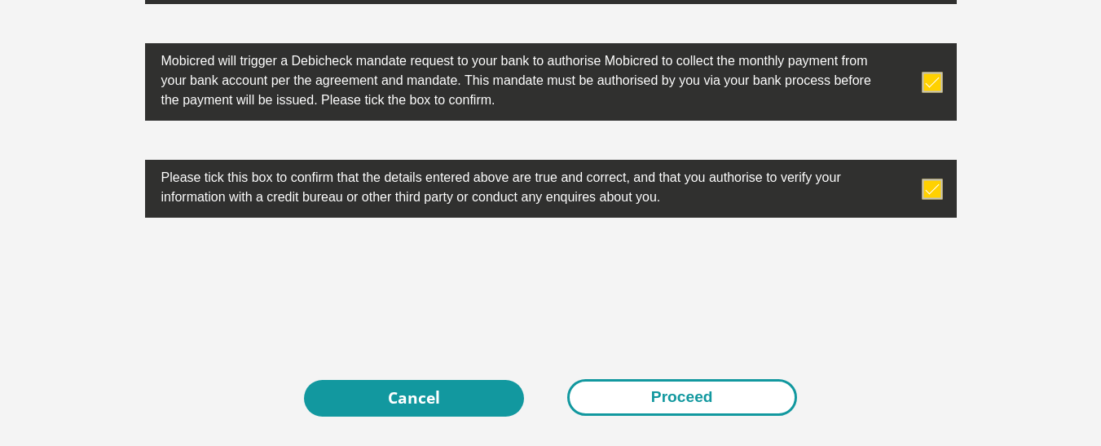
click at [654, 396] on button "Proceed" at bounding box center [682, 397] width 230 height 37
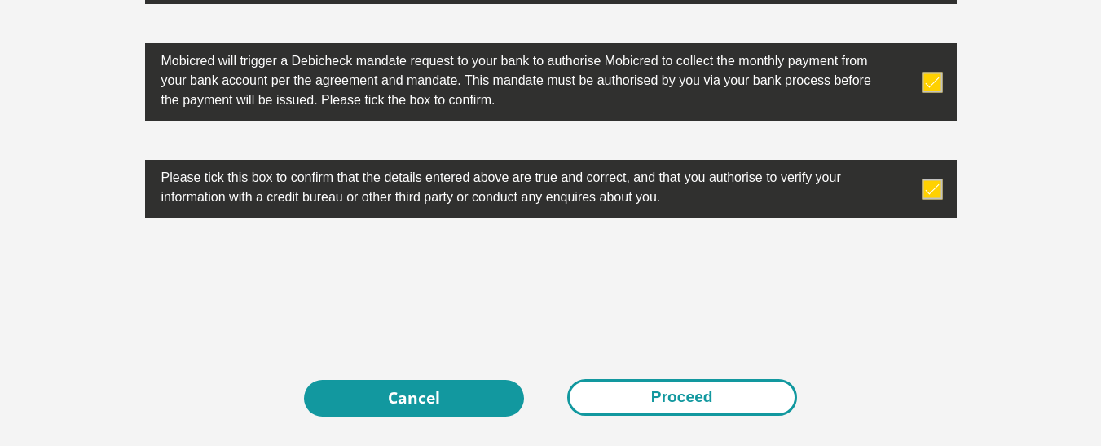
click at [654, 396] on button "Proceed" at bounding box center [682, 397] width 230 height 37
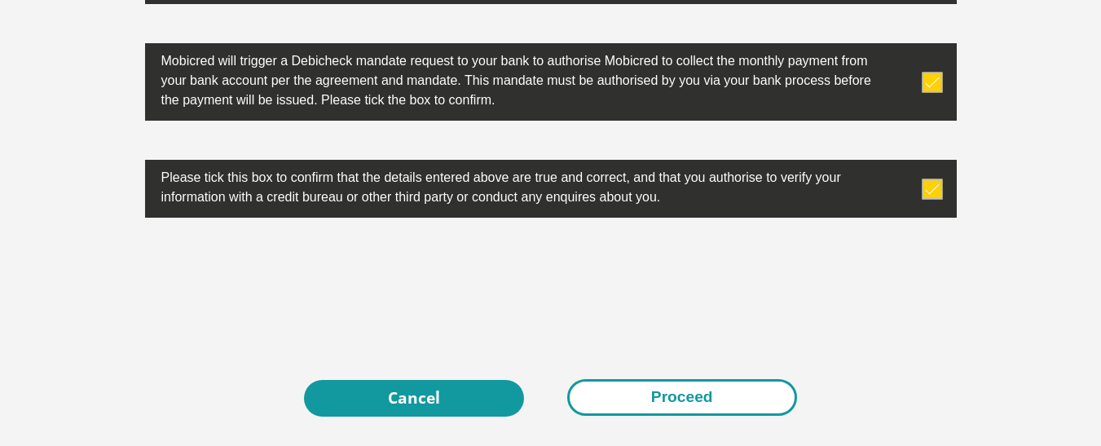
click at [654, 396] on button "Proceed" at bounding box center [682, 397] width 230 height 37
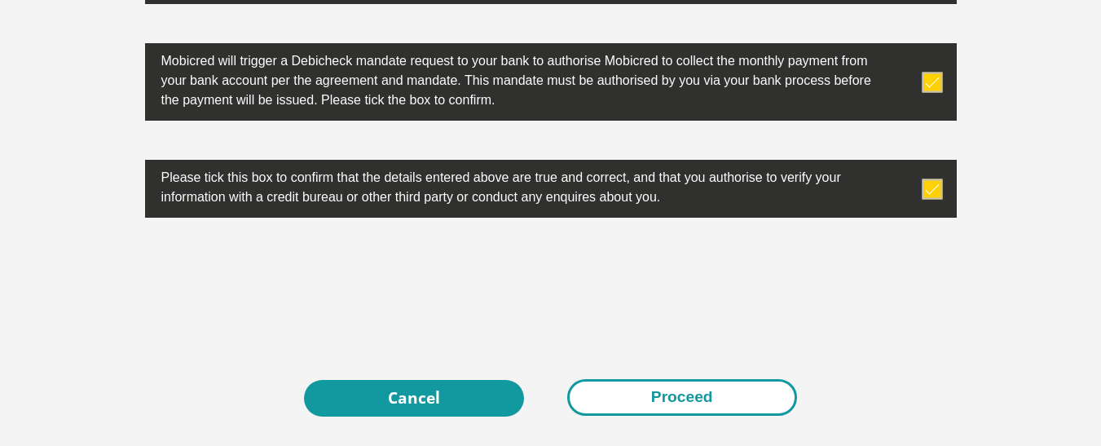
click at [654, 396] on button "Proceed" at bounding box center [682, 397] width 230 height 37
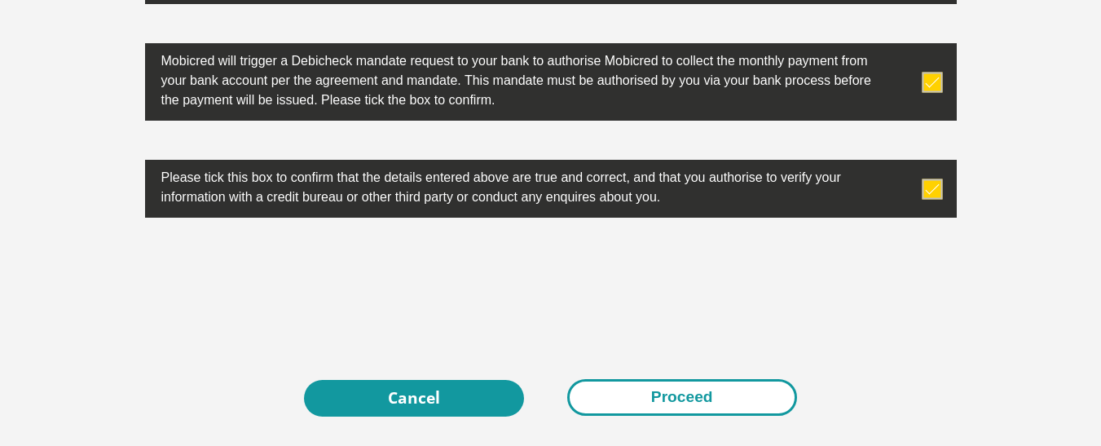
click at [654, 396] on button "Proceed" at bounding box center [682, 397] width 230 height 37
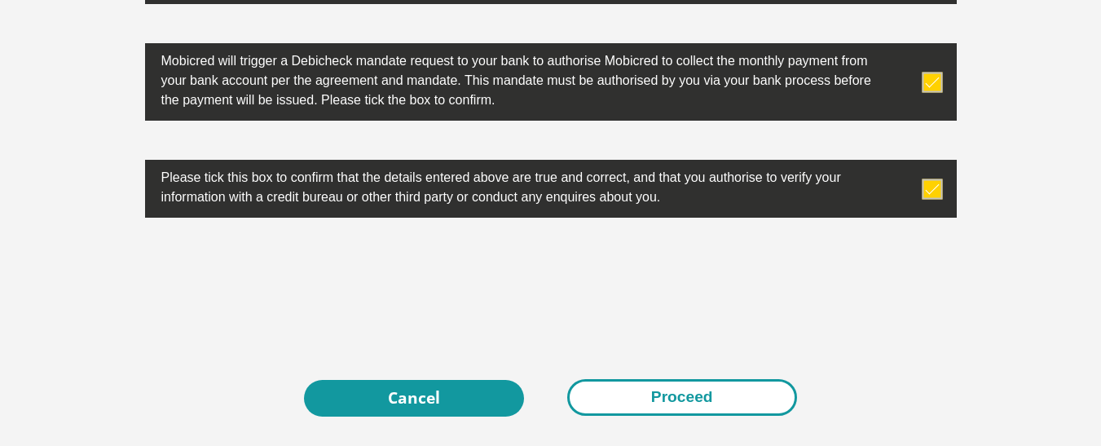
click at [654, 396] on button "Proceed" at bounding box center [682, 397] width 230 height 37
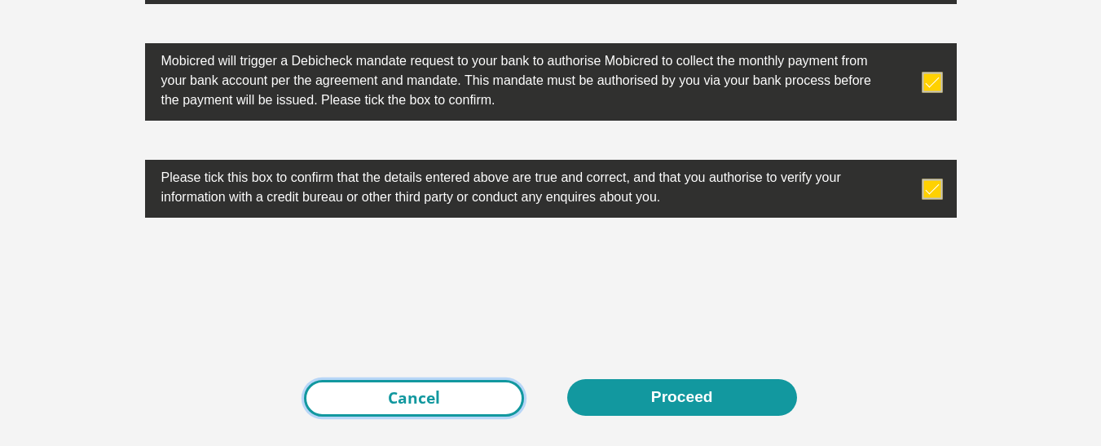
click at [465, 396] on link "Cancel" at bounding box center [414, 398] width 220 height 37
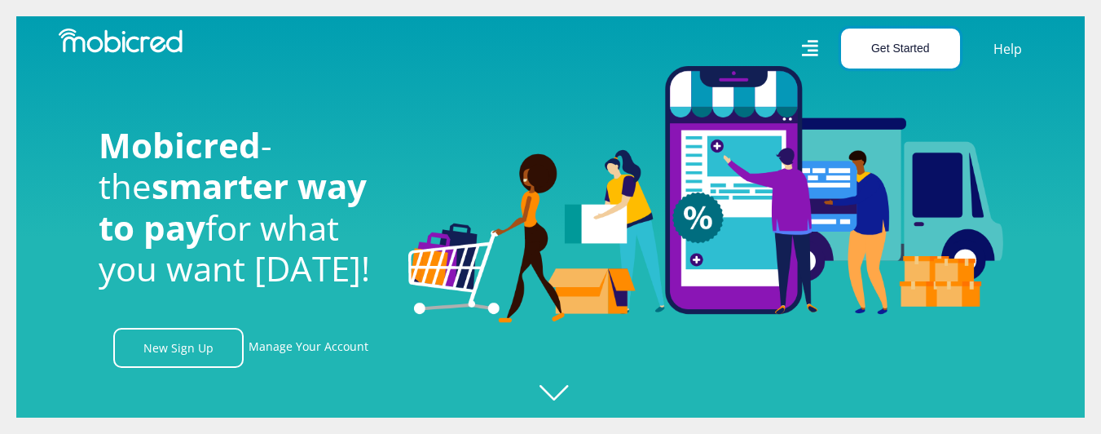
click at [898, 42] on button "Get Started" at bounding box center [900, 49] width 119 height 40
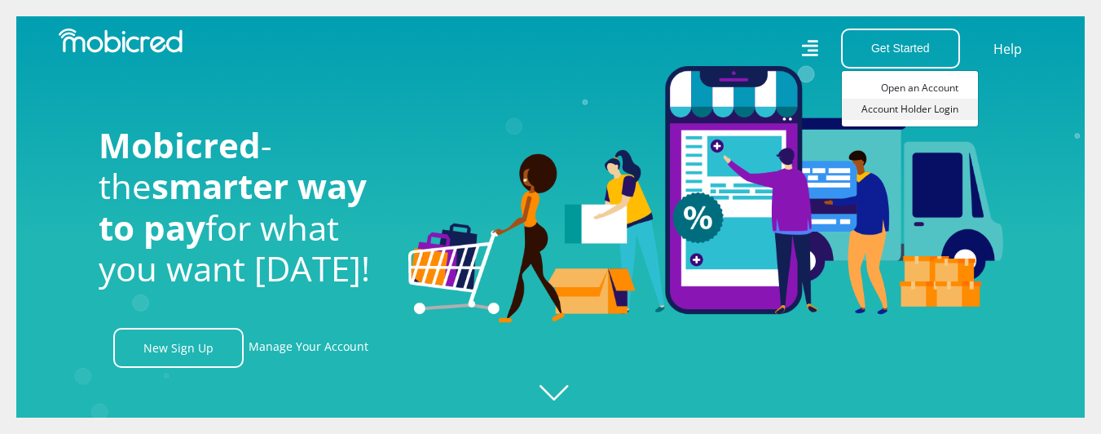
click at [908, 108] on link "Account Holder Login" at bounding box center [910, 109] width 136 height 21
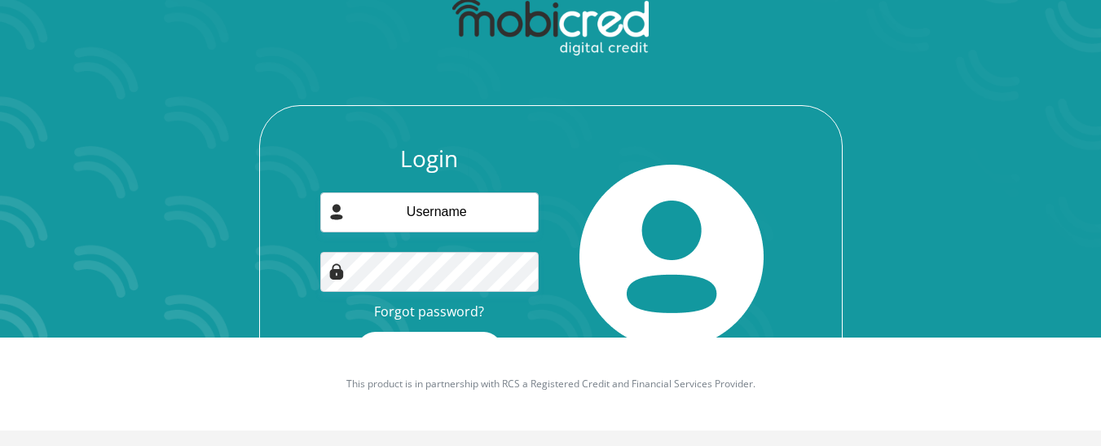
scroll to position [109, 0]
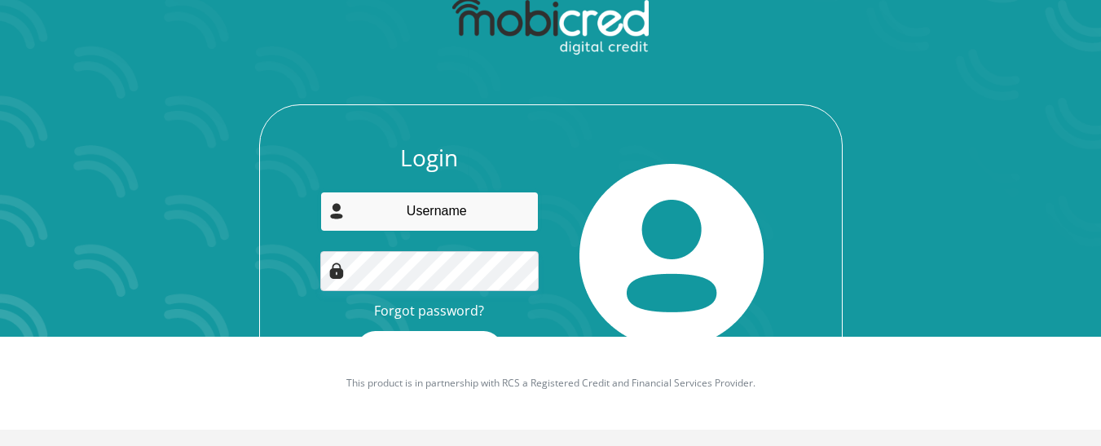
click at [472, 216] on input "email" at bounding box center [429, 212] width 218 height 40
type input "[EMAIL_ADDRESS][DOMAIN_NAME]"
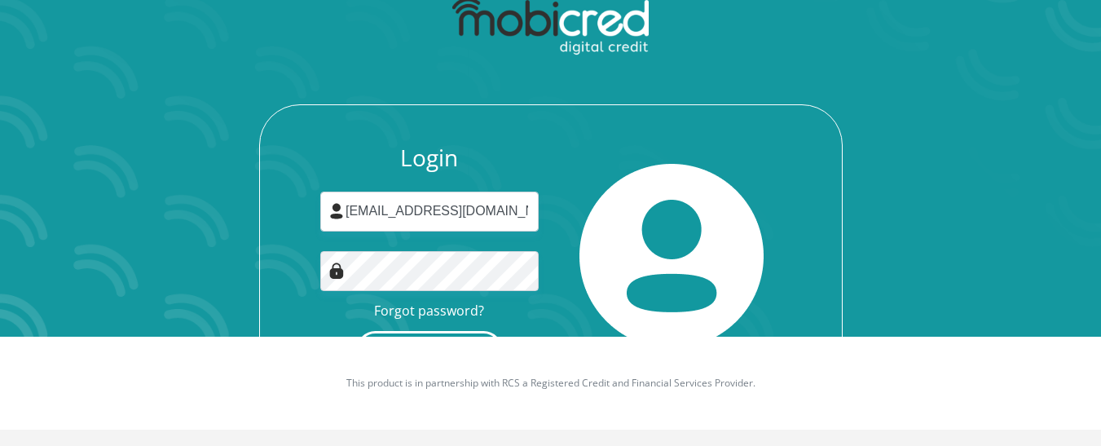
click at [484, 333] on button "Login" at bounding box center [429, 349] width 145 height 37
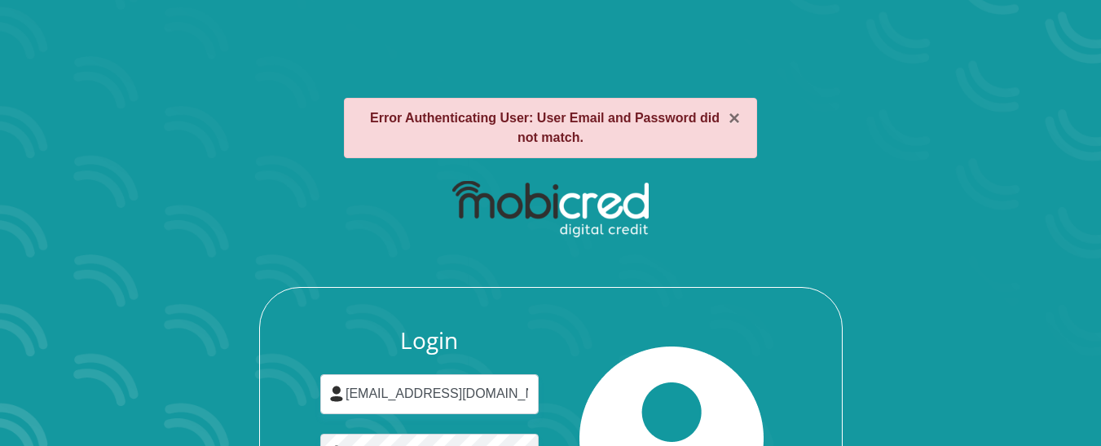
scroll to position [183, 0]
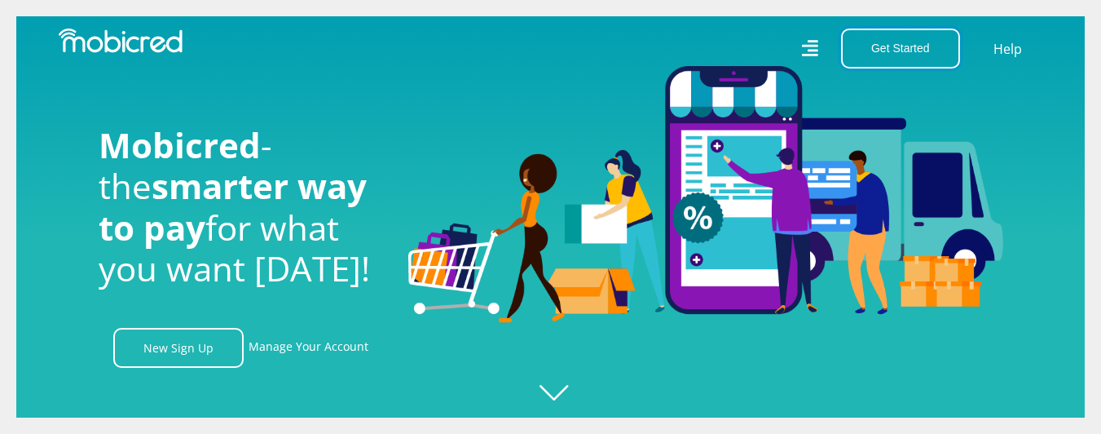
click at [911, 53] on button "Get Started" at bounding box center [900, 49] width 119 height 40
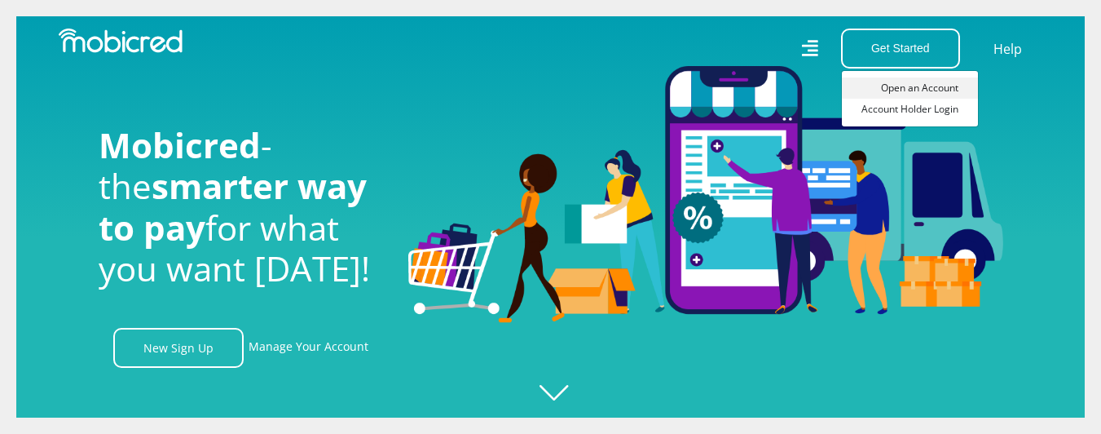
click at [910, 92] on link "Open an Account" at bounding box center [910, 87] width 136 height 21
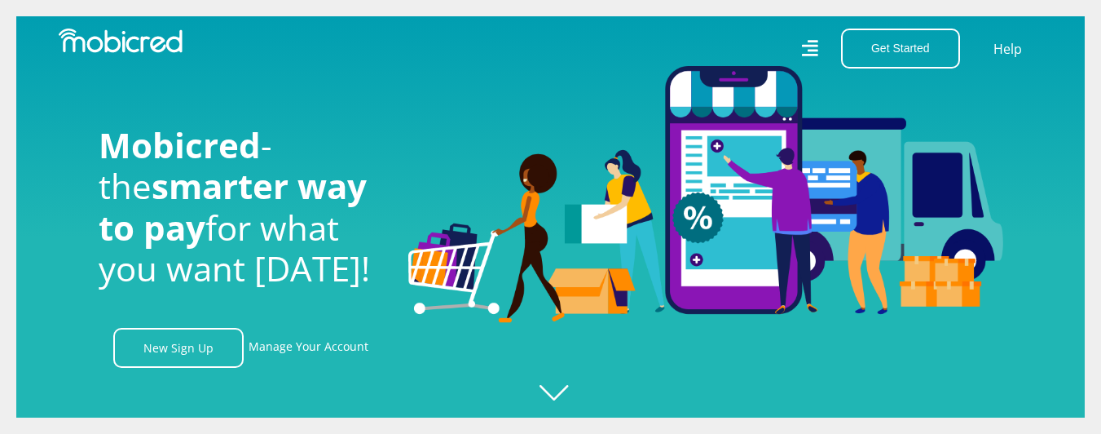
scroll to position [0, 1162]
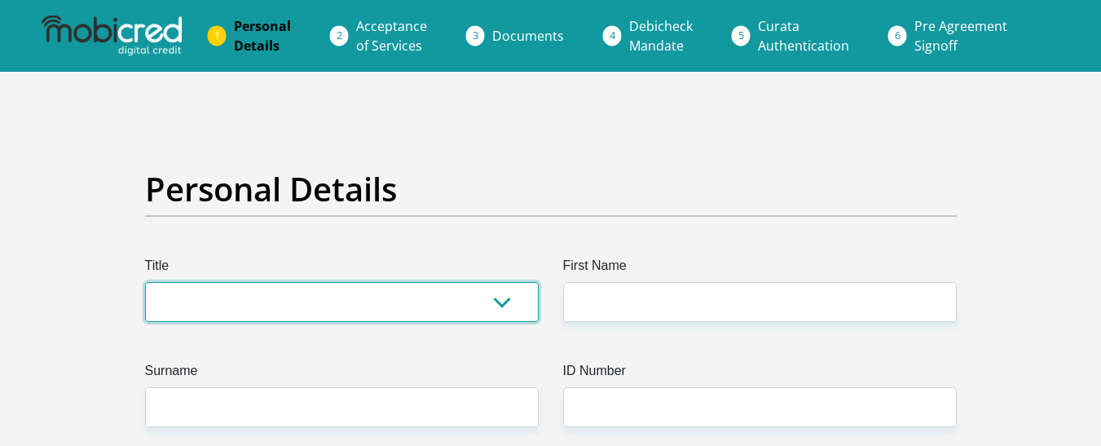
click at [511, 299] on select "Mr Ms Mrs Dr Other" at bounding box center [342, 302] width 394 height 40
select select "Mr"
click at [145, 282] on select "Mr Ms Mrs Dr Other" at bounding box center [342, 302] width 394 height 40
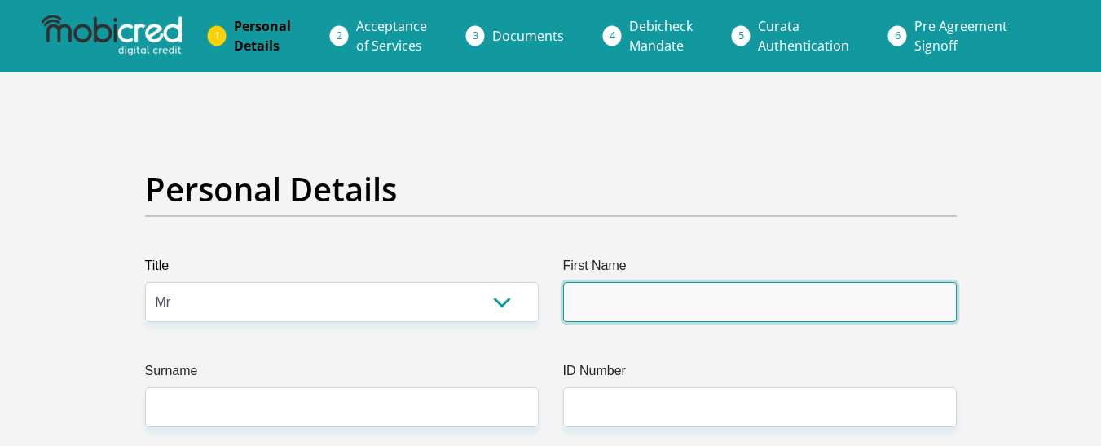
click at [633, 303] on input "First Name" at bounding box center [760, 302] width 394 height 40
type input "ChristianLee"
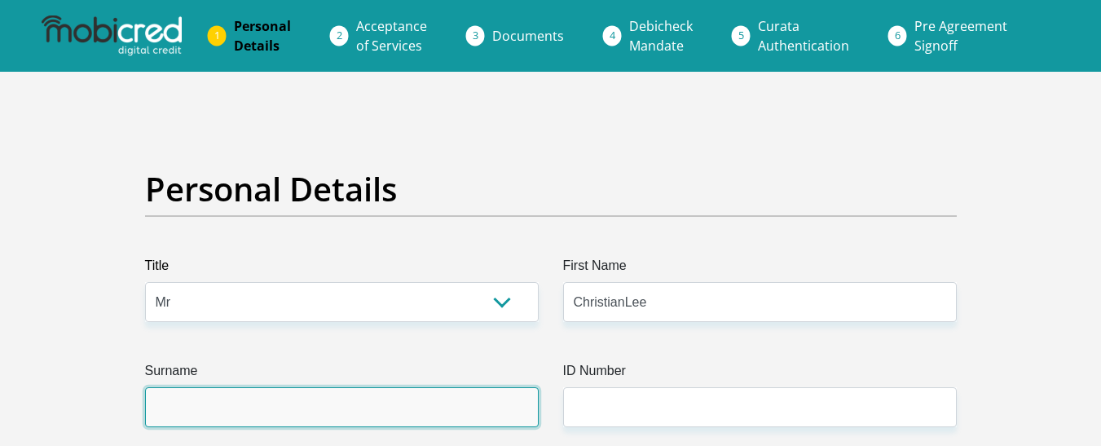
type input "Oswin"
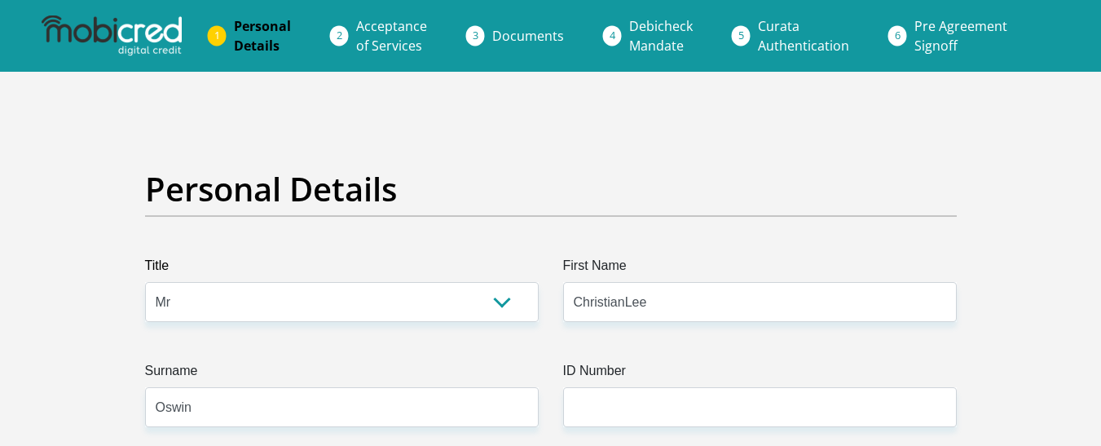
type input "0791640649"
select select "ZAF"
type input "66A 2nd Avenue Westdene"
type input "Johannesburg"
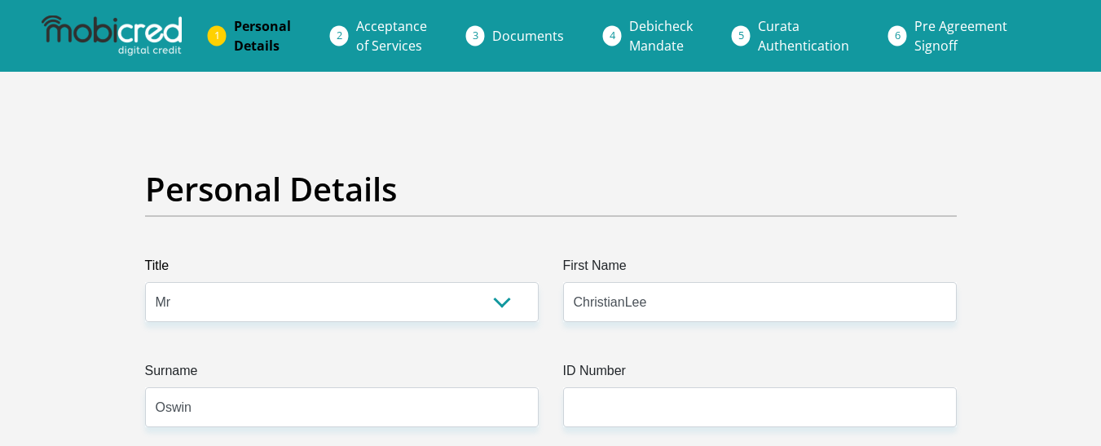
type input "Johannesburg"
type input "2092"
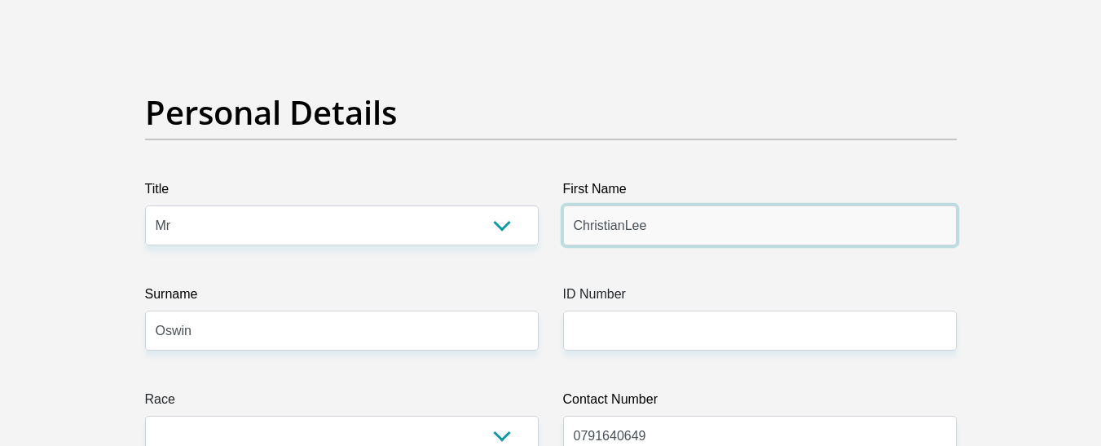
scroll to position [163, 0]
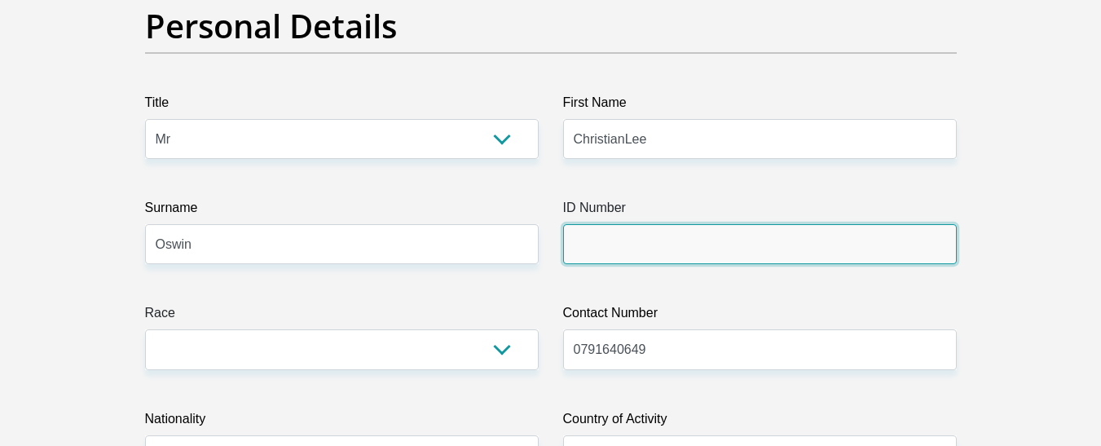
click at [624, 244] on input "ID Number" at bounding box center [760, 244] width 394 height 40
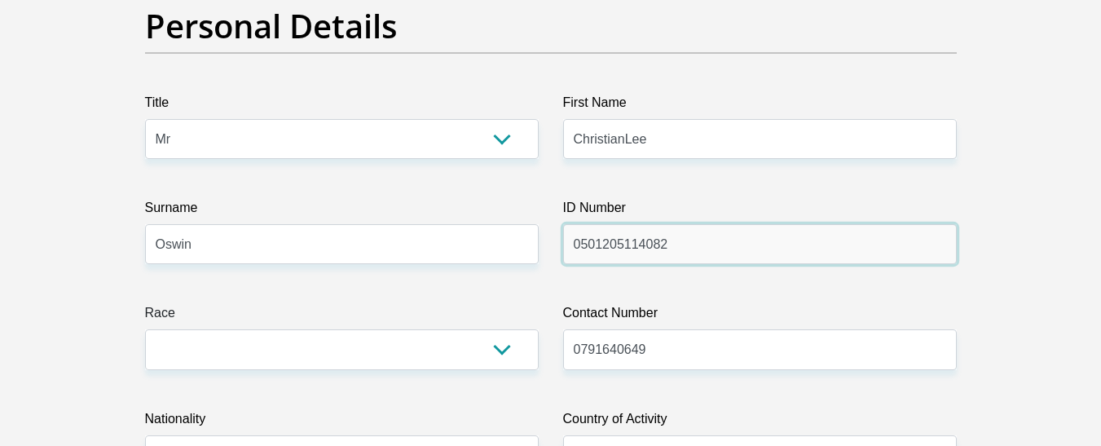
type input "0501205114082"
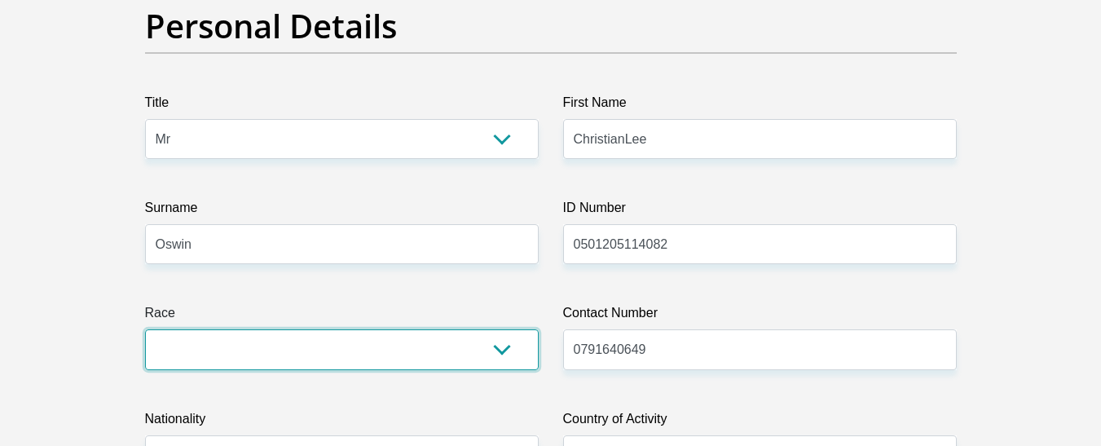
click at [381, 345] on select "Black Coloured Indian White Other" at bounding box center [342, 349] width 394 height 40
select select "2"
click at [145, 329] on select "Black Coloured Indian White Other" at bounding box center [342, 349] width 394 height 40
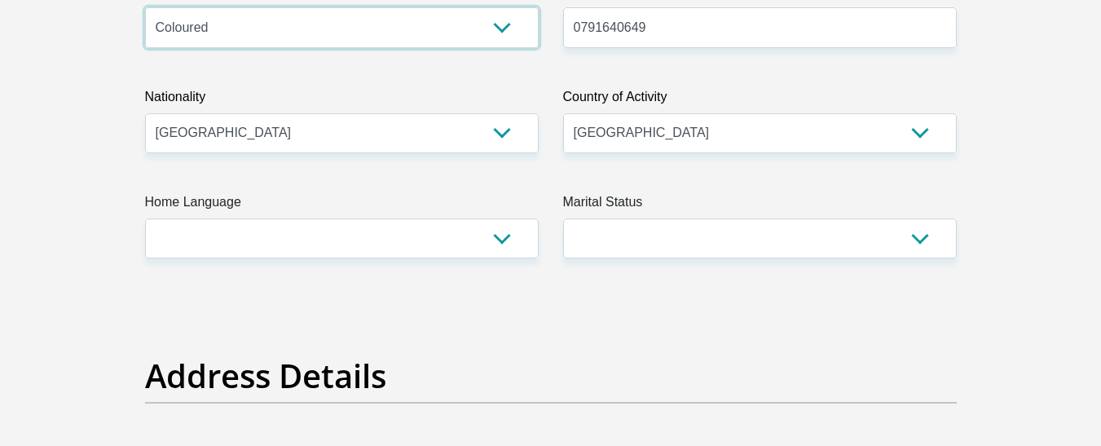
scroll to position [489, 0]
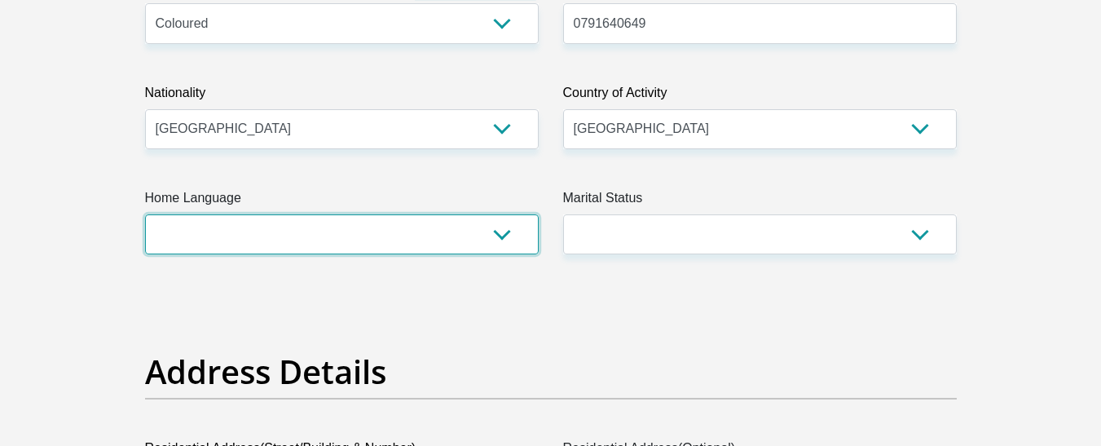
click at [494, 227] on select "Afrikaans English Sepedi South Ndebele Southern Sotho Swati Tsonga Tswana Venda…" at bounding box center [342, 234] width 394 height 40
select select "eng"
click at [145, 214] on select "Afrikaans English Sepedi South Ndebele Southern Sotho Swati Tsonga Tswana Venda…" at bounding box center [342, 234] width 394 height 40
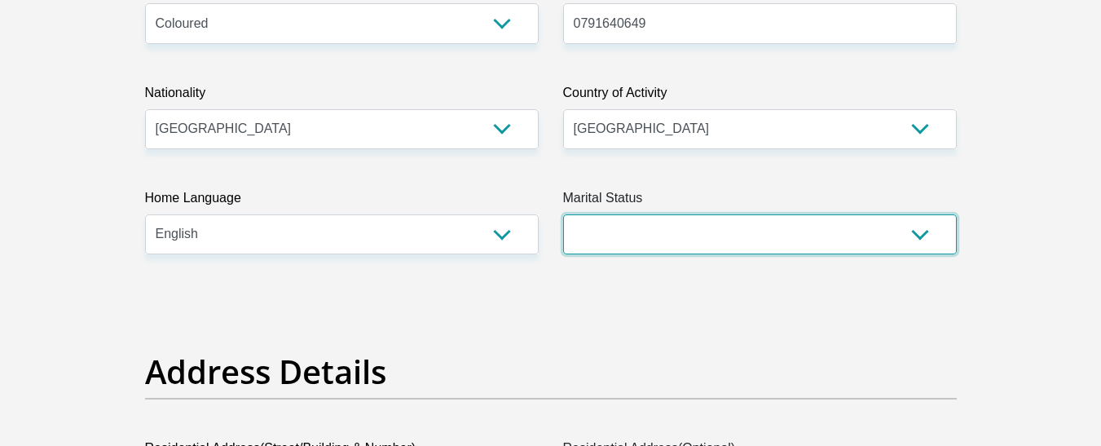
click at [681, 241] on select "Married ANC Single Divorced Widowed Married COP or Customary Law" at bounding box center [760, 234] width 394 height 40
select select "2"
click at [563, 214] on select "Married ANC Single Divorced Widowed Married COP or Customary Law" at bounding box center [760, 234] width 394 height 40
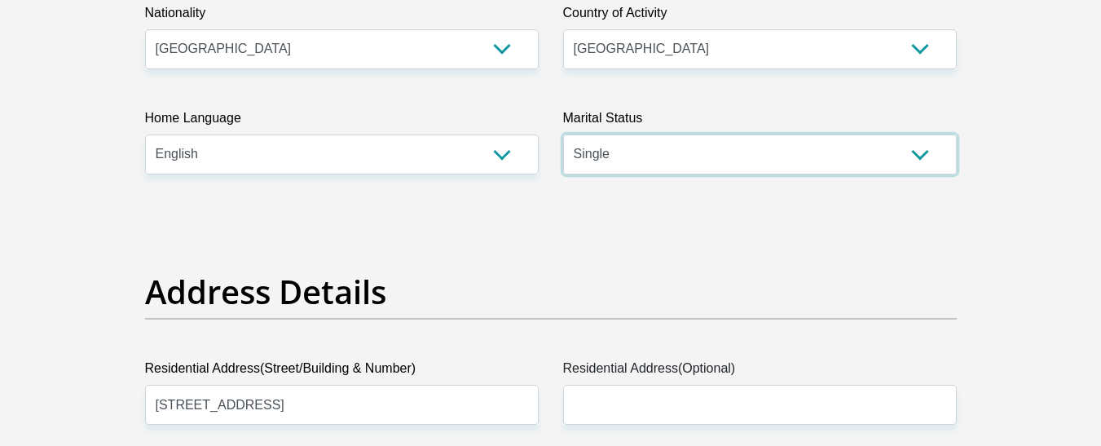
scroll to position [815, 0]
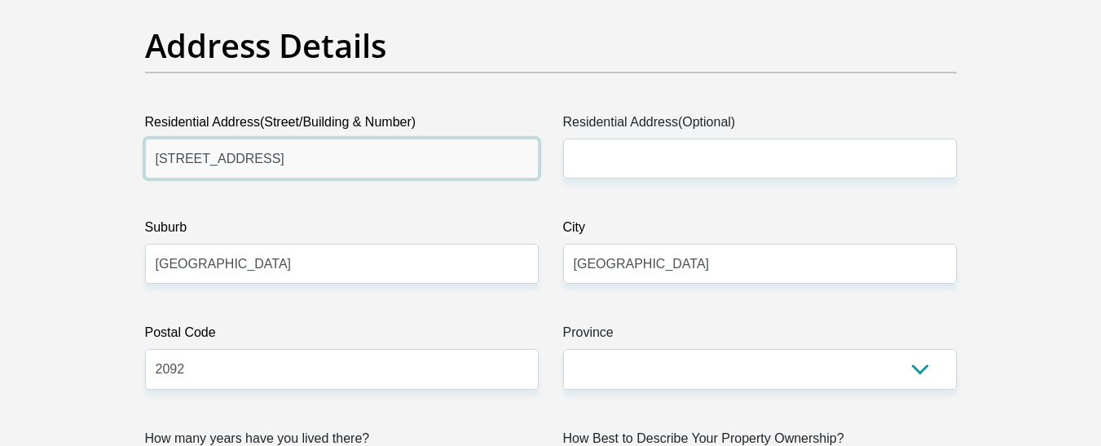
drag, startPoint x: 359, startPoint y: 155, endPoint x: 254, endPoint y: 158, distance: 104.4
click at [254, 158] on input "66A 2nd Avenue Westdene" at bounding box center [342, 159] width 394 height 40
type input "66A 2nd Avenue"
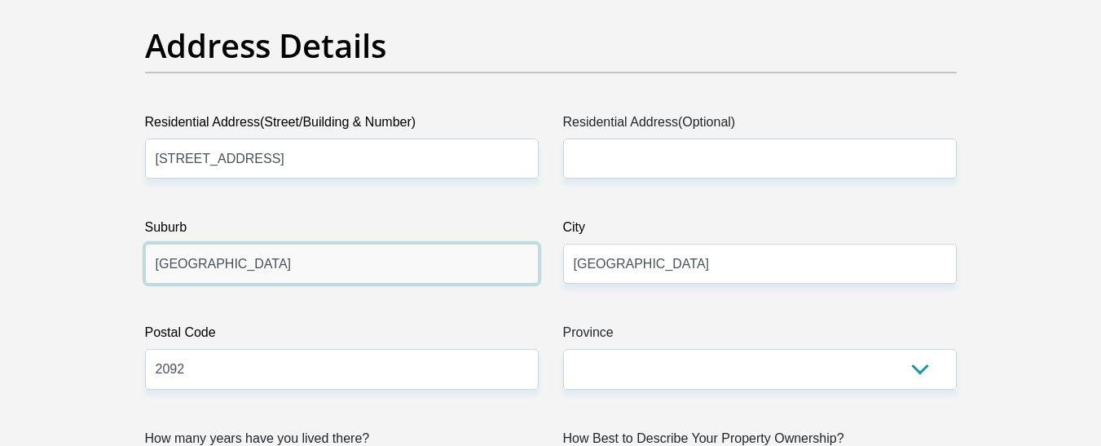
click at [447, 262] on input "Johannesburg" at bounding box center [342, 264] width 394 height 40
drag, startPoint x: 363, startPoint y: 274, endPoint x: 146, endPoint y: 266, distance: 217.0
click at [146, 266] on input "Johannesburg" at bounding box center [342, 264] width 394 height 40
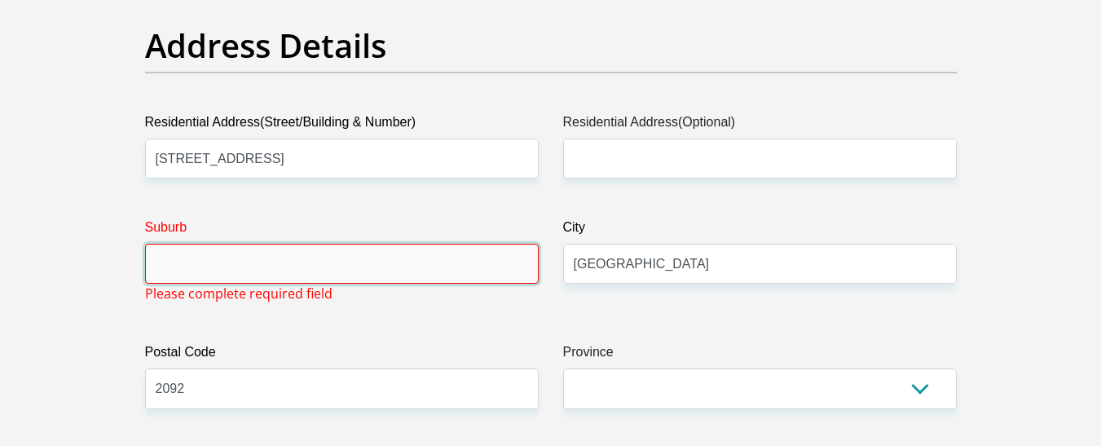
click at [205, 267] on input "Suburb" at bounding box center [342, 264] width 394 height 40
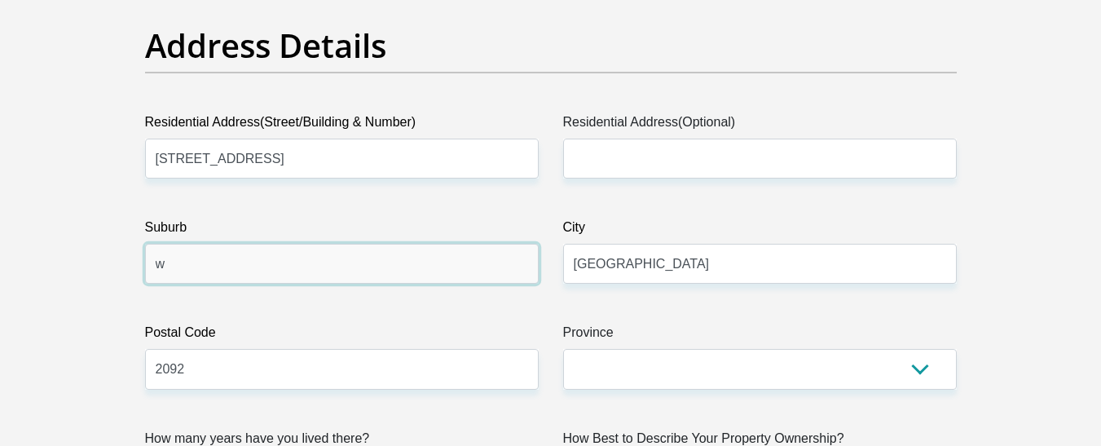
type input "Westdene"
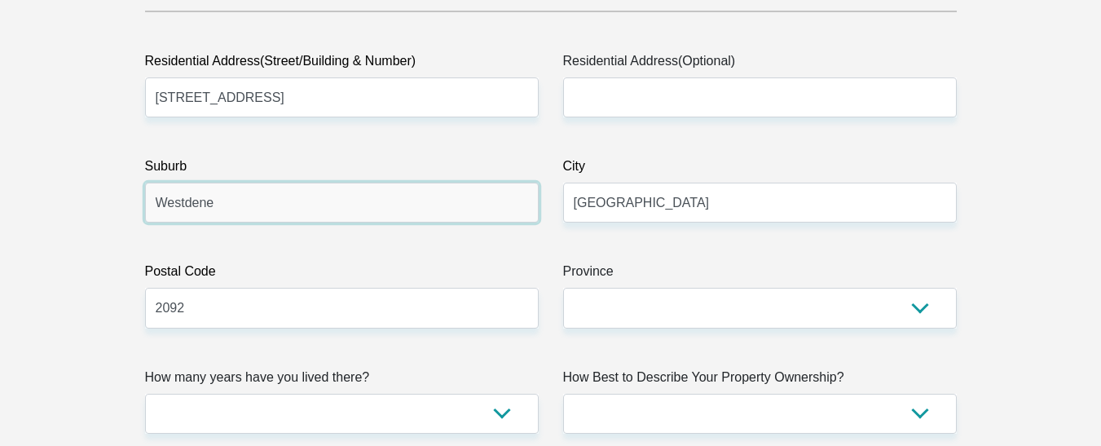
scroll to position [978, 0]
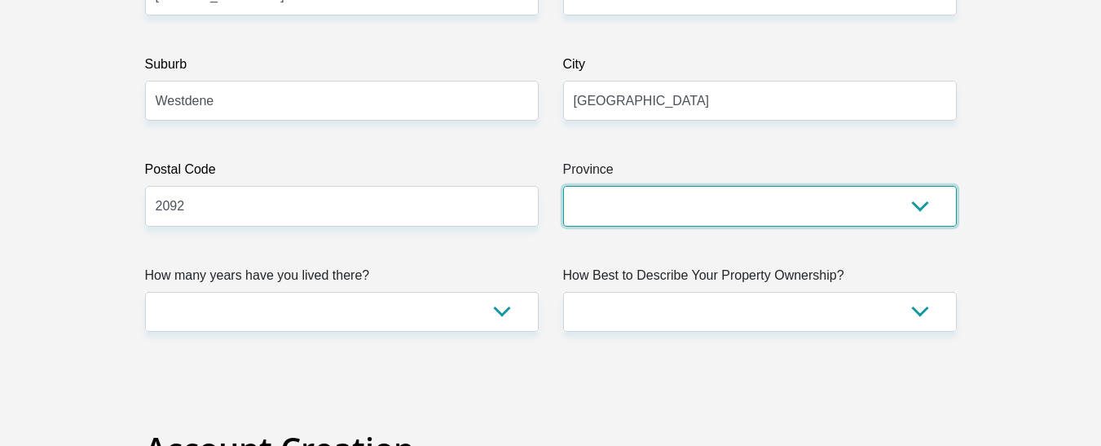
click at [633, 213] on select "Eastern Cape Free State Gauteng KwaZulu-Natal Limpopo Mpumalanga Northern Cape …" at bounding box center [760, 206] width 394 height 40
select select "Gauteng"
click at [563, 186] on select "Eastern Cape Free State Gauteng KwaZulu-Natal Limpopo Mpumalanga Northern Cape …" at bounding box center [760, 206] width 394 height 40
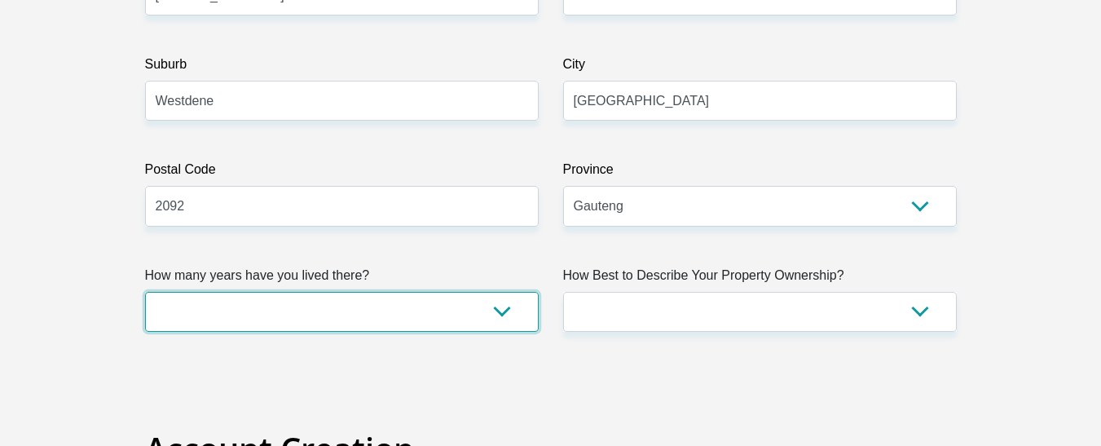
click at [437, 303] on select "less than 1 year 1-3 years 3-5 years 5+ years" at bounding box center [342, 312] width 394 height 40
select select "5"
click at [145, 292] on select "less than 1 year 1-3 years 3-5 years 5+ years" at bounding box center [342, 312] width 394 height 40
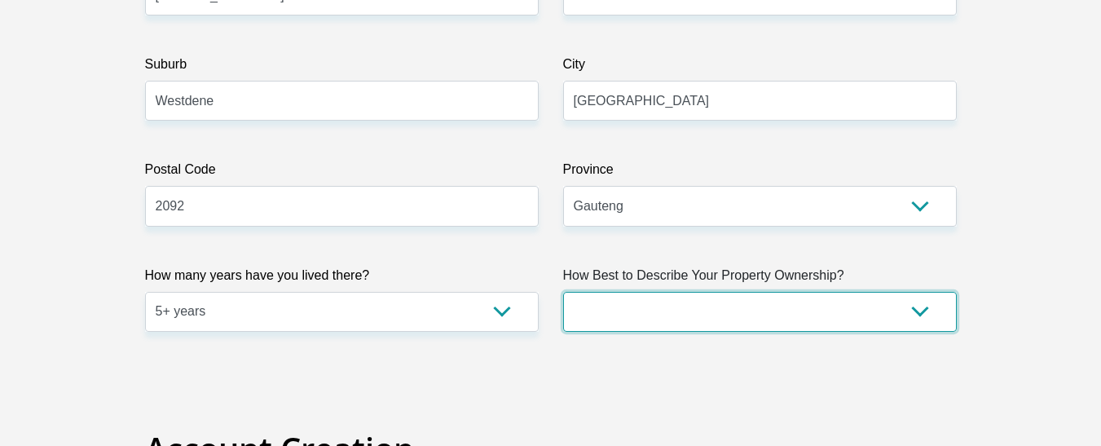
click at [595, 311] on select "Owned Rented Family Owned Company Dwelling" at bounding box center [760, 312] width 394 height 40
select select "parents"
click at [563, 292] on select "Owned Rented Family Owned Company Dwelling" at bounding box center [760, 312] width 394 height 40
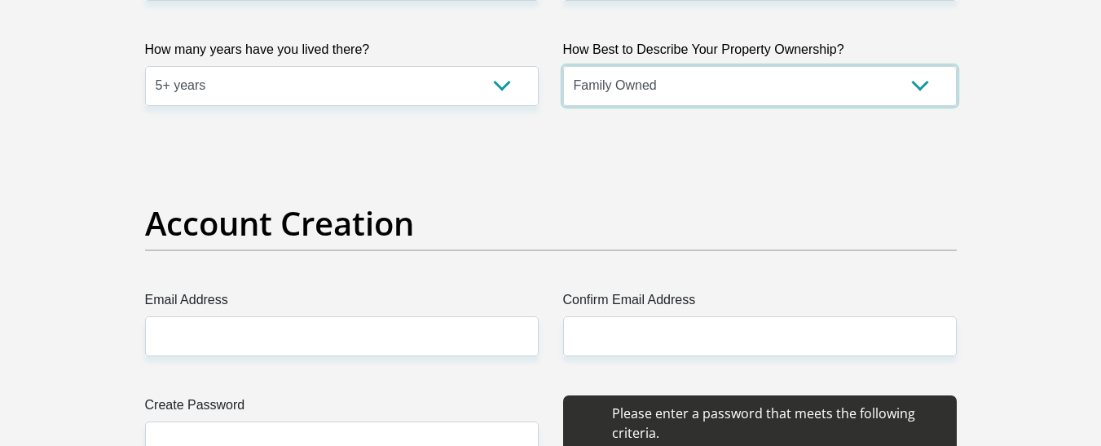
scroll to position [1223, 0]
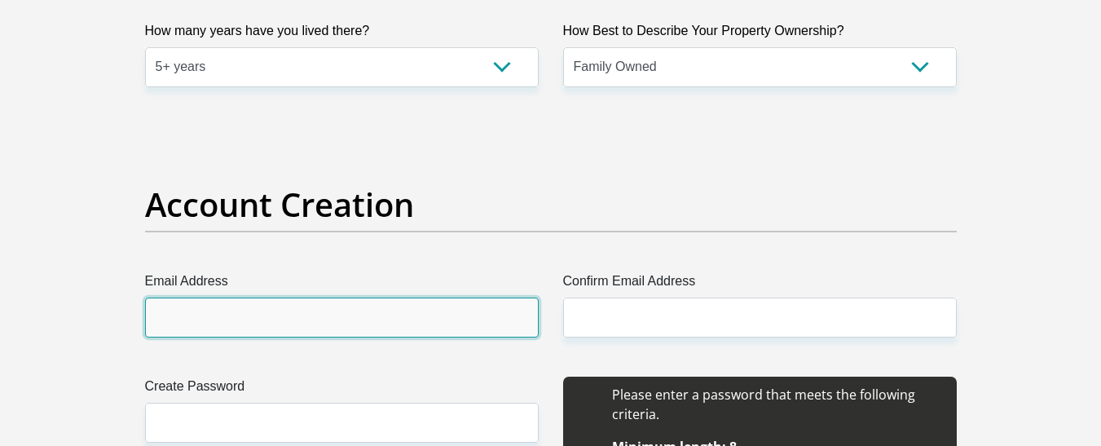
click at [412, 318] on input "Email Address" at bounding box center [342, 318] width 394 height 40
type input "friestv12@gmail.com"
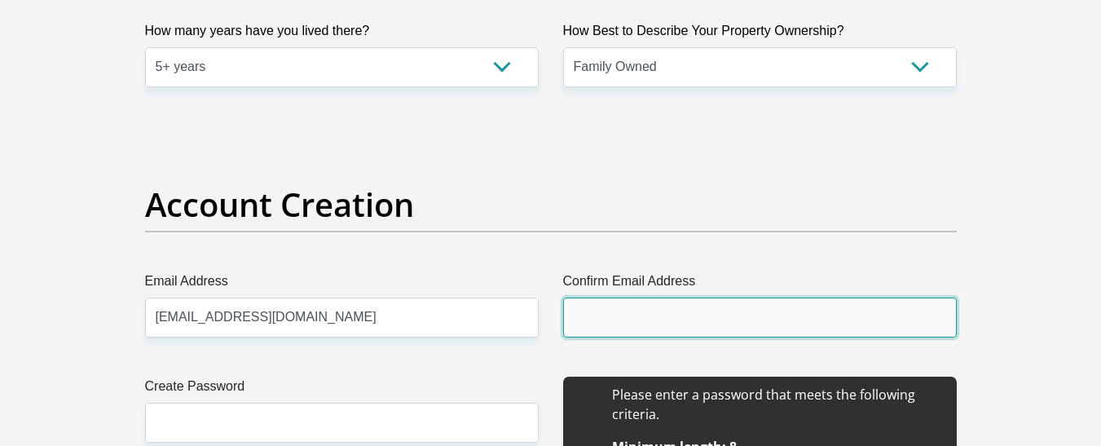
type input "friestv12@gmail.com"
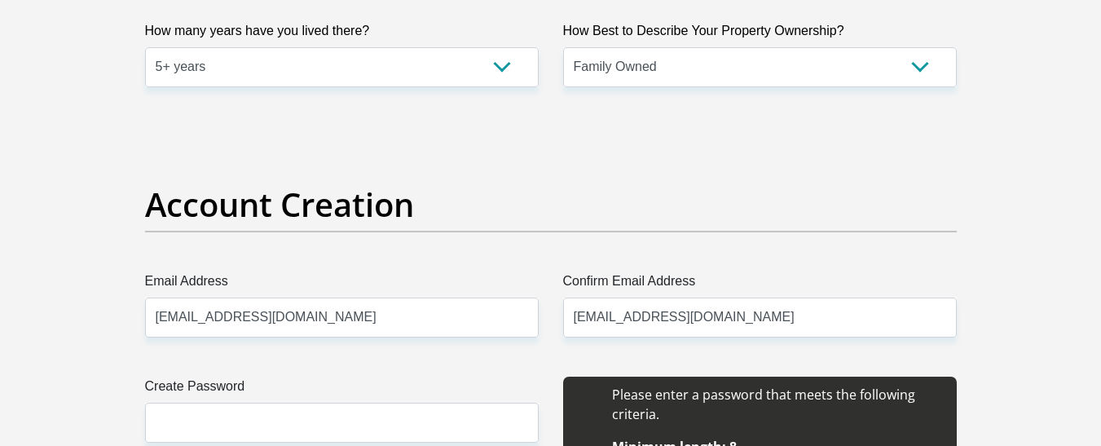
type input "Christian-Lee"
type input "Oswin"
type input "0791640649"
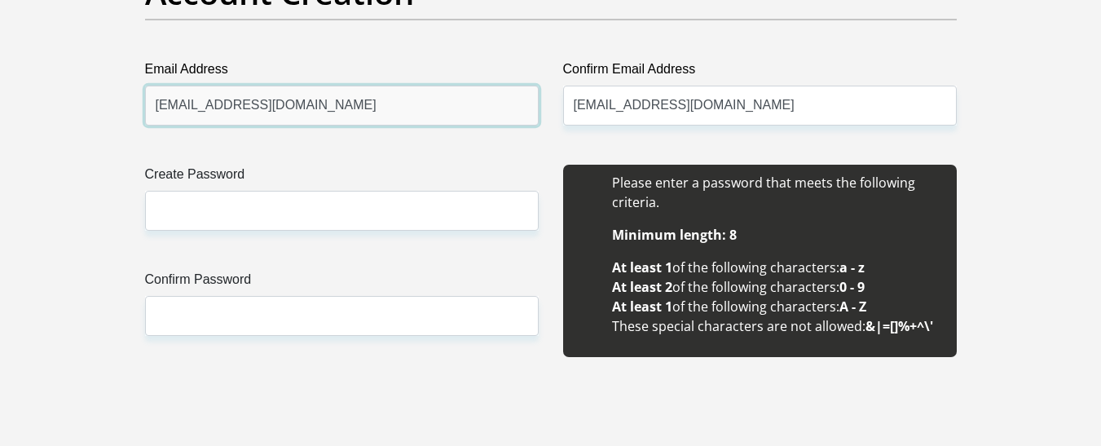
scroll to position [1467, 0]
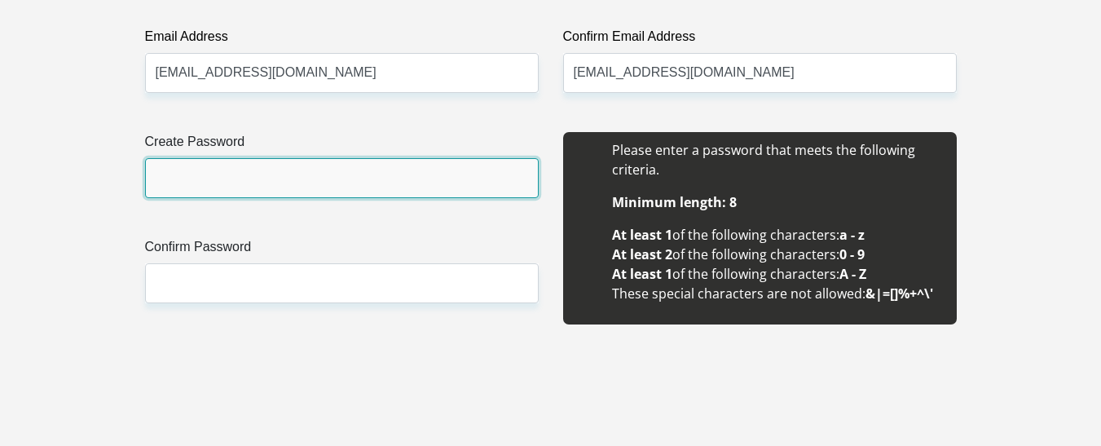
click at [328, 166] on input "Create Password" at bounding box center [342, 178] width 394 height 40
type input "LeeFelix143!"
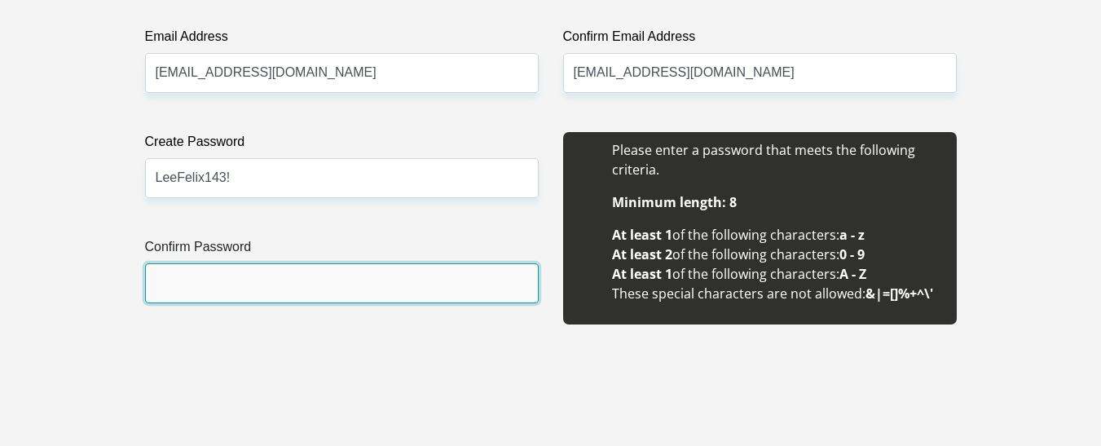
click at [301, 269] on input "Confirm Password" at bounding box center [342, 283] width 394 height 40
type input "LeeFelix143!"
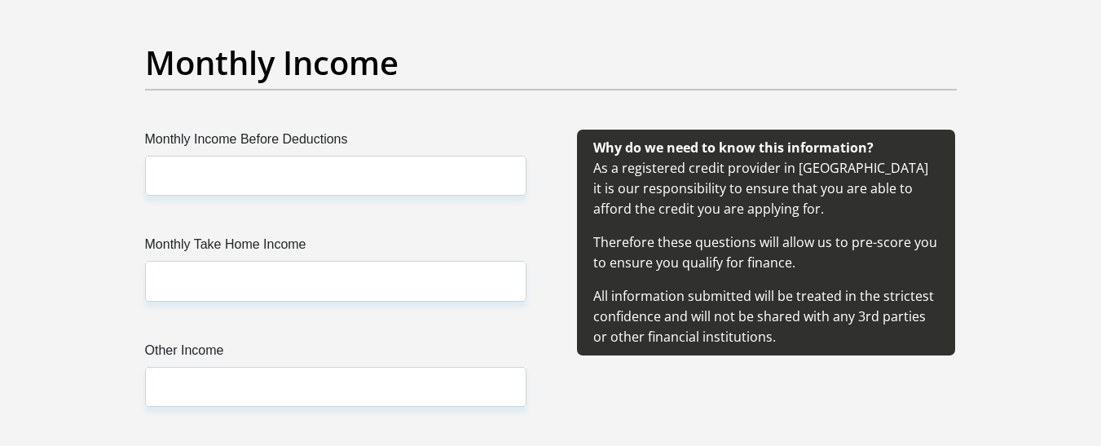
scroll to position [1875, 0]
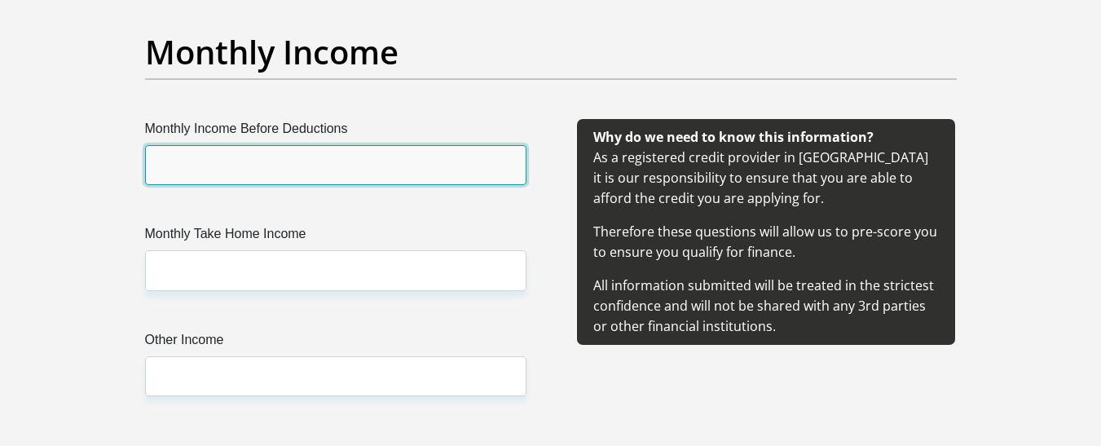
click at [324, 151] on input "Monthly Income Before Deductions" at bounding box center [335, 165] width 381 height 40
type input "6500"
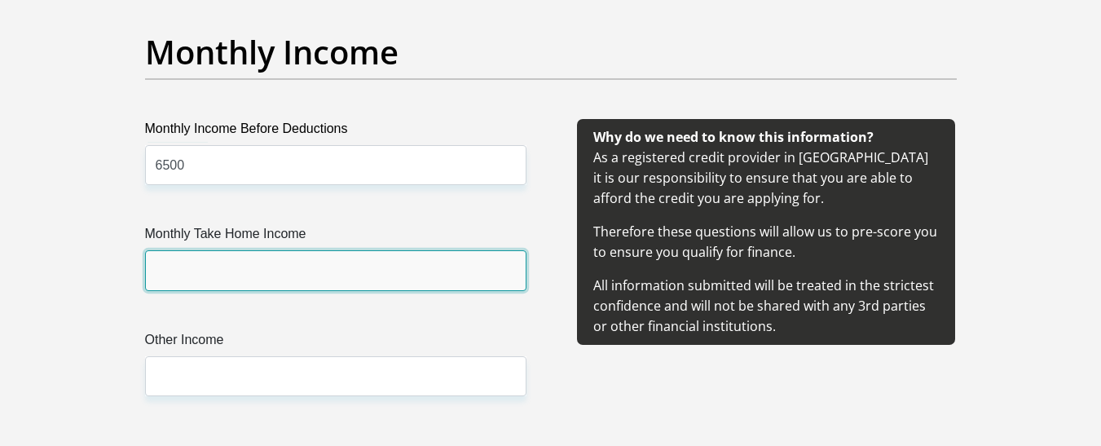
click at [282, 276] on input "Monthly Take Home Income" at bounding box center [335, 270] width 381 height 40
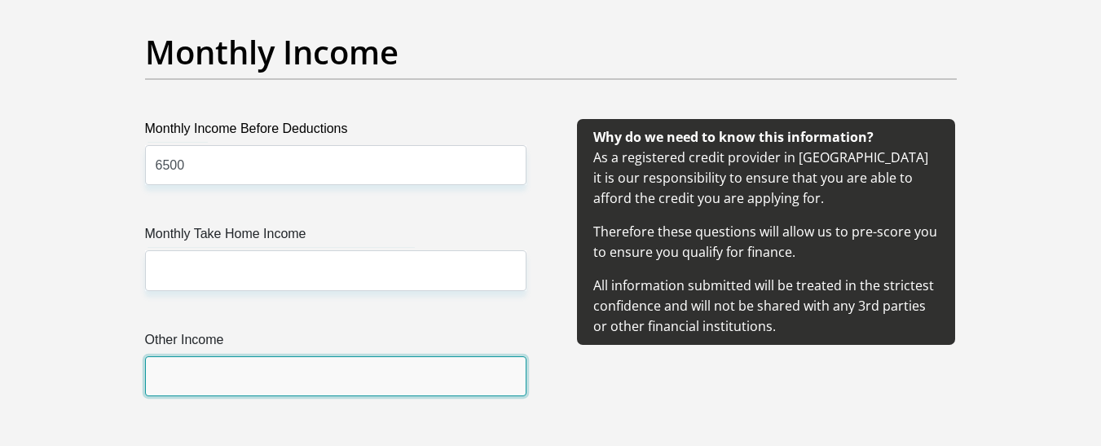
click at [284, 367] on input "Other Income" at bounding box center [335, 376] width 381 height 40
type input "0"
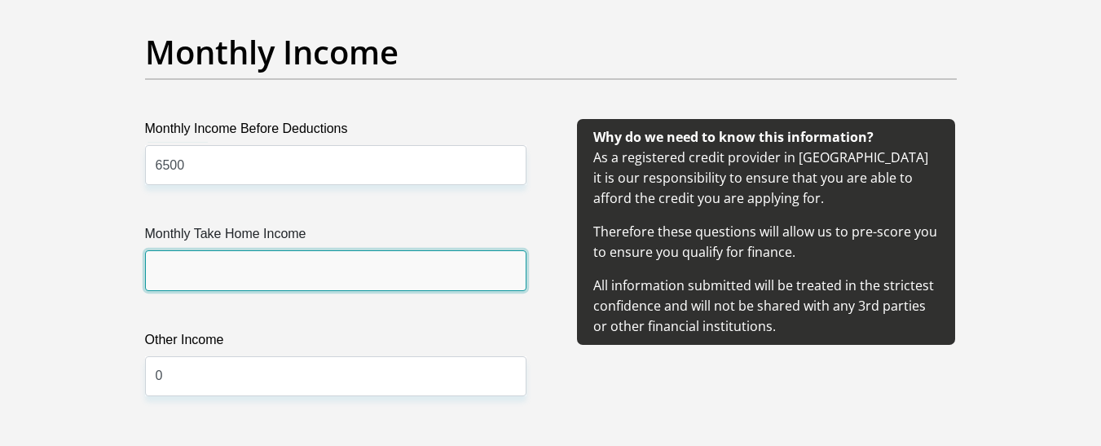
click at [283, 267] on input "Monthly Take Home Income" at bounding box center [335, 270] width 381 height 40
type input "6435"
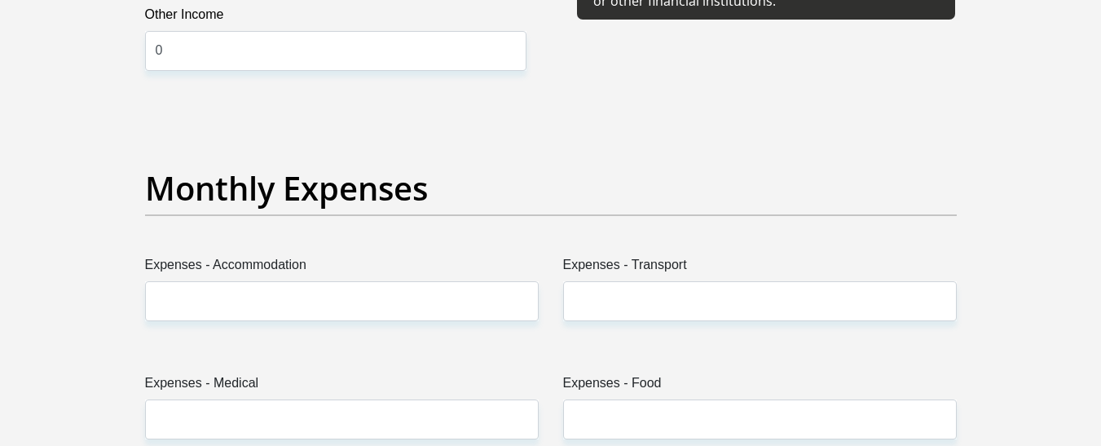
scroll to position [2201, 0]
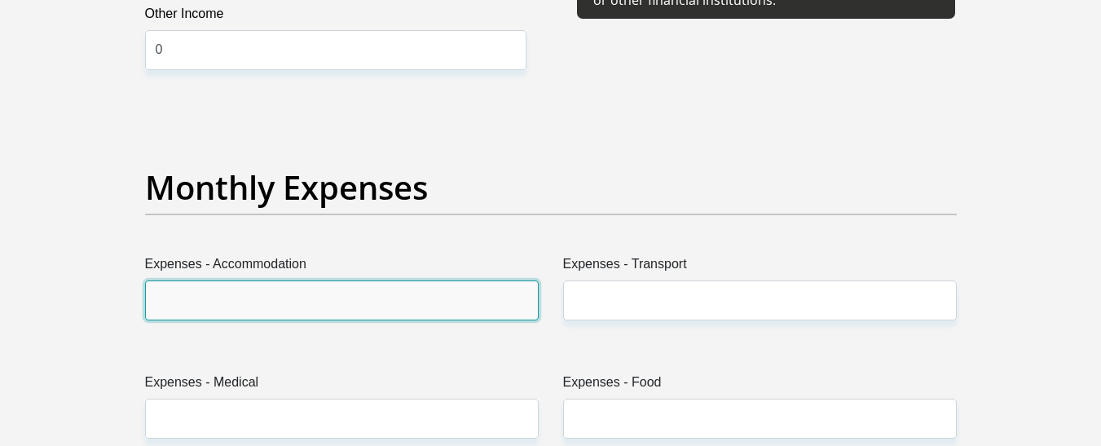
click at [328, 293] on input "Expenses - Accommodation" at bounding box center [342, 300] width 394 height 40
type input "2500"
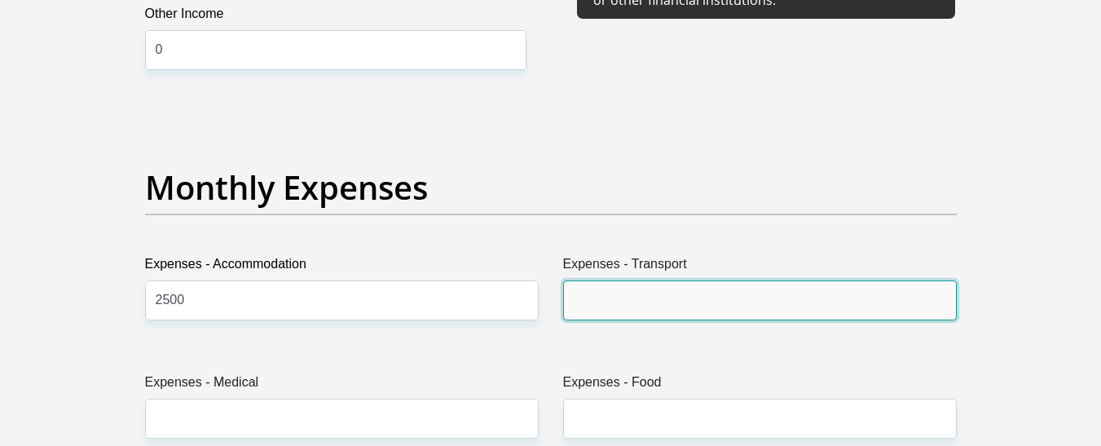
click at [594, 310] on input "Expenses - Transport" at bounding box center [760, 300] width 394 height 40
type input "500"
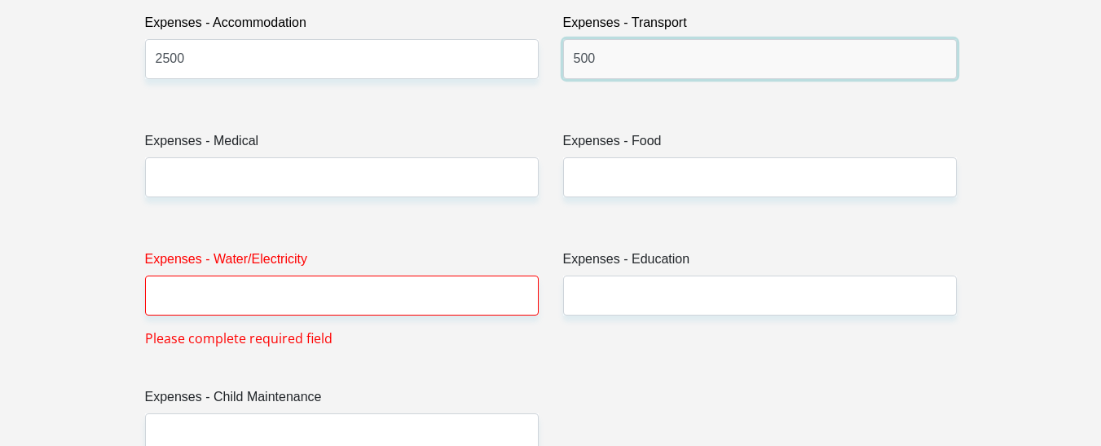
scroll to position [2445, 0]
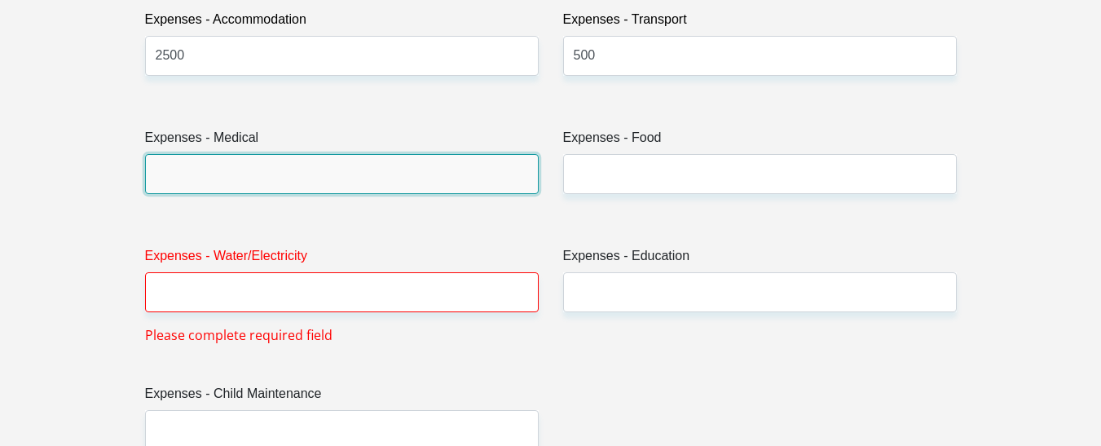
click at [389, 187] on input "Expenses - Medical" at bounding box center [342, 174] width 394 height 40
type input "0"
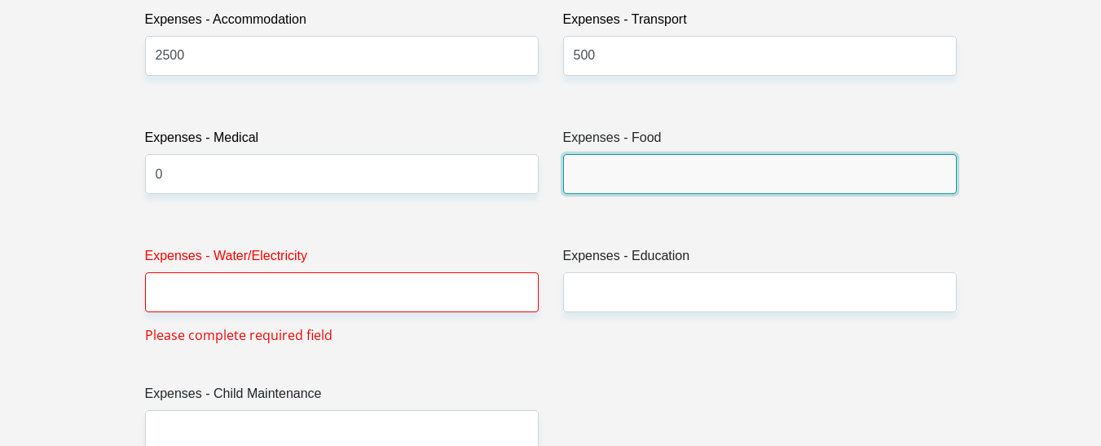
click at [614, 168] on input "Expenses - Food" at bounding box center [760, 174] width 394 height 40
type input "0"
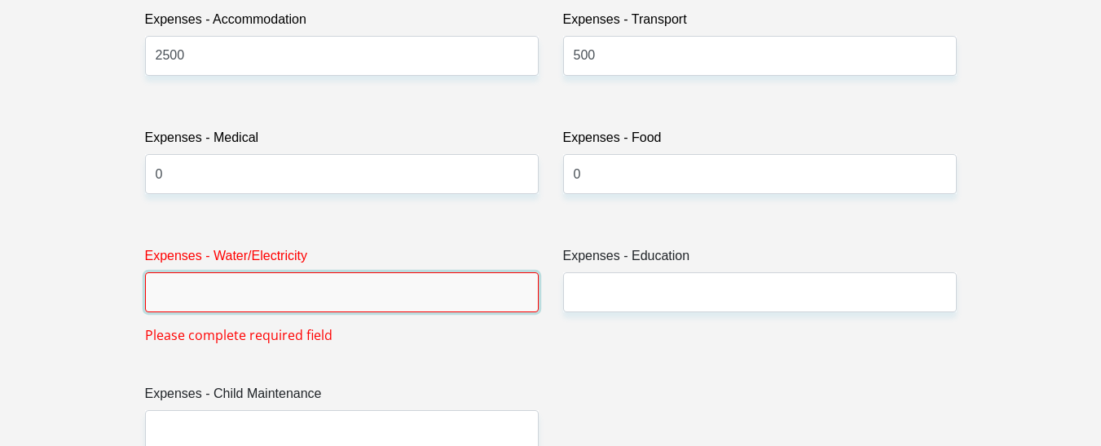
click at [408, 292] on input "Expenses - Water/Electricity" at bounding box center [342, 292] width 394 height 40
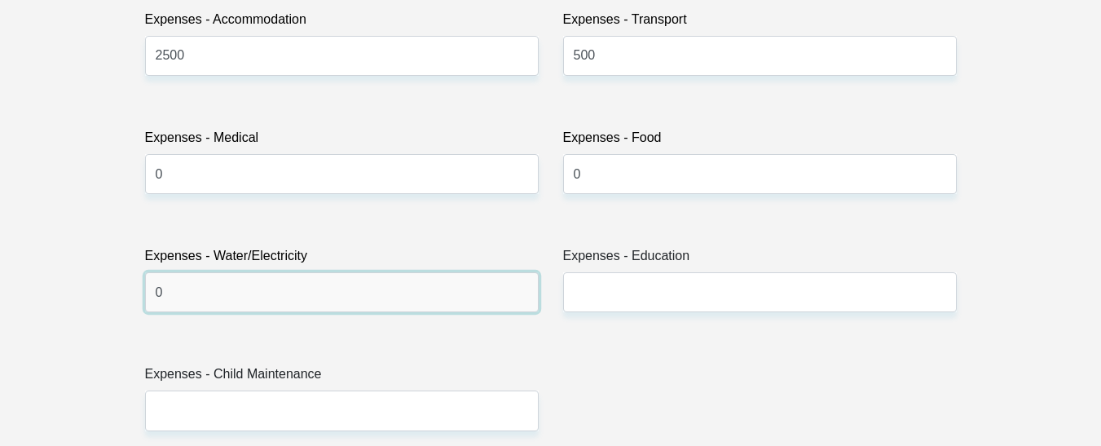
type input "0"
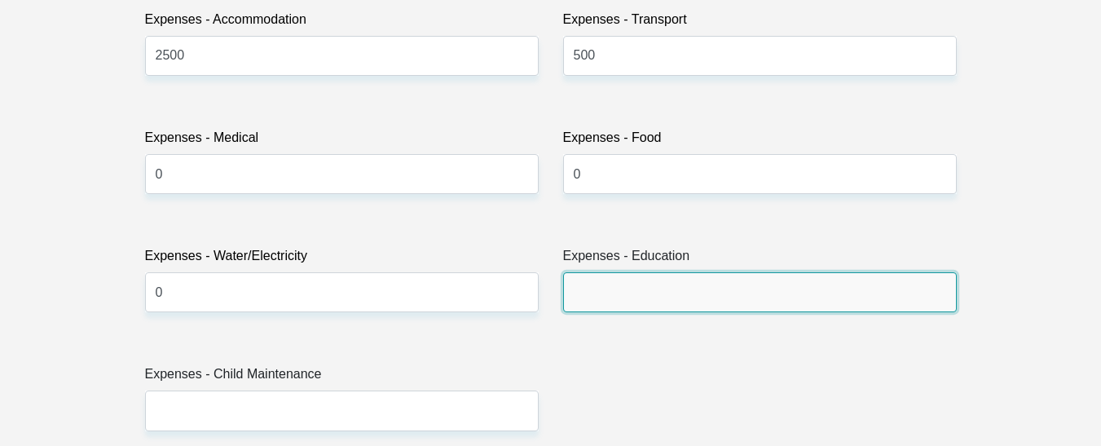
drag, startPoint x: 654, startPoint y: 282, endPoint x: 627, endPoint y: 282, distance: 26.9
click at [654, 282] on input "Expenses - Education" at bounding box center [760, 292] width 394 height 40
type input "0"
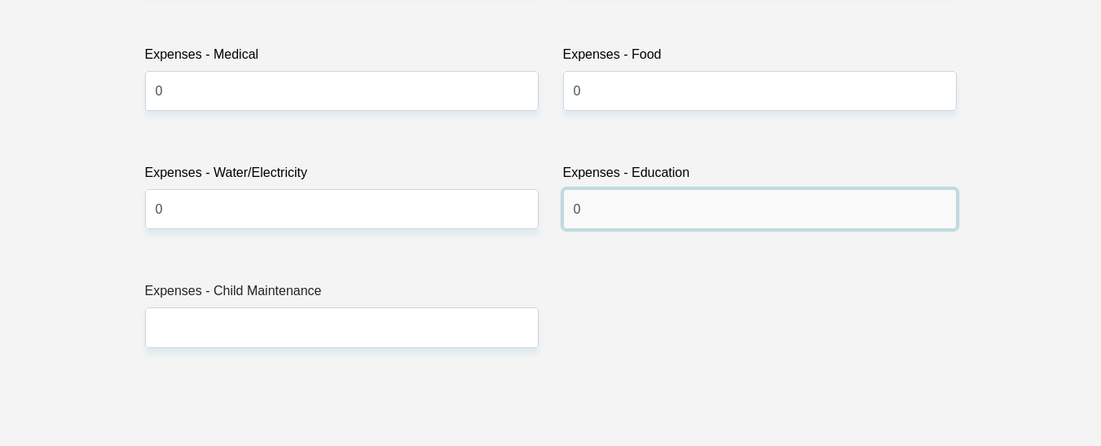
scroll to position [2608, 0]
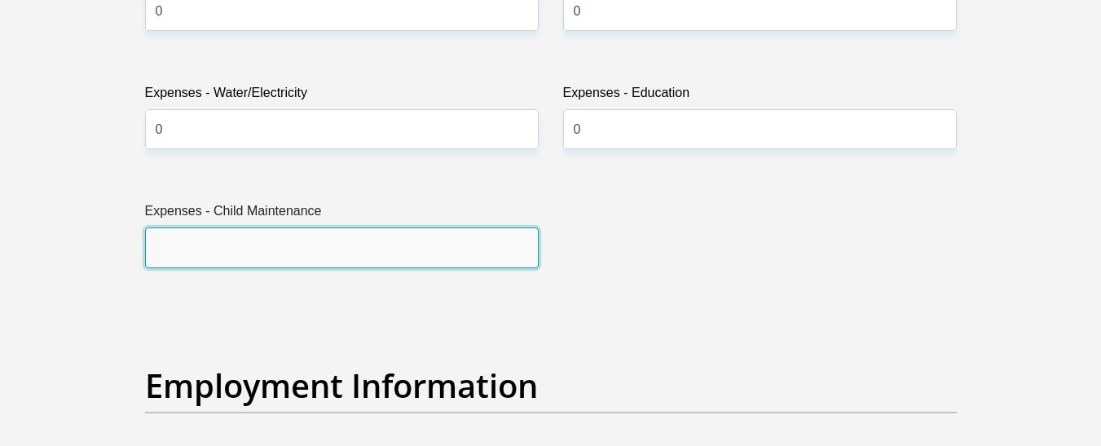
click at [403, 235] on input "Expenses - Child Maintenance" at bounding box center [342, 247] width 394 height 40
click at [291, 256] on input "Expenses - Child Maintenance" at bounding box center [342, 247] width 394 height 40
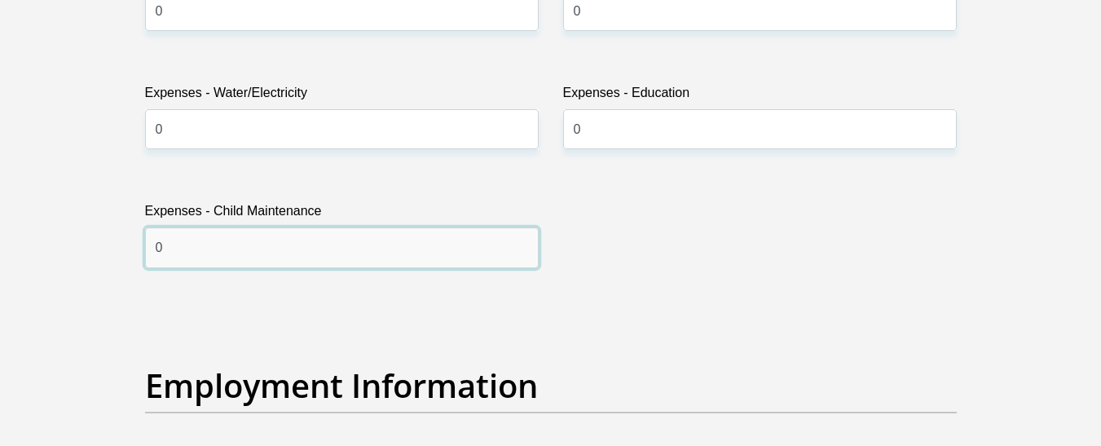
type input "0"
click at [346, 313] on div "Title Mr Ms Mrs Dr Other First Name ChristianLee Surname Oswin ID Number 050120…" at bounding box center [551, 300] width 836 height 5304
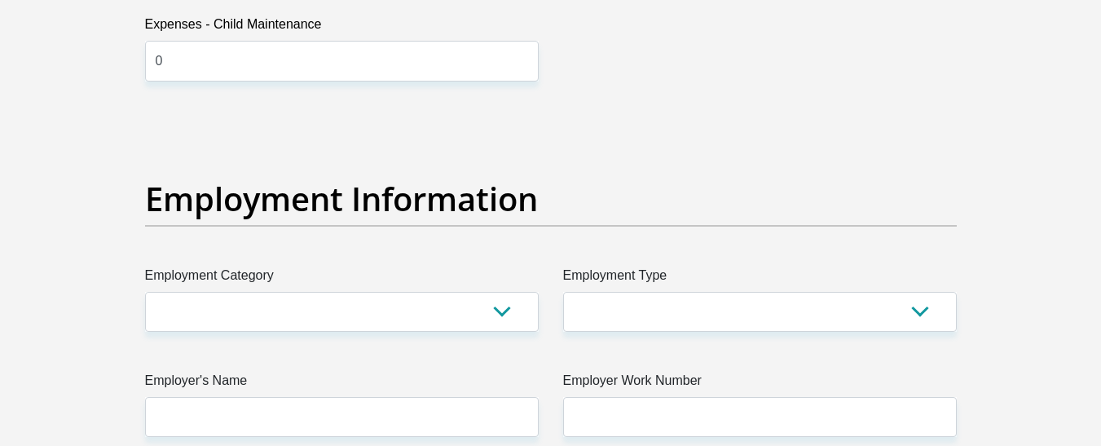
scroll to position [2771, 0]
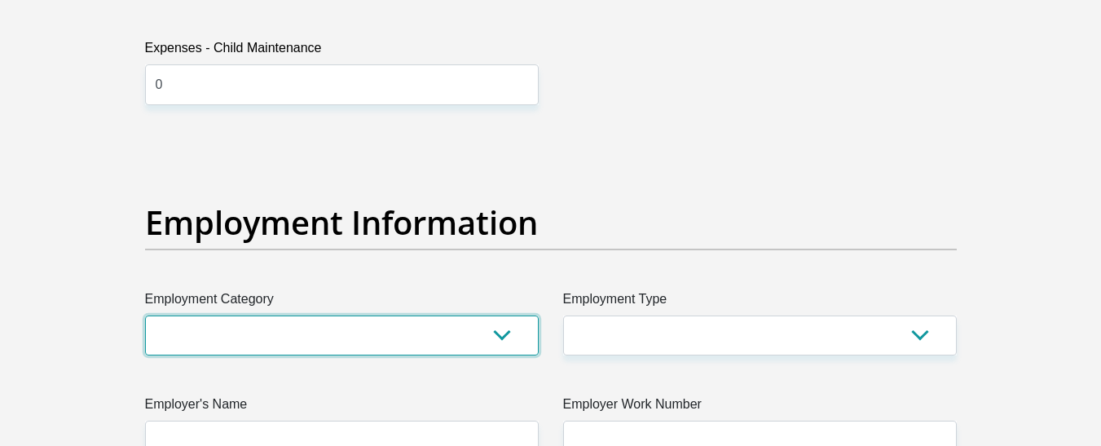
click at [405, 333] on select "AGRICULTURE ALCOHOL & TOBACCO CONSTRUCTION MATERIALS METALLURGY EQUIPMENT FOR R…" at bounding box center [342, 335] width 394 height 40
select select "13"
click at [145, 315] on select "AGRICULTURE ALCOHOL & TOBACCO CONSTRUCTION MATERIALS METALLURGY EQUIPMENT FOR R…" at bounding box center [342, 335] width 394 height 40
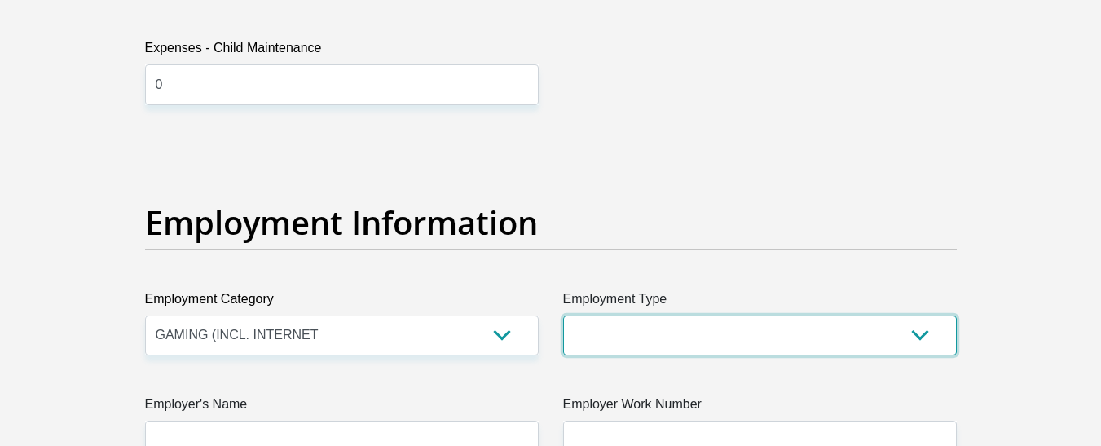
click at [664, 347] on select "College/Lecturer Craft Seller Creative Driver Executive Farmer Forces - Non Com…" at bounding box center [760, 335] width 394 height 40
select select "Office Staff/Clerk"
click at [563, 315] on select "College/Lecturer Craft Seller Creative Driver Executive Farmer Forces - Non Com…" at bounding box center [760, 335] width 394 height 40
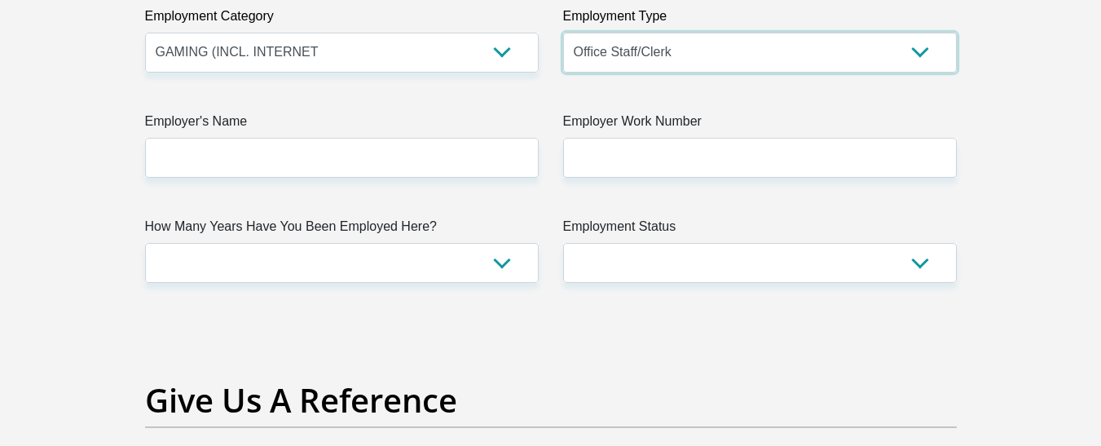
scroll to position [3016, 0]
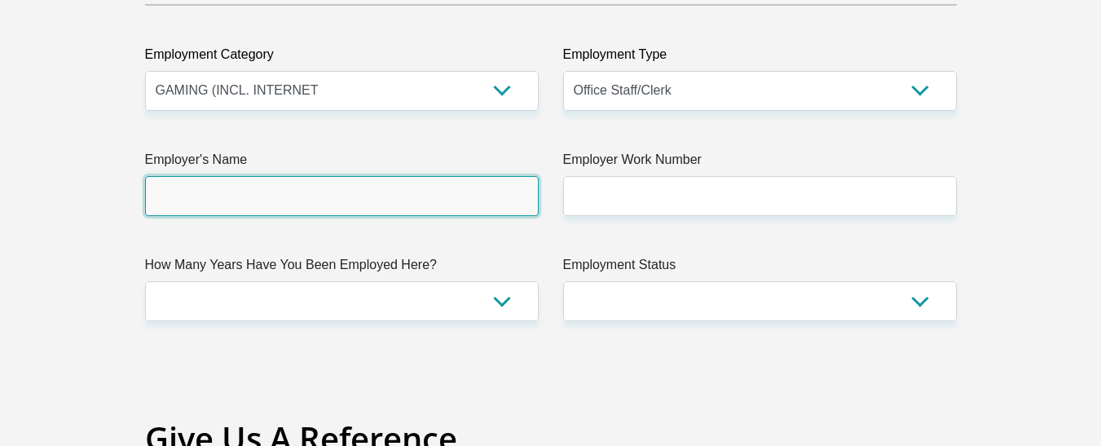
click at [446, 190] on input "Employer's Name" at bounding box center [342, 196] width 394 height 40
type input "Betway"
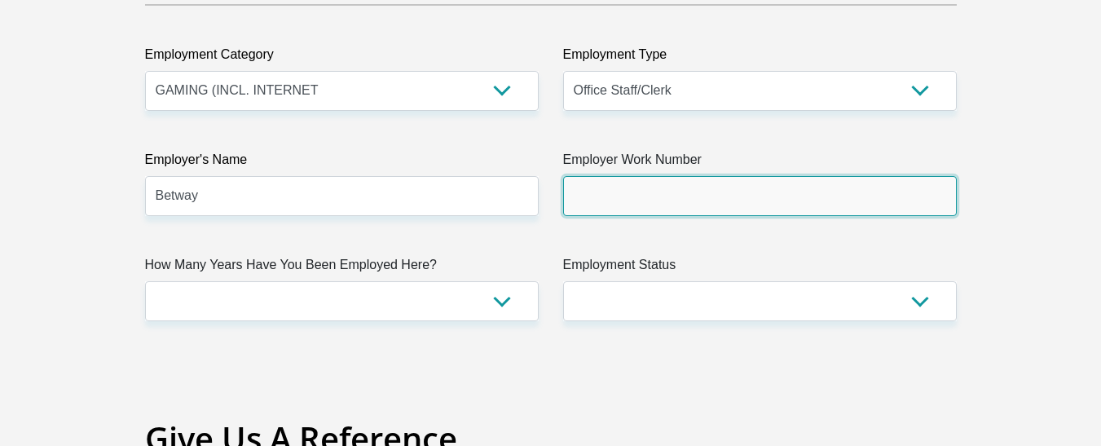
click at [633, 203] on input "Employer Work Number" at bounding box center [760, 196] width 394 height 40
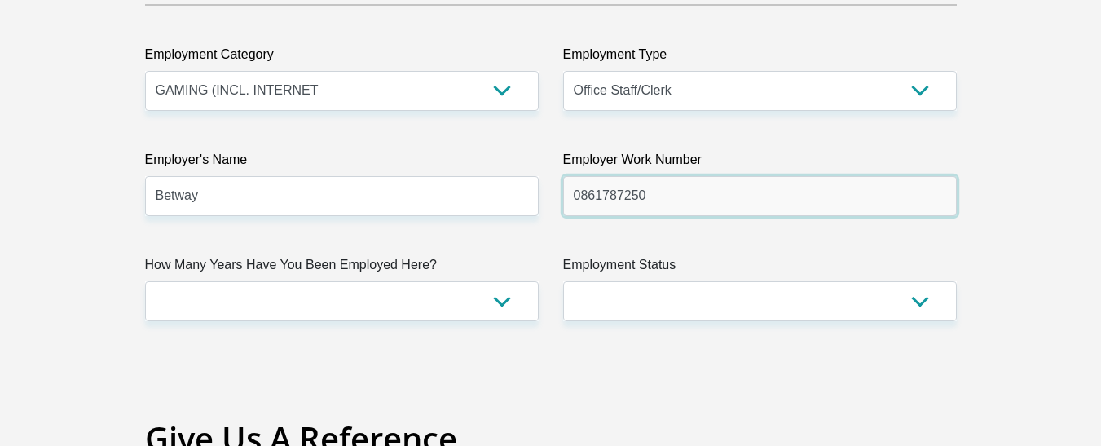
type input "0861787250"
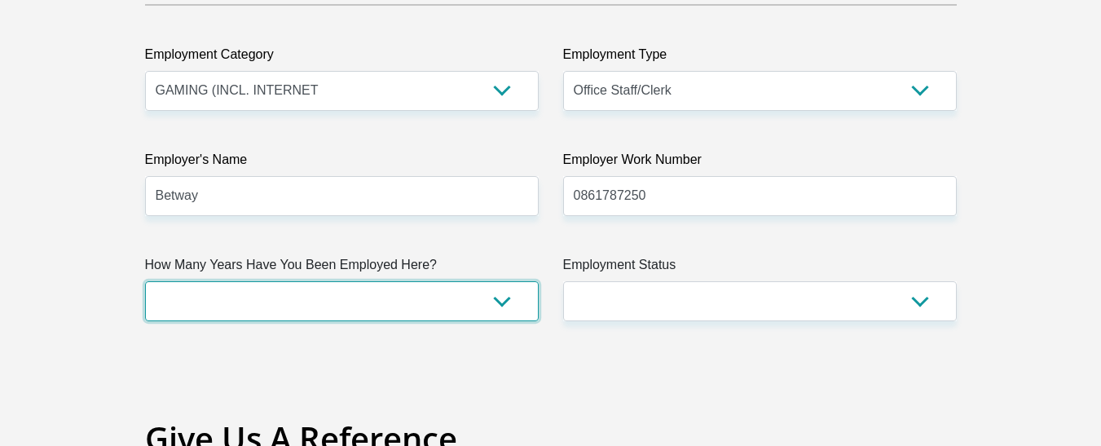
click at [462, 311] on select "less than 1 year 1-3 years 3-5 years 5+ years" at bounding box center [342, 301] width 394 height 40
select select "6"
click at [145, 281] on select "less than 1 year 1-3 years 3-5 years 5+ years" at bounding box center [342, 301] width 394 height 40
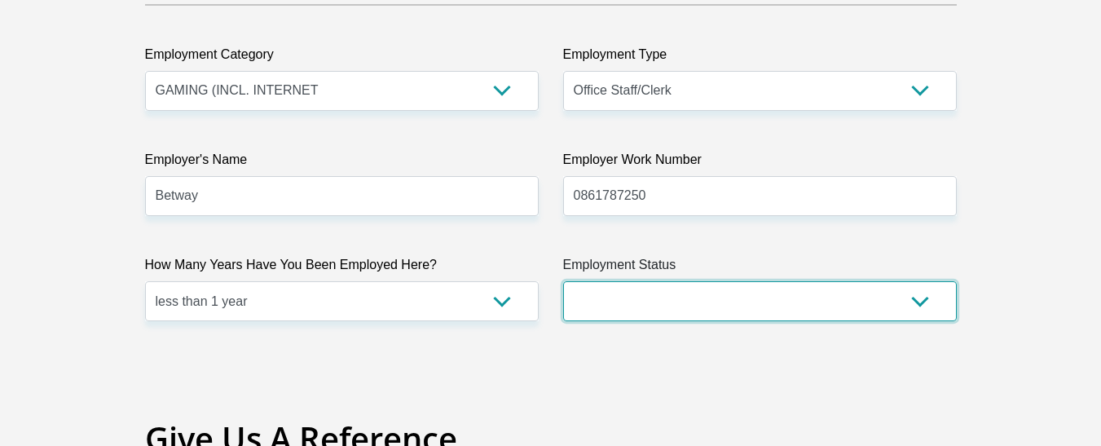
click at [672, 299] on select "Permanent/Full-time Part-time/Casual Contract Worker Self-Employed Housewife Re…" at bounding box center [760, 301] width 394 height 40
select select "1"
click at [563, 281] on select "Permanent/Full-time Part-time/Casual Contract Worker Self-Employed Housewife Re…" at bounding box center [760, 301] width 394 height 40
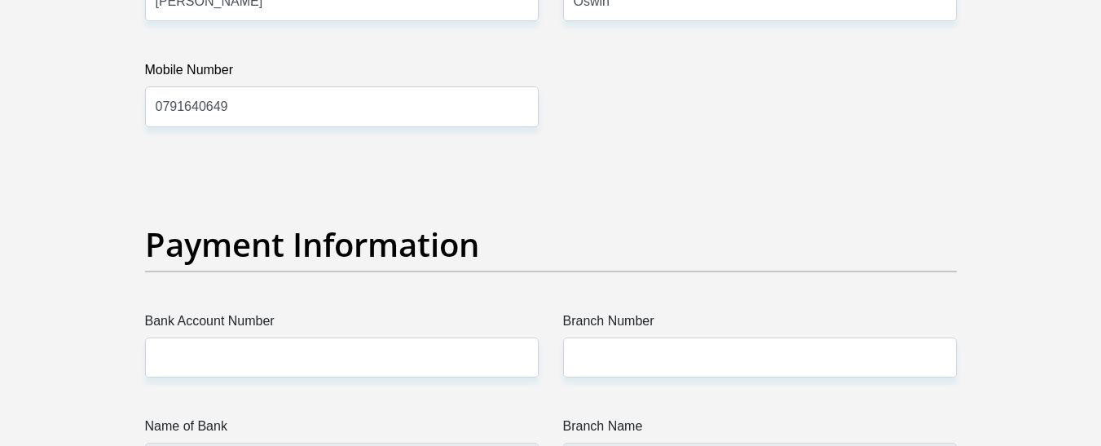
scroll to position [3423, 0]
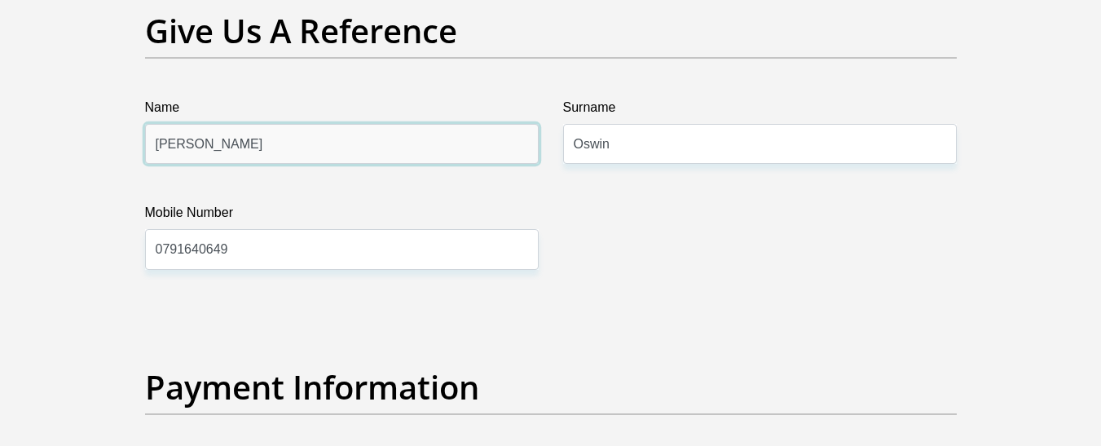
drag, startPoint x: 365, startPoint y: 149, endPoint x: 138, endPoint y: 146, distance: 227.4
click at [138, 146] on div "Name Christian-Lee" at bounding box center [342, 131] width 418 height 66
type input "Brendan"
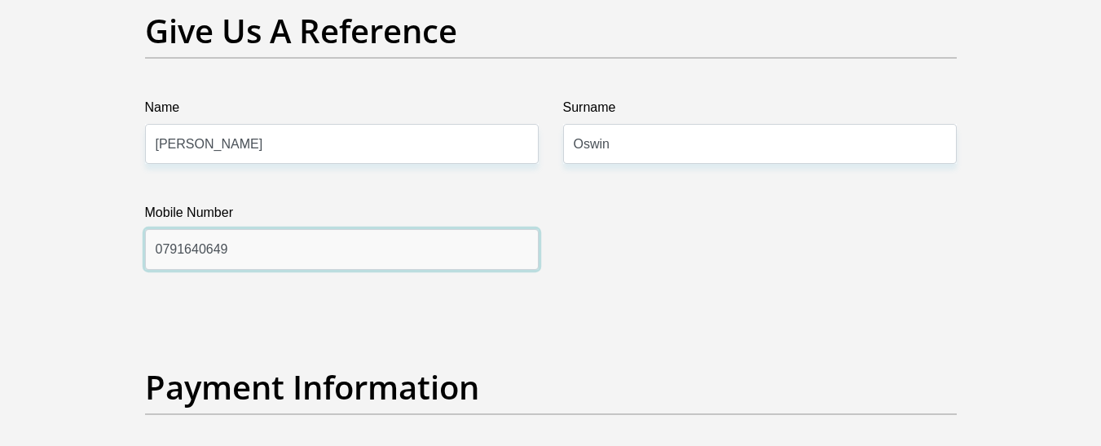
drag, startPoint x: 267, startPoint y: 248, endPoint x: 137, endPoint y: 247, distance: 129.6
click at [137, 247] on div "Mobile Number 0791640649" at bounding box center [342, 236] width 418 height 66
type input "0763209399"
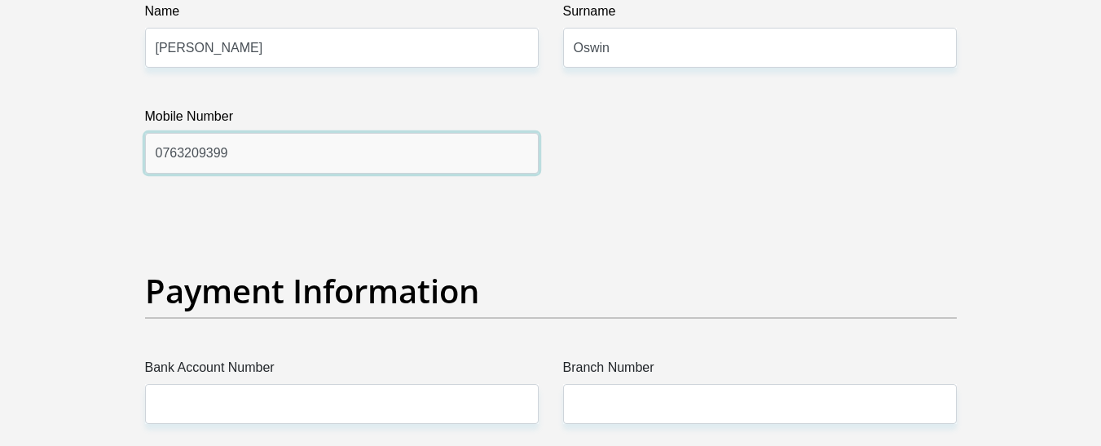
scroll to position [3668, 0]
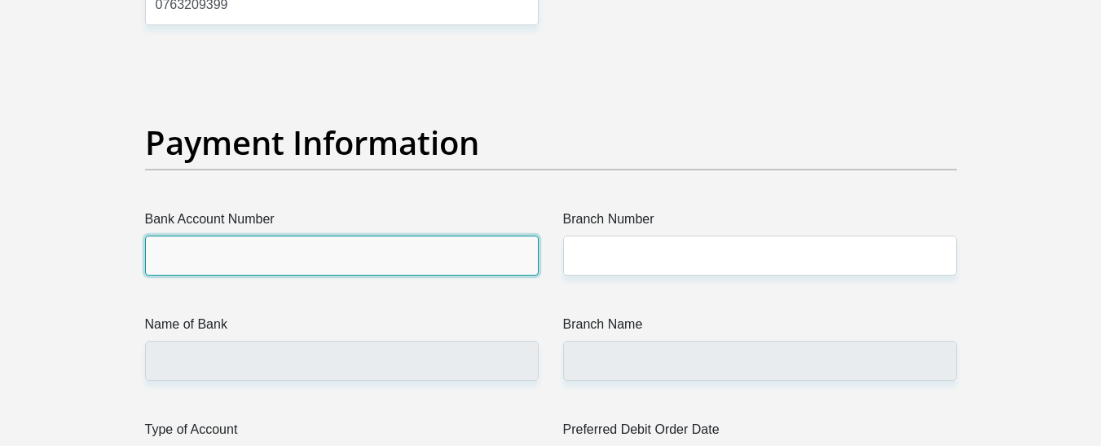
click at [418, 258] on input "Bank Account Number" at bounding box center [342, 256] width 394 height 40
type input "63037272331"
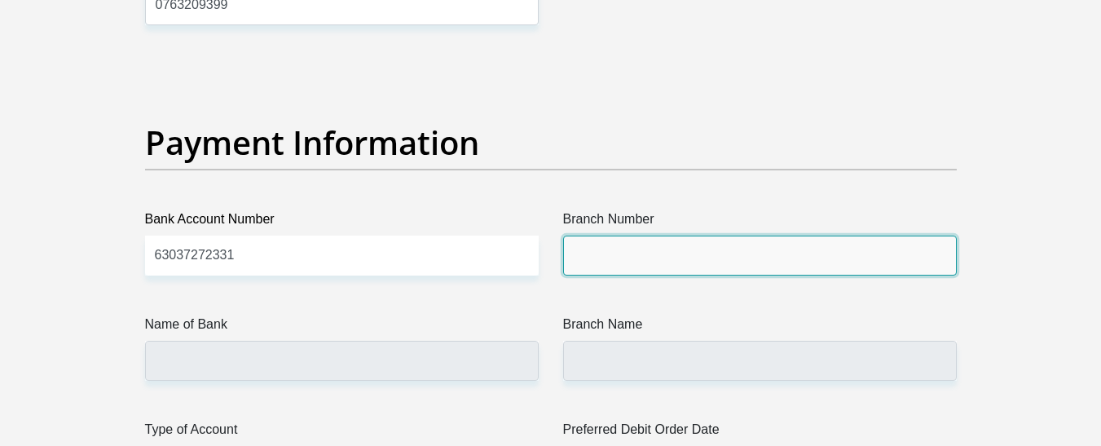
click at [601, 256] on input "Branch Number" at bounding box center [760, 256] width 394 height 40
type input "250655"
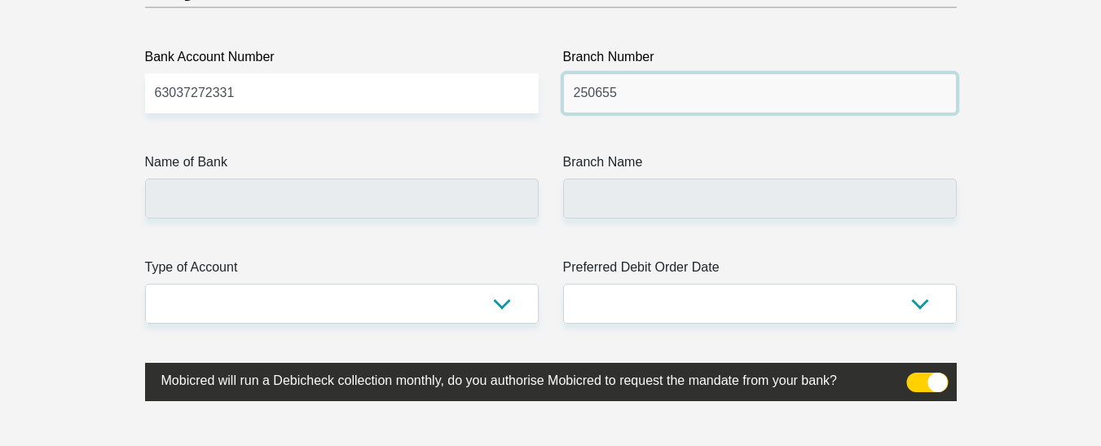
scroll to position [3831, 0]
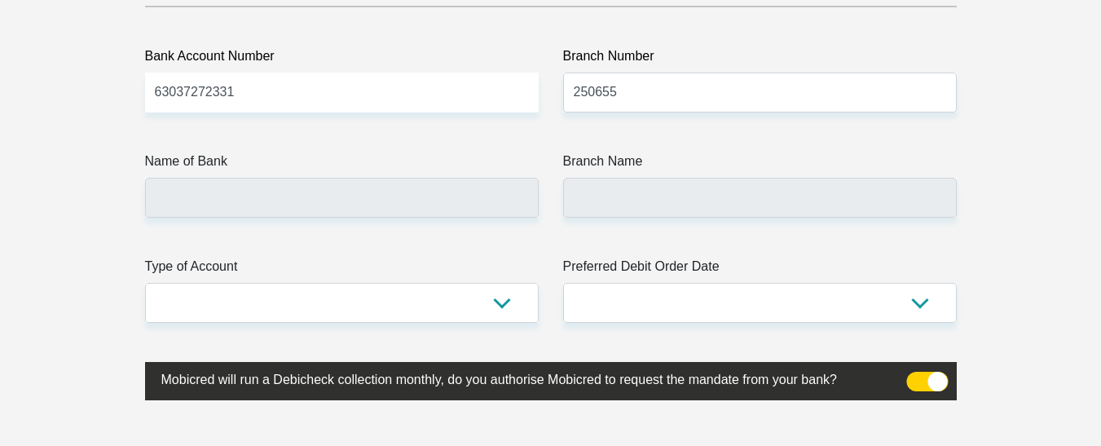
type input "FIRSTRAND BANK"
type input "BRANCH 560"
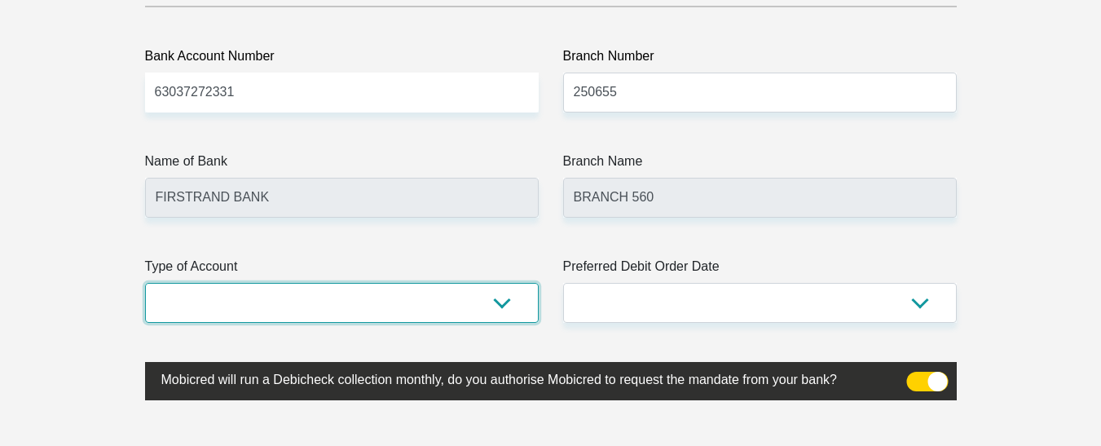
click at [492, 303] on select "Cheque Savings" at bounding box center [342, 303] width 394 height 40
select select "CUR"
click at [145, 283] on select "Cheque Savings" at bounding box center [342, 303] width 394 height 40
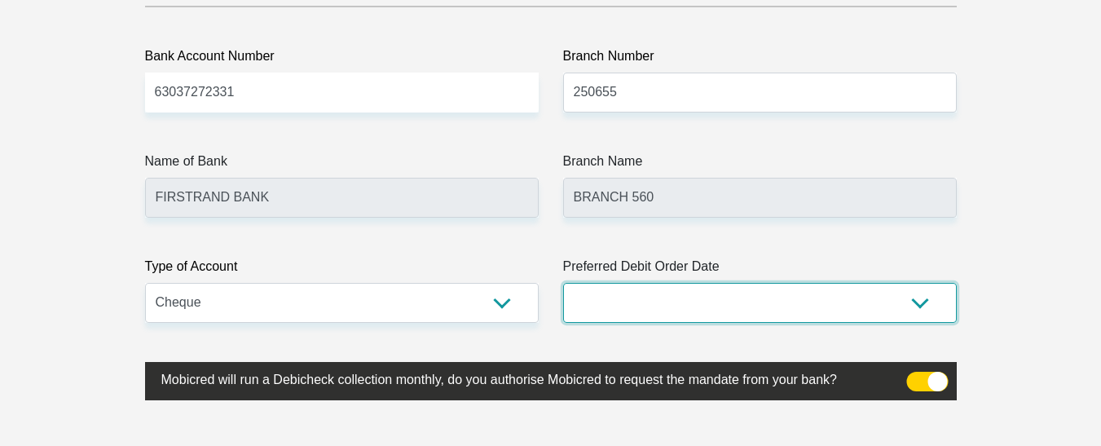
click at [662, 303] on select "1st 2nd 3rd 4th 5th 7th 18th 19th 20th 21st 22nd 23rd 24th 25th 26th 27th 28th …" at bounding box center [760, 303] width 394 height 40
select select "1"
click at [563, 283] on select "1st 2nd 3rd 4th 5th 7th 18th 19th 20th 21st 22nd 23rd 24th 25th 26th 27th 28th …" at bounding box center [760, 303] width 394 height 40
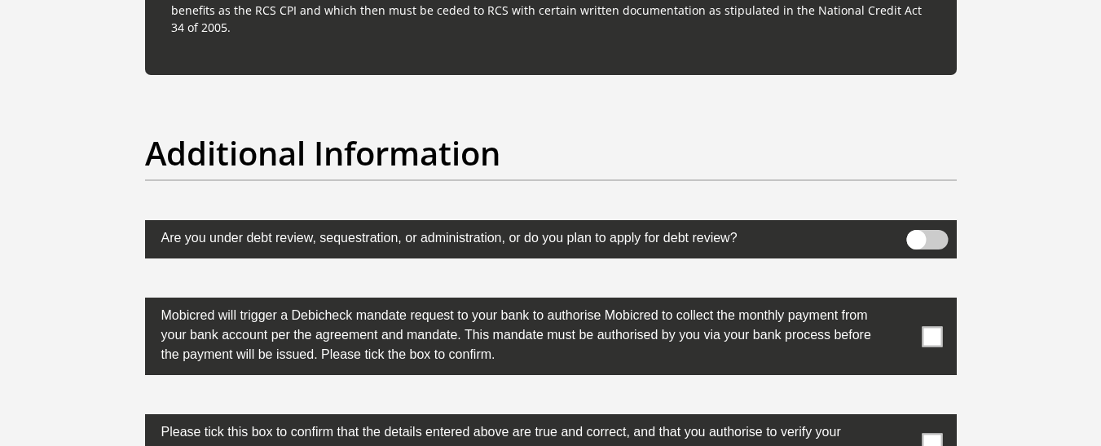
scroll to position [5135, 0]
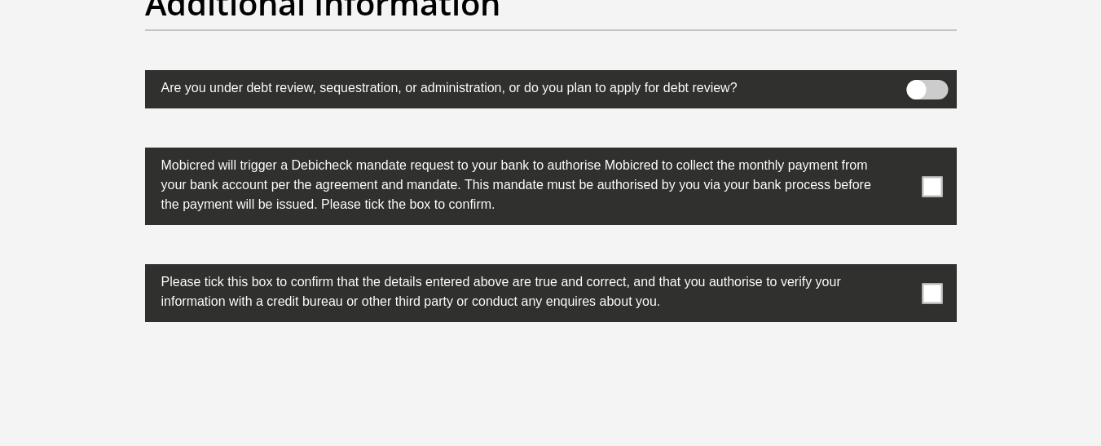
click at [936, 181] on span at bounding box center [932, 186] width 20 height 20
click at [900, 152] on input "checkbox" at bounding box center [900, 152] width 0 height 0
click at [932, 296] on span at bounding box center [932, 293] width 20 height 20
click at [900, 268] on input "checkbox" at bounding box center [900, 268] width 0 height 0
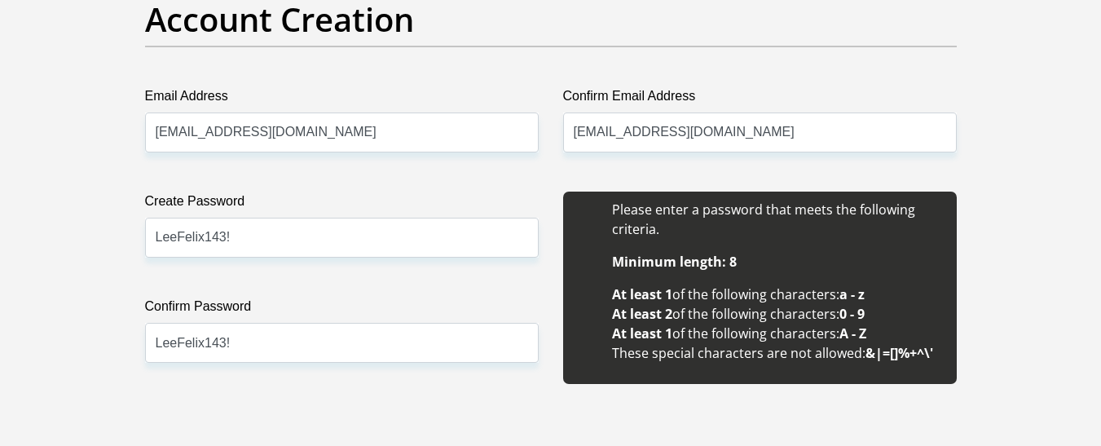
scroll to position [1232, 0]
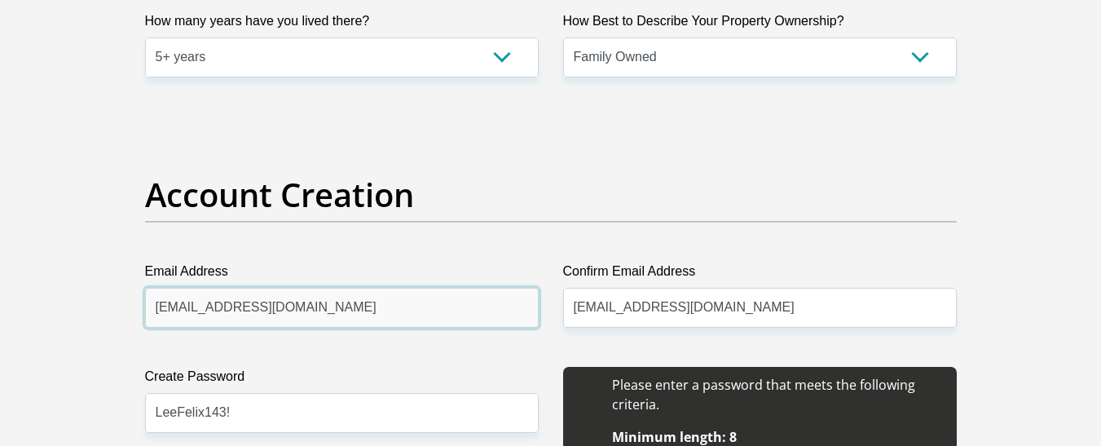
drag, startPoint x: 421, startPoint y: 305, endPoint x: 142, endPoint y: 310, distance: 279.6
click at [142, 310] on div "Email Address friestv12@gmail.com Please input valid email address" at bounding box center [342, 295] width 418 height 66
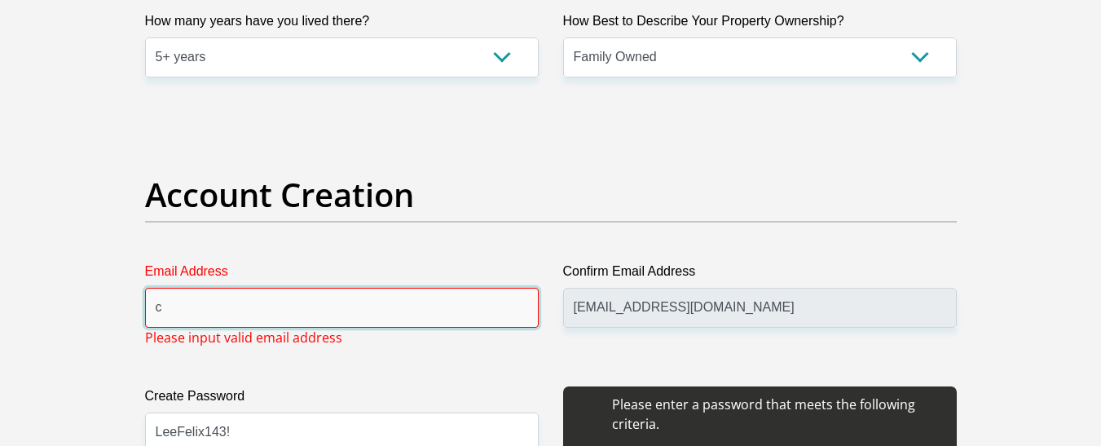
type input "christianoswin66a@gmail.com"
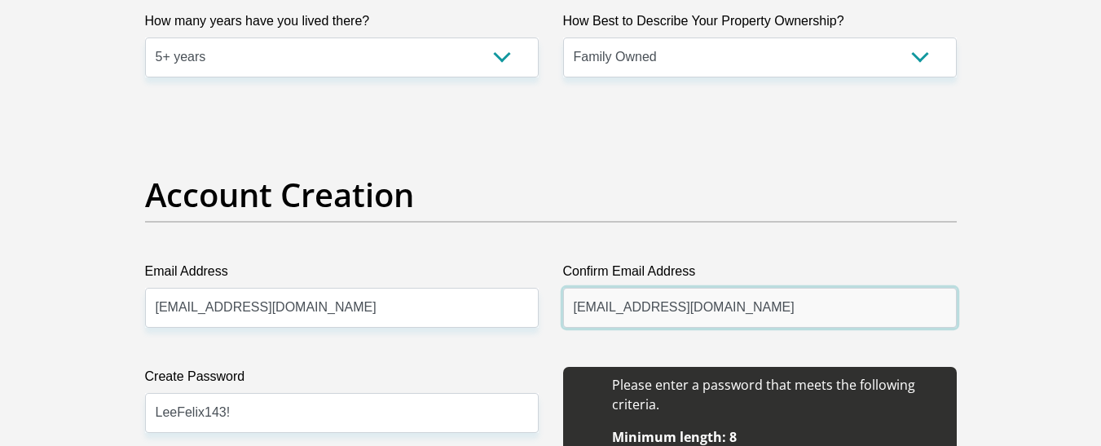
drag, startPoint x: 703, startPoint y: 308, endPoint x: 523, endPoint y: 308, distance: 180.1
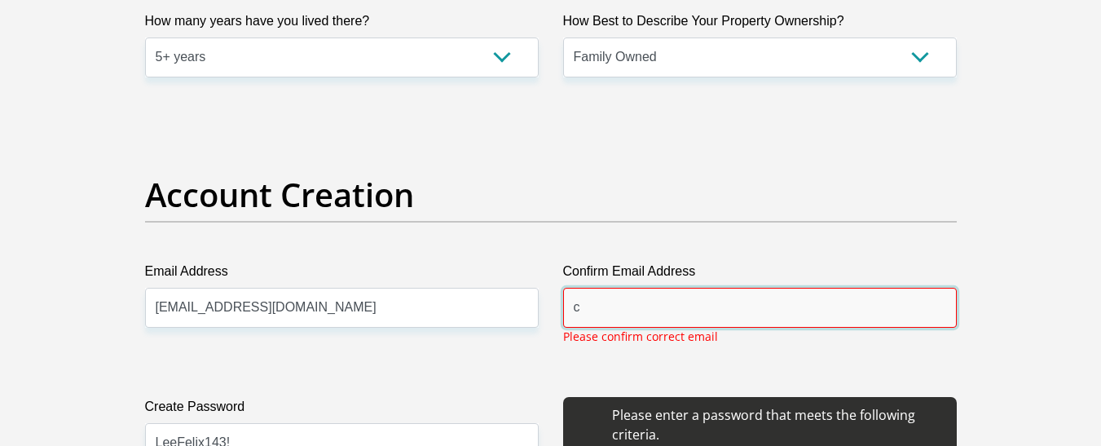
type input "christianoswin66a@gmail.com"
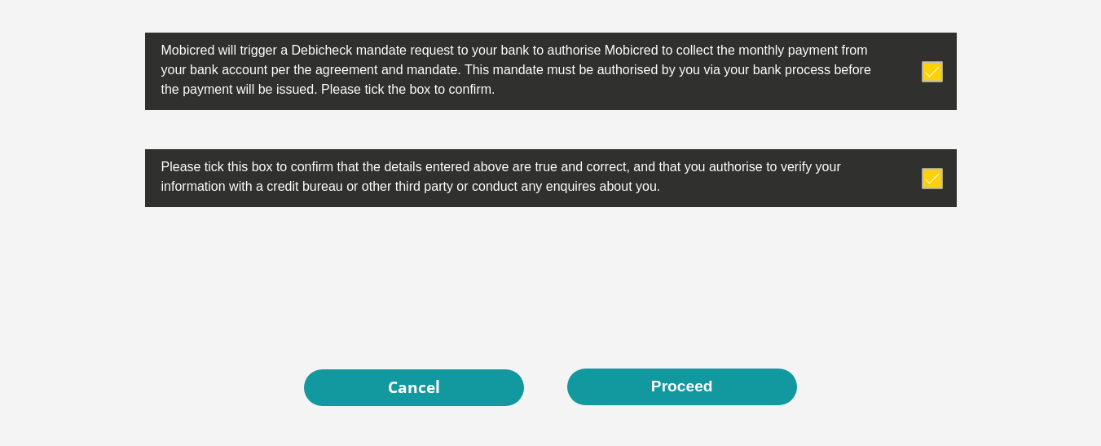
scroll to position [5353, 0]
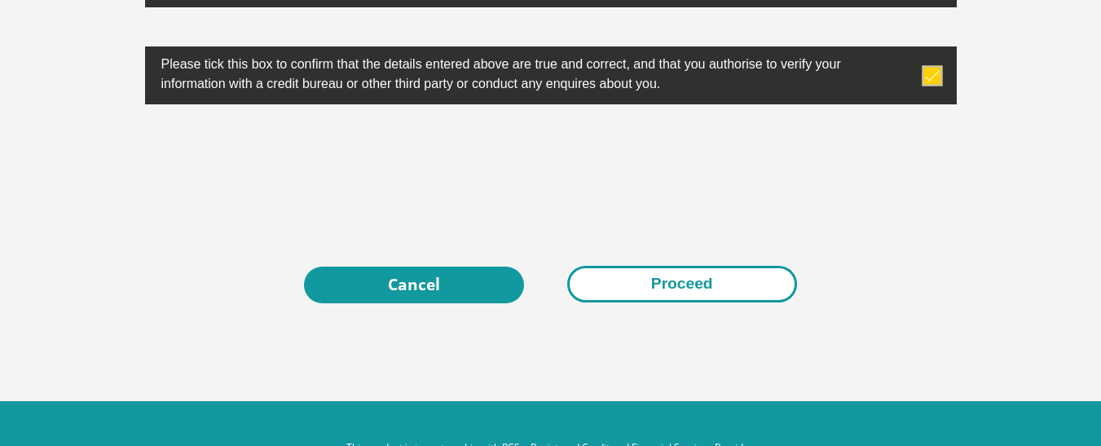
click at [686, 283] on button "Proceed" at bounding box center [682, 284] width 230 height 37
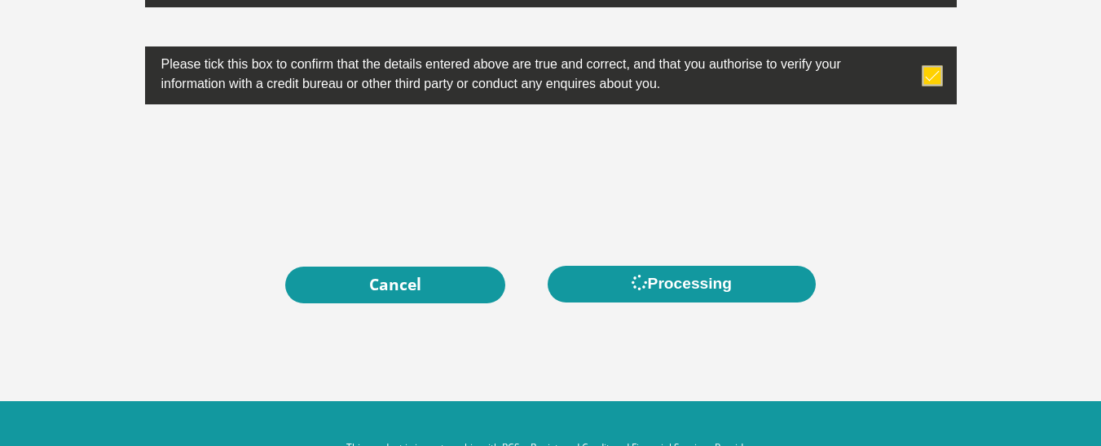
scroll to position [0, 0]
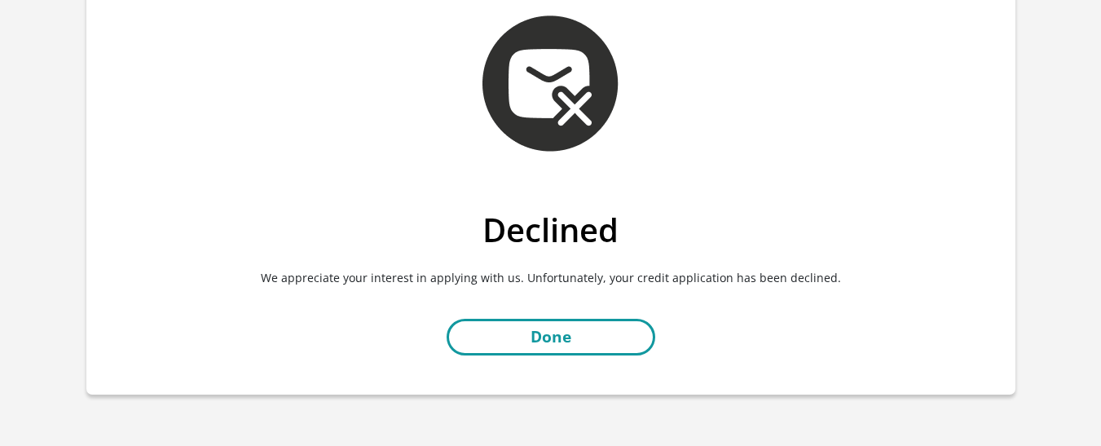
scroll to position [82, 0]
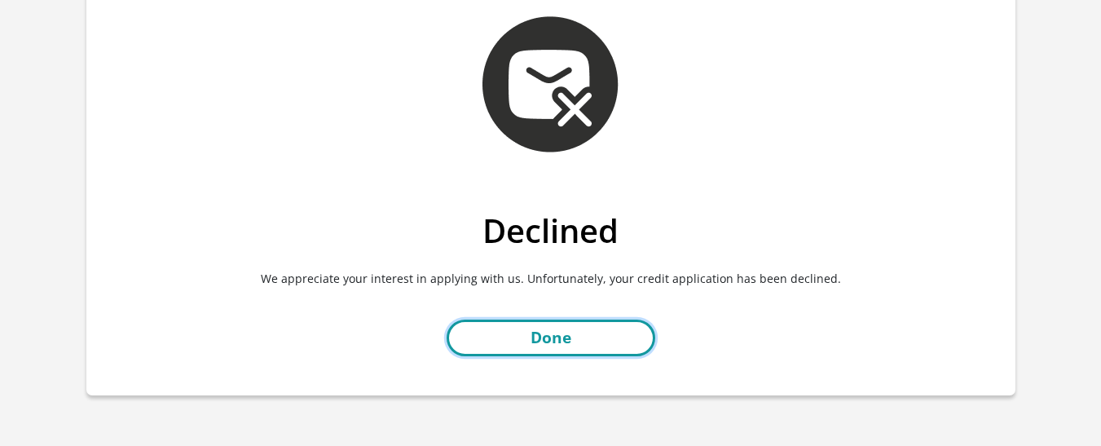
click at [606, 343] on link "Done" at bounding box center [551, 338] width 209 height 37
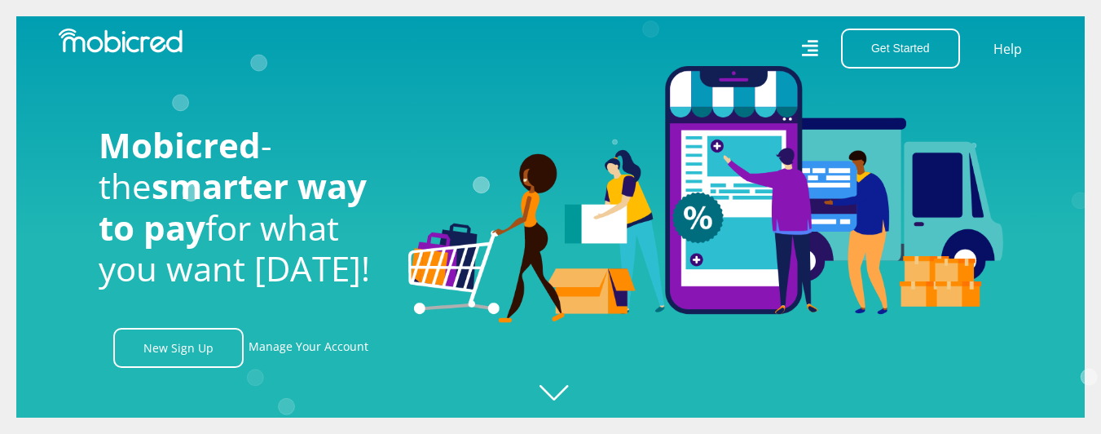
scroll to position [0, 1159]
